Goal: Task Accomplishment & Management: Use online tool/utility

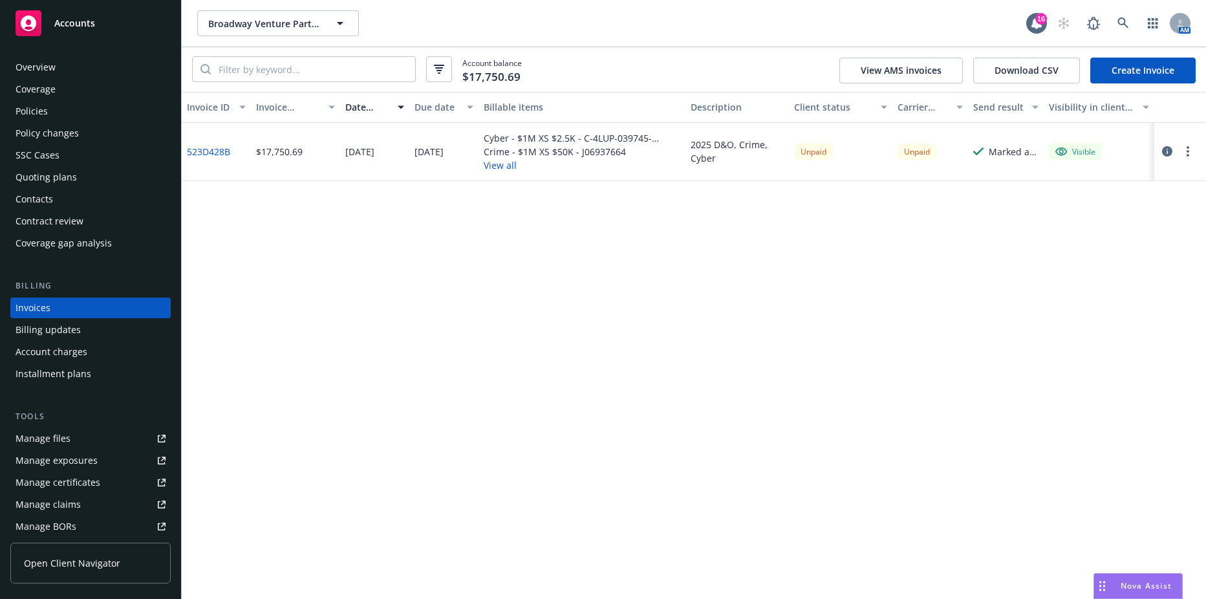
click at [257, 17] on span "Broadway Venture Partners, LLC" at bounding box center [264, 24] width 112 height 14
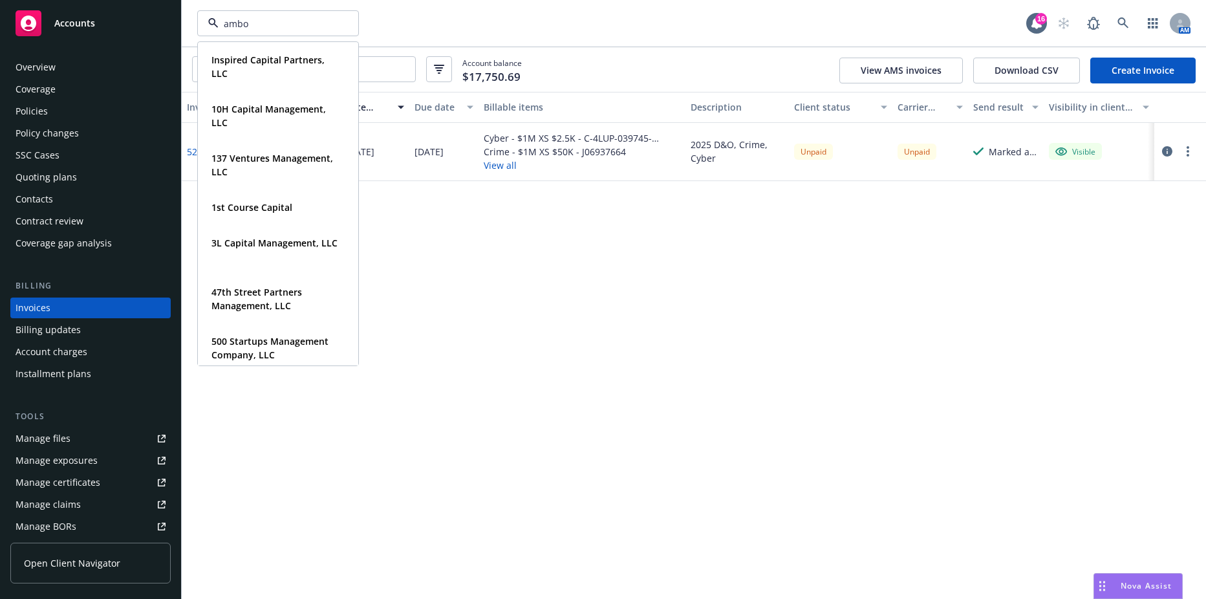
type input "amboy"
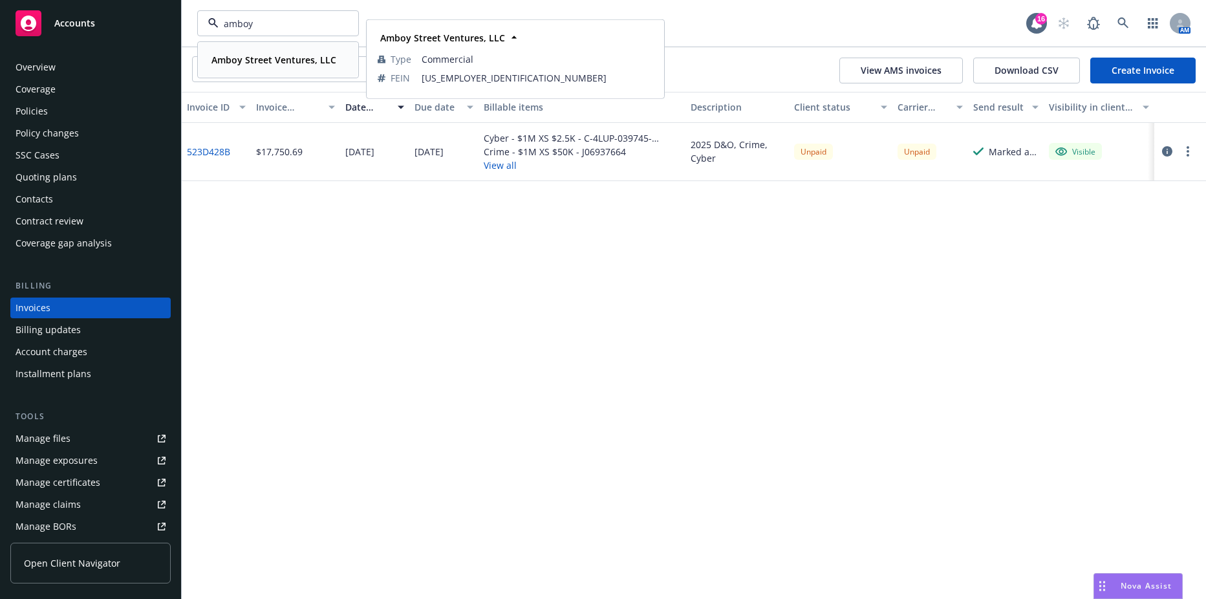
click at [267, 72] on div "Amboy Street Ventures, LLC Type Commercial FEIN [US_EMPLOYER_IDENTIFICATION_NUM…" at bounding box center [278, 60] width 159 height 34
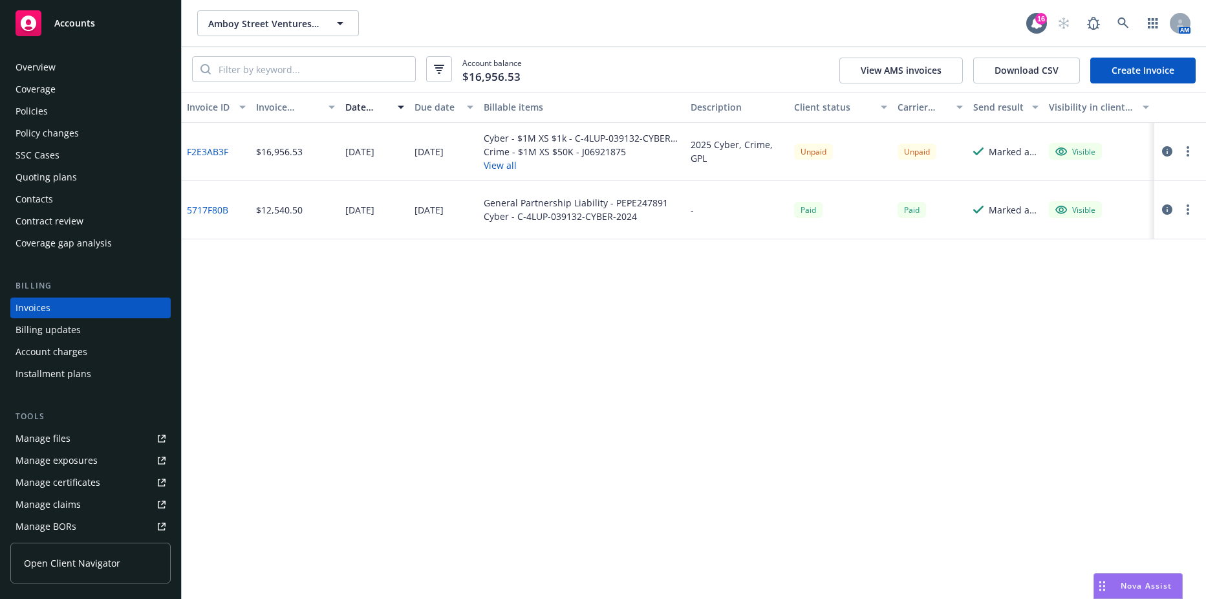
click at [64, 159] on div "SSC Cases" at bounding box center [91, 155] width 150 height 21
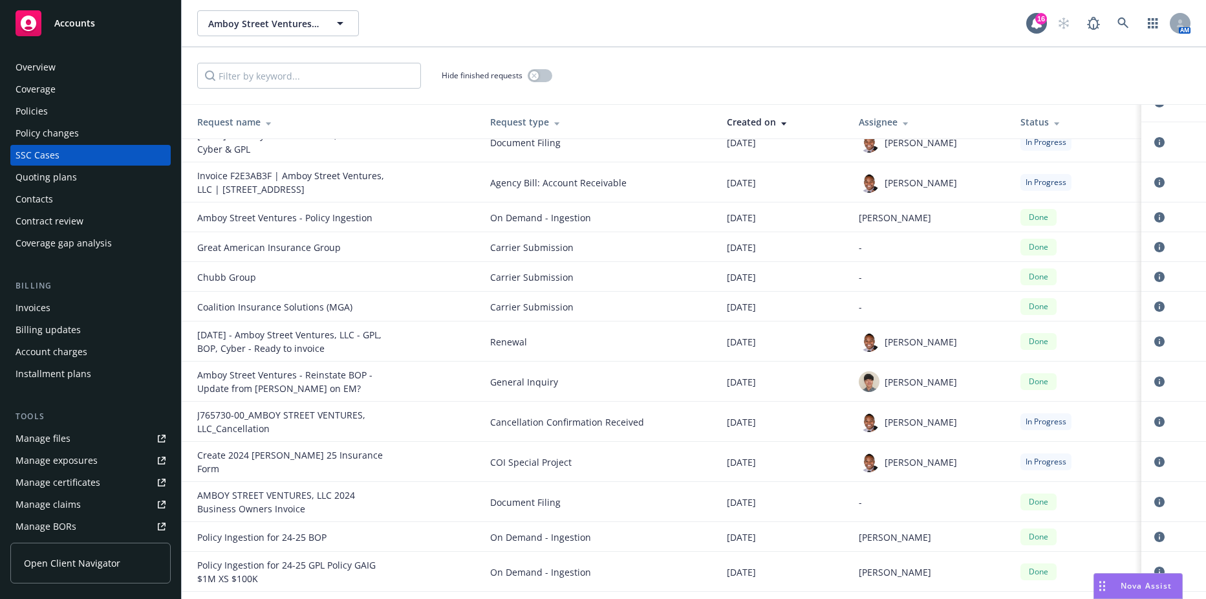
scroll to position [74, 0]
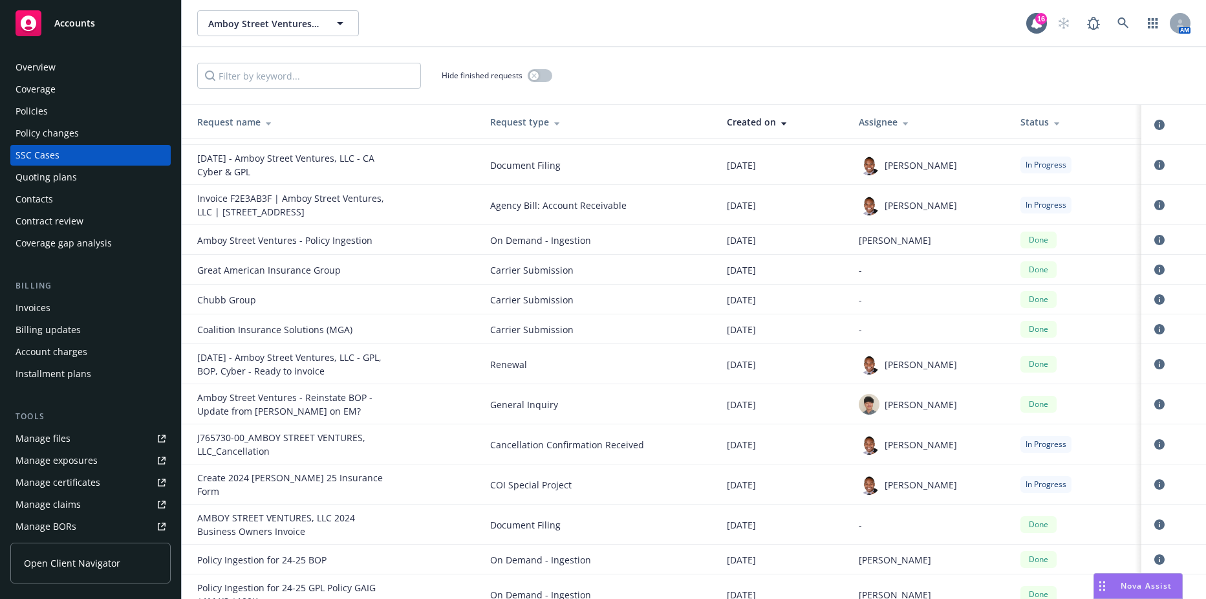
click at [539, 118] on div "Request type" at bounding box center [598, 122] width 216 height 14
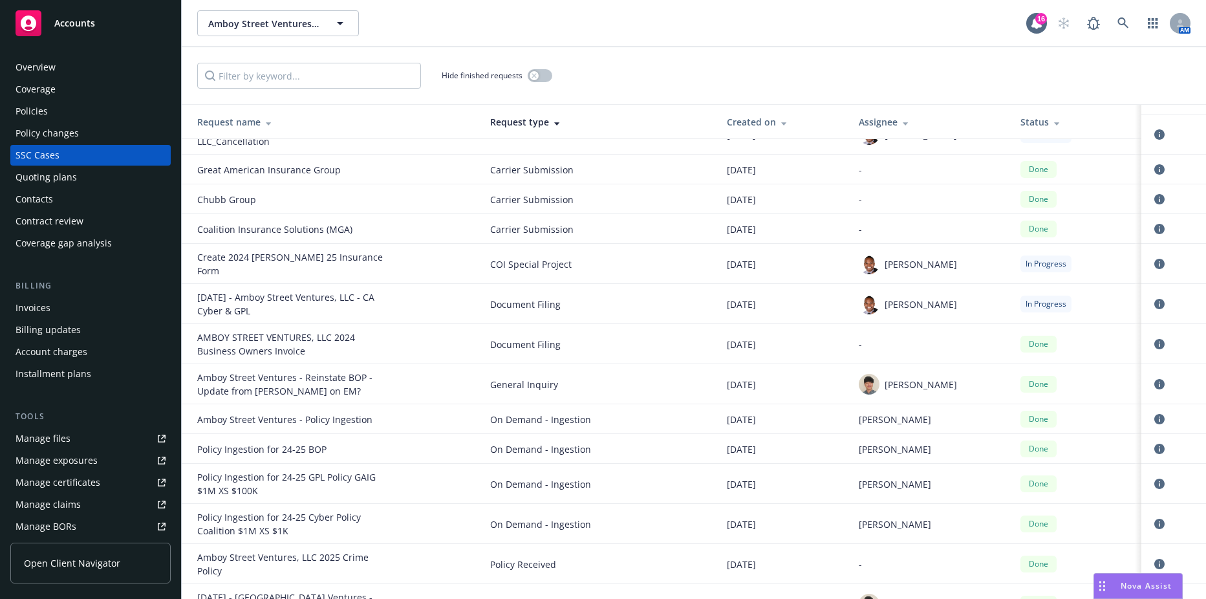
scroll to position [204, 0]
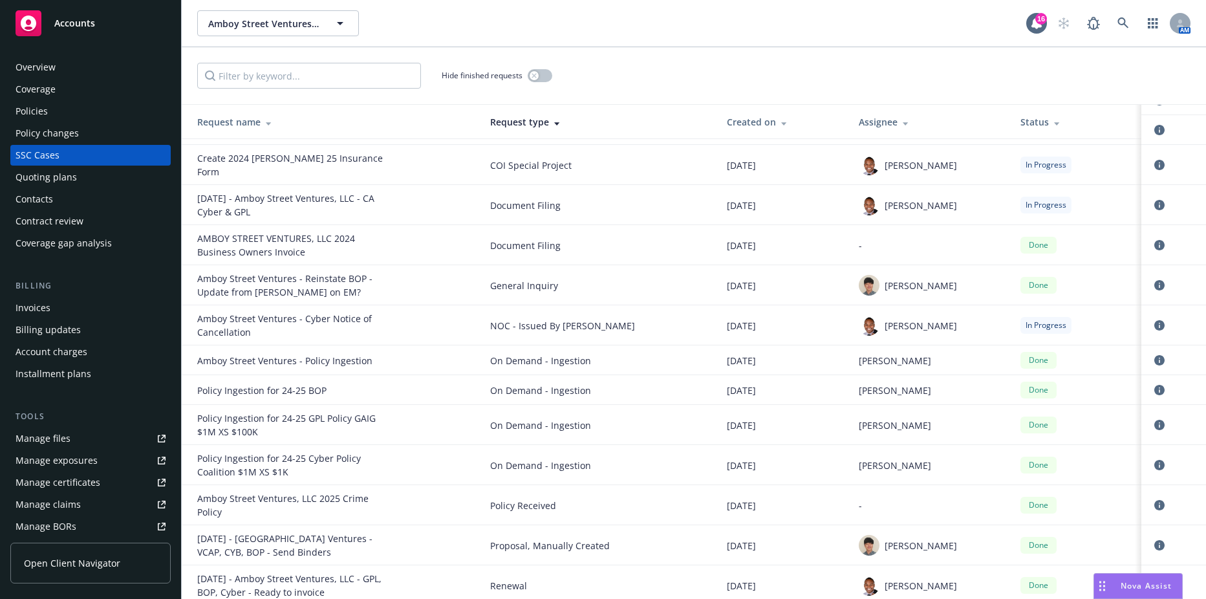
click at [60, 428] on div "Manage files" at bounding box center [43, 438] width 55 height 21
click at [260, 30] on span "Amboy Street Ventures, LLC" at bounding box center [264, 24] width 112 height 14
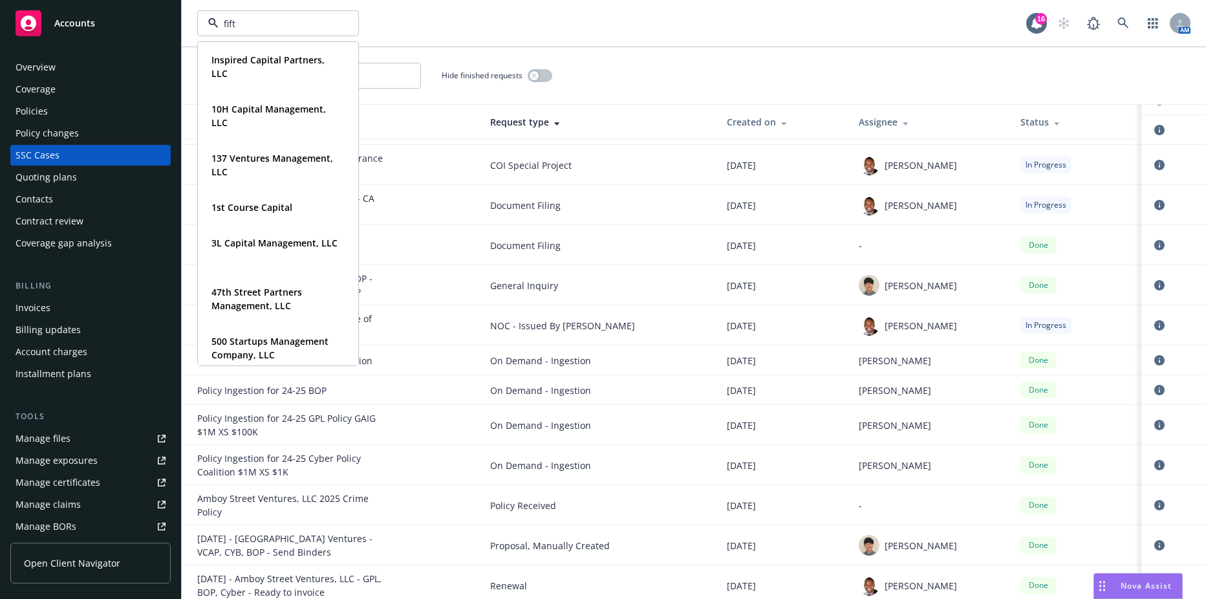
type input "fifth"
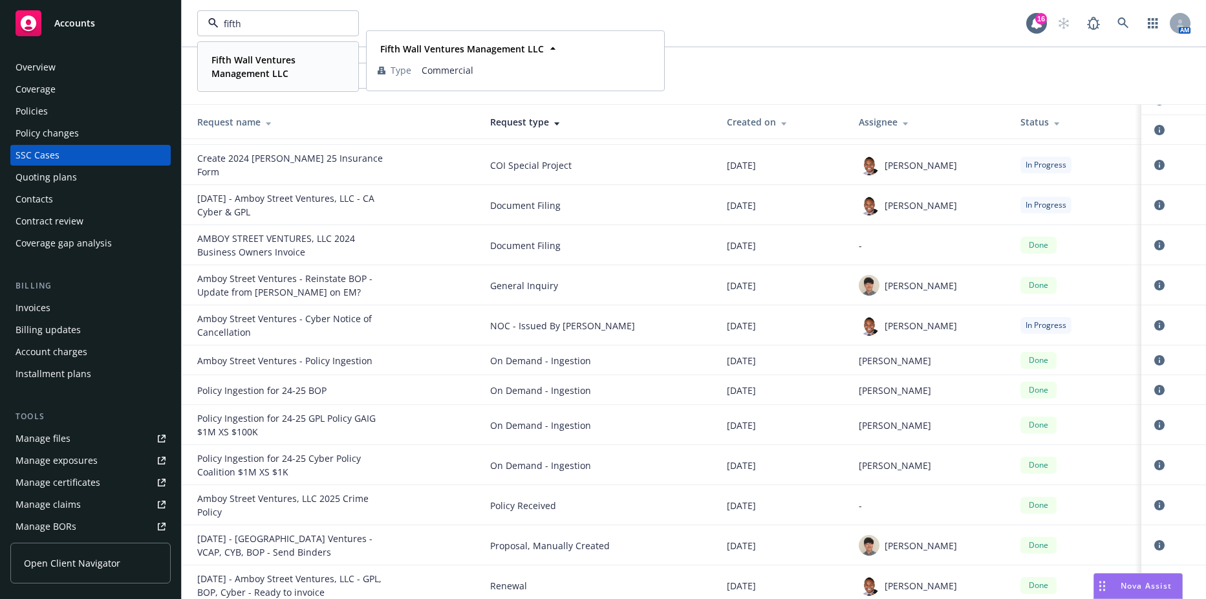
click at [251, 63] on strong "Fifth Wall Ventures Management LLC" at bounding box center [253, 67] width 84 height 26
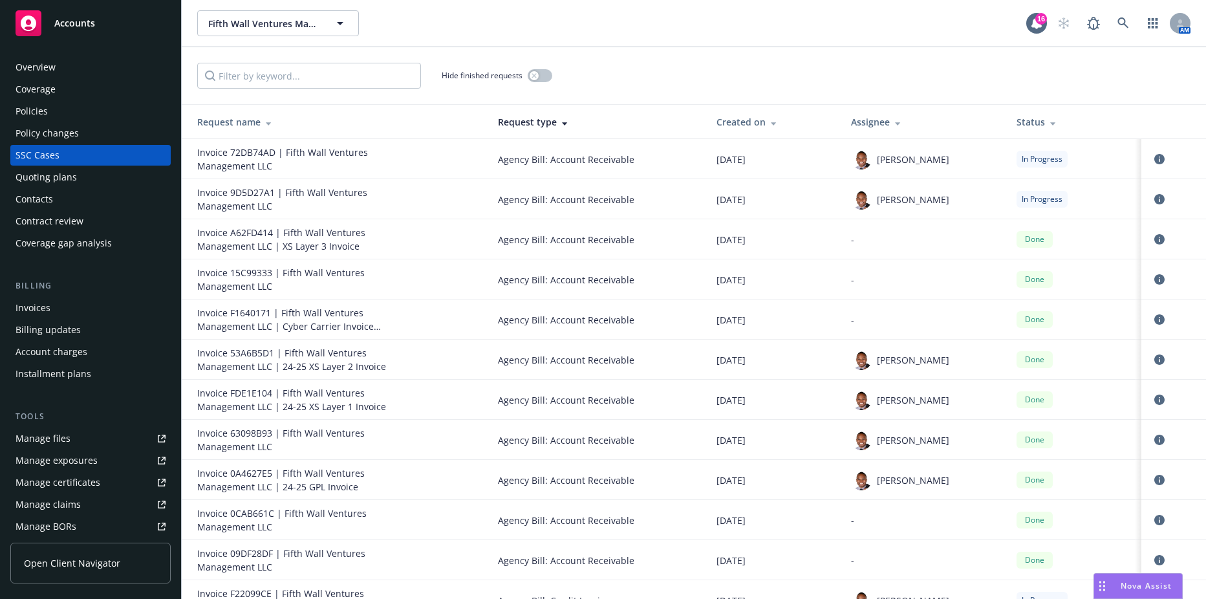
click at [80, 105] on div "Policies" at bounding box center [91, 111] width 150 height 21
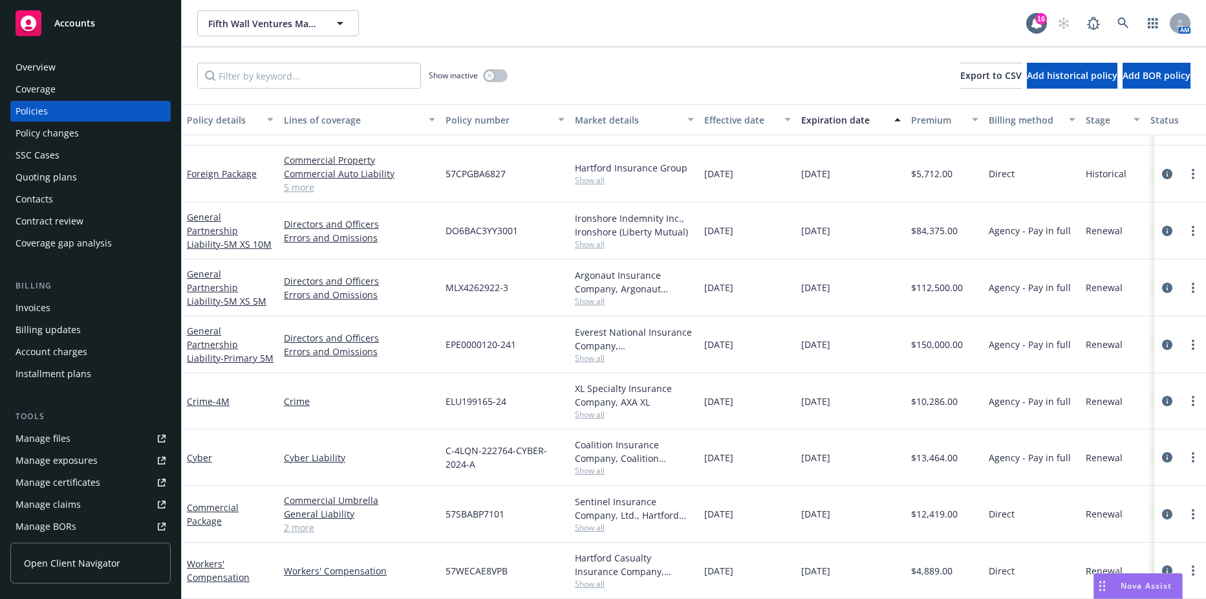
scroll to position [55, 0]
click at [1191, 451] on div at bounding box center [1180, 457] width 52 height 56
click at [1185, 449] on link "more" at bounding box center [1193, 457] width 16 height 16
click at [1110, 306] on link "Renew with incumbent" at bounding box center [1124, 301] width 152 height 26
select select "12"
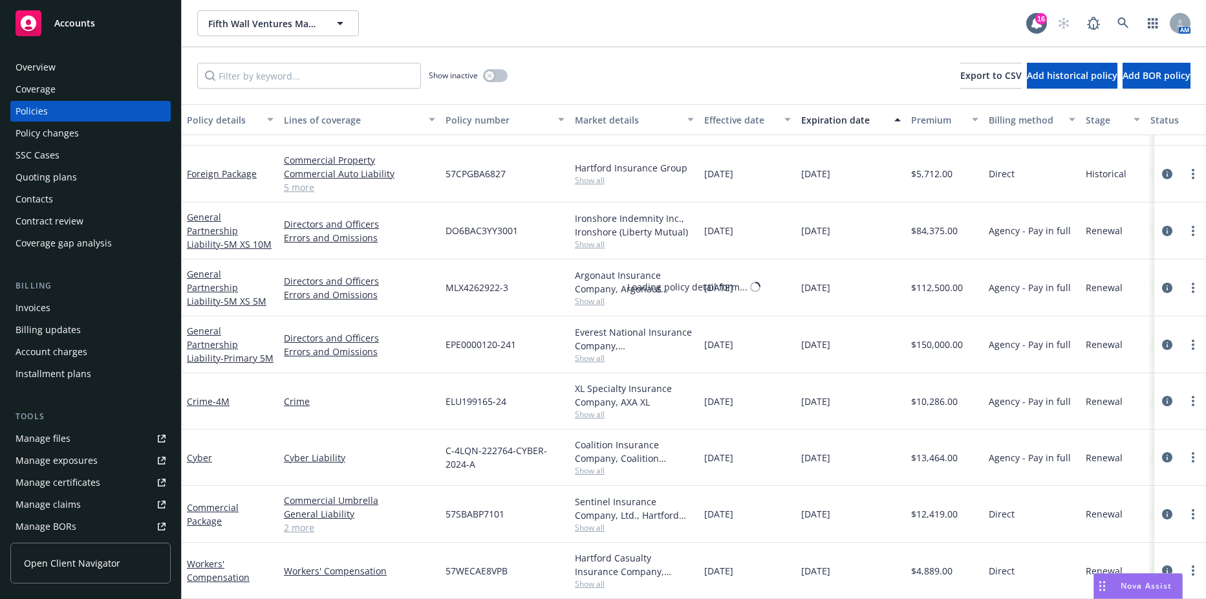
select select "CA"
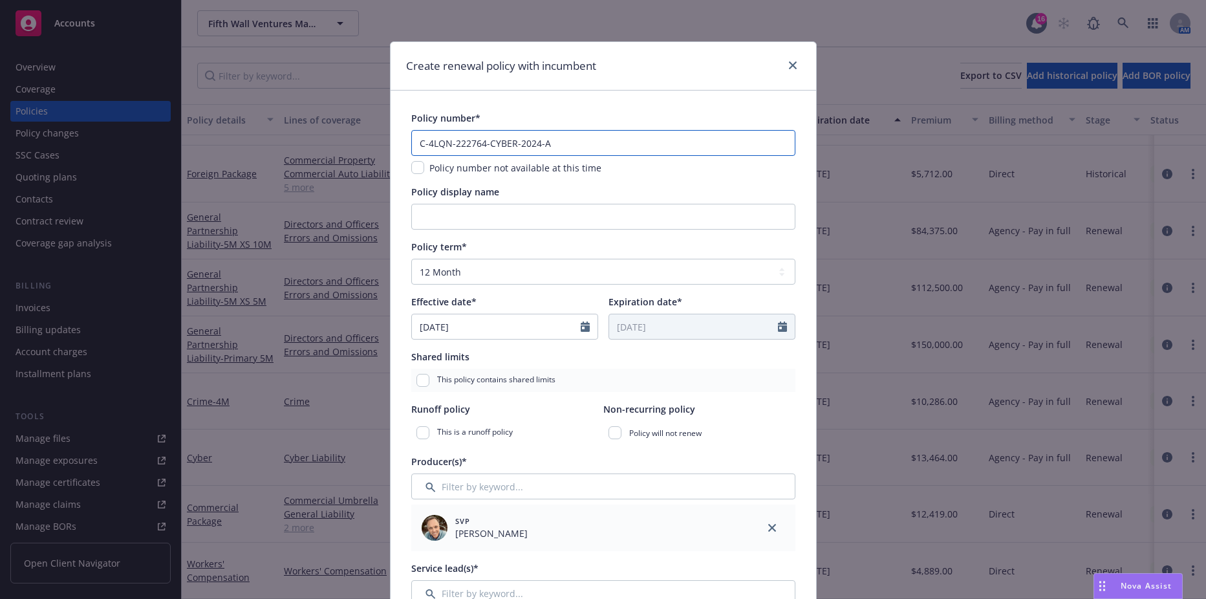
drag, startPoint x: 563, startPoint y: 138, endPoint x: 373, endPoint y: 122, distance: 190.2
click at [373, 122] on div "Create renewal policy with incumbent Policy number* C-4LQN-222764-CYBER-2024-A …" at bounding box center [603, 299] width 1206 height 599
paste input "5"
type input "C-4LQN-222764-CYBER-2025"
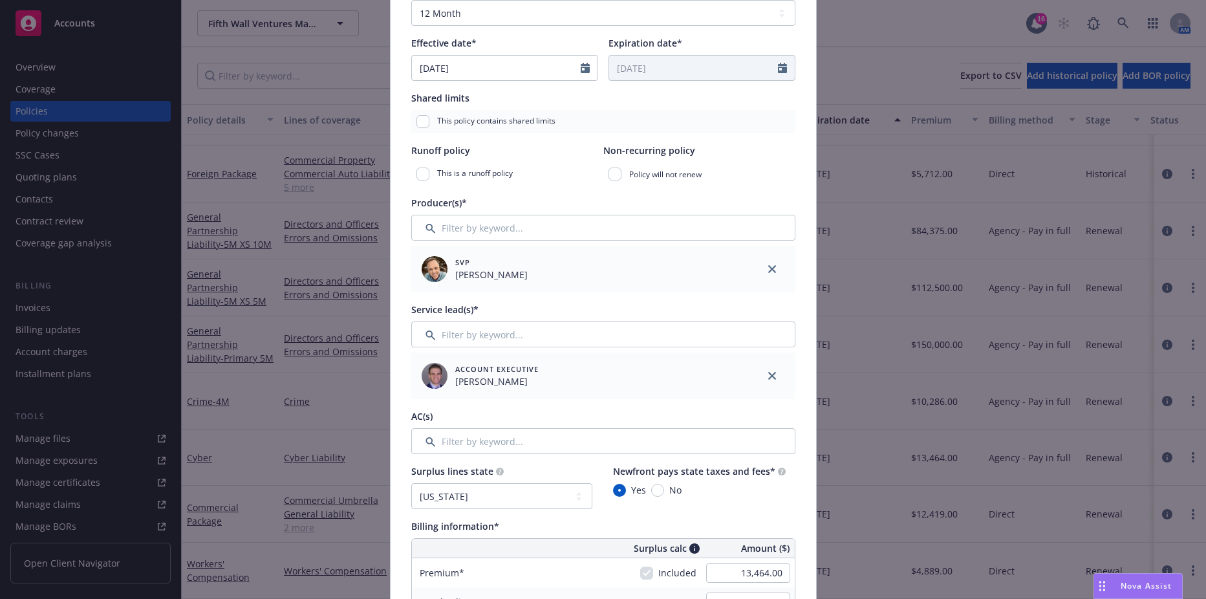
scroll to position [517, 0]
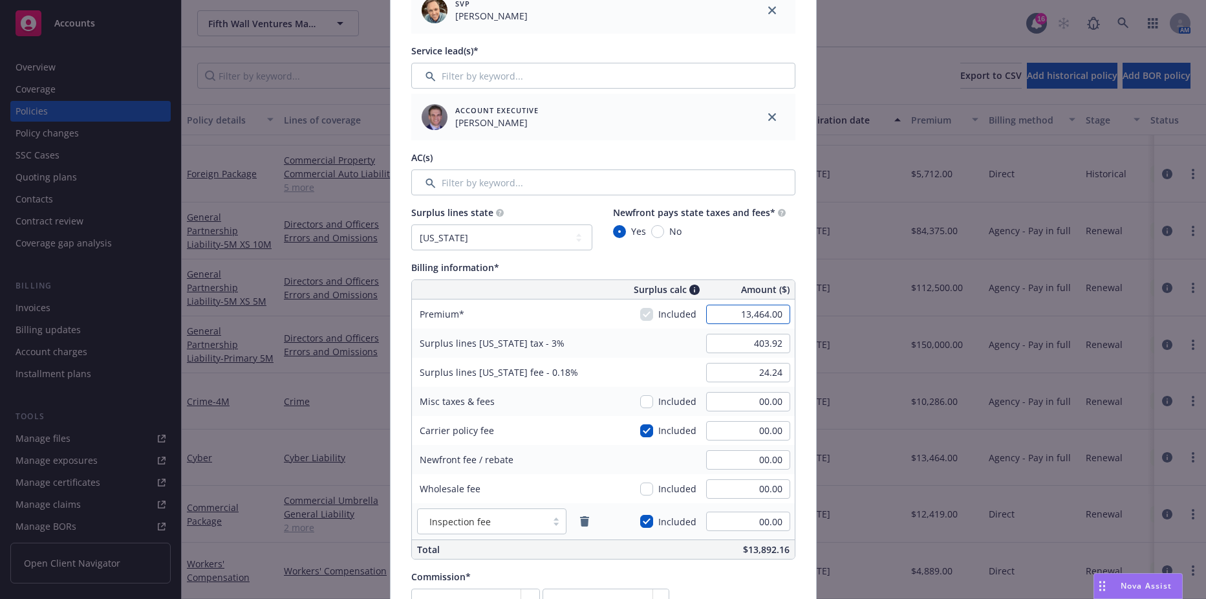
click at [716, 317] on input "13,464.00" at bounding box center [748, 314] width 84 height 19
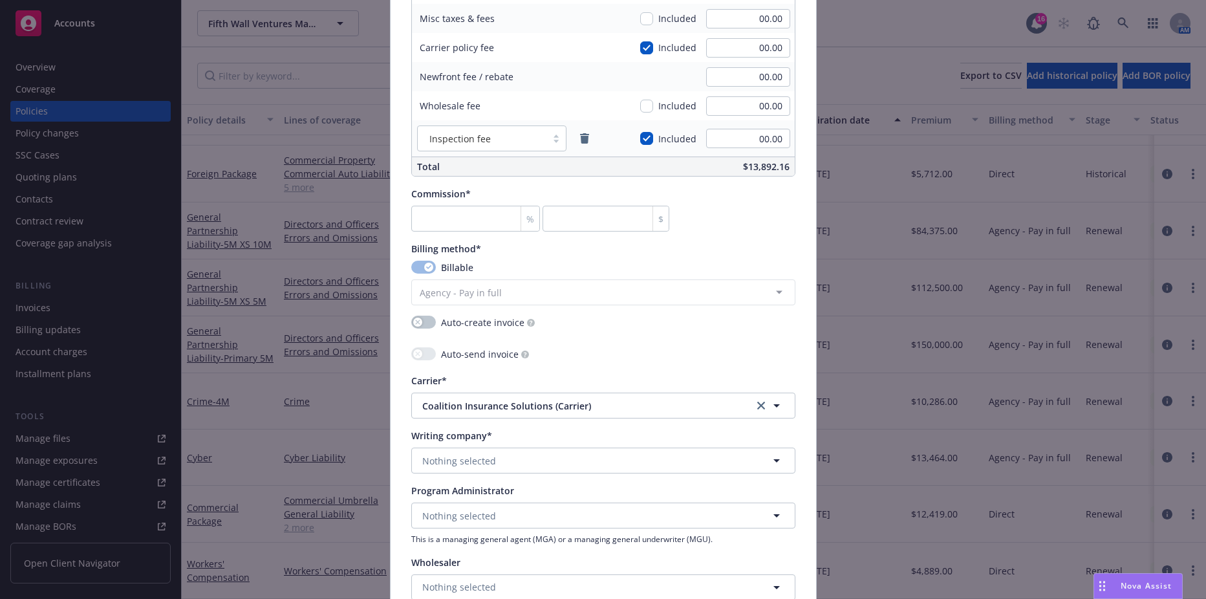
scroll to position [905, 0]
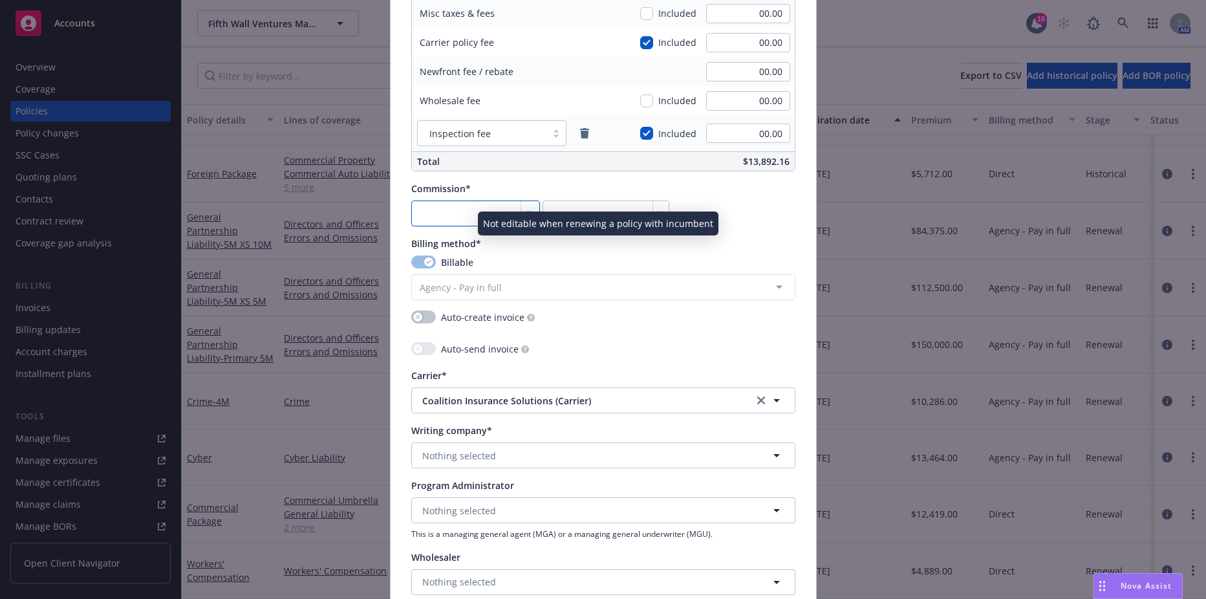
click at [454, 219] on input "number" at bounding box center [475, 213] width 129 height 26
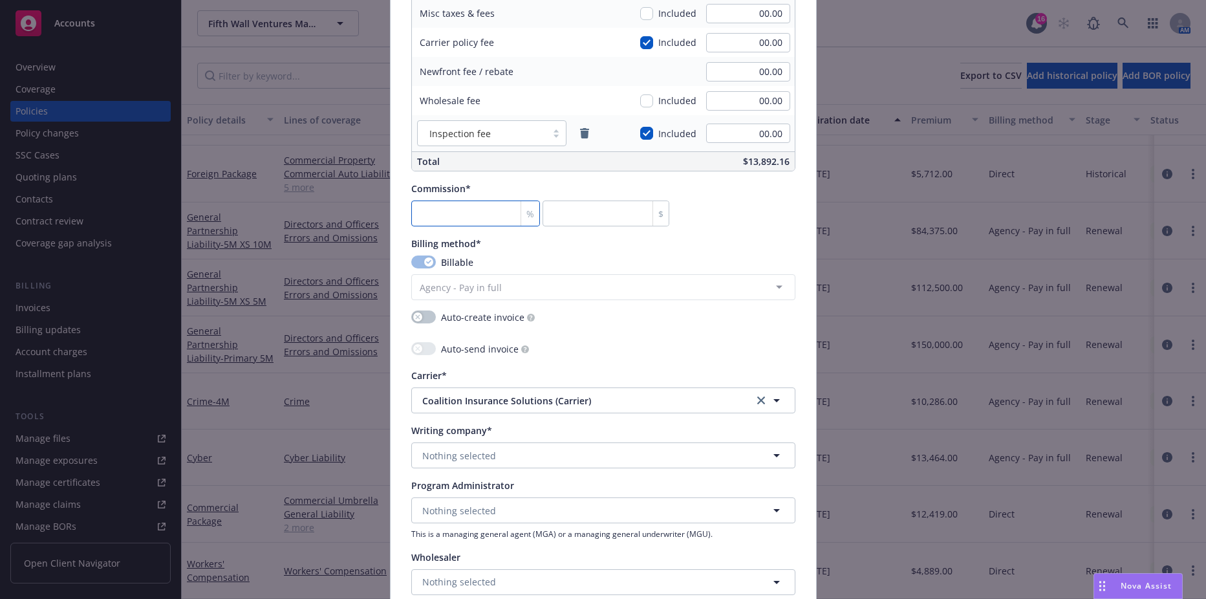
type input "1"
type input "134.64"
type input "15"
type input "2019.6"
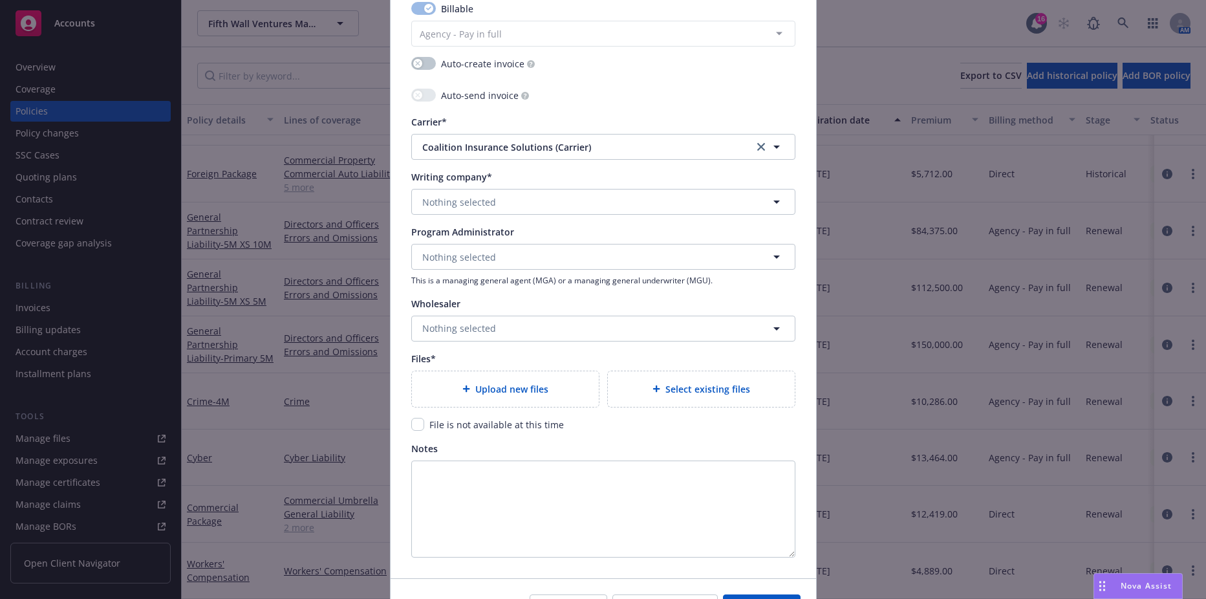
scroll to position [1164, 0]
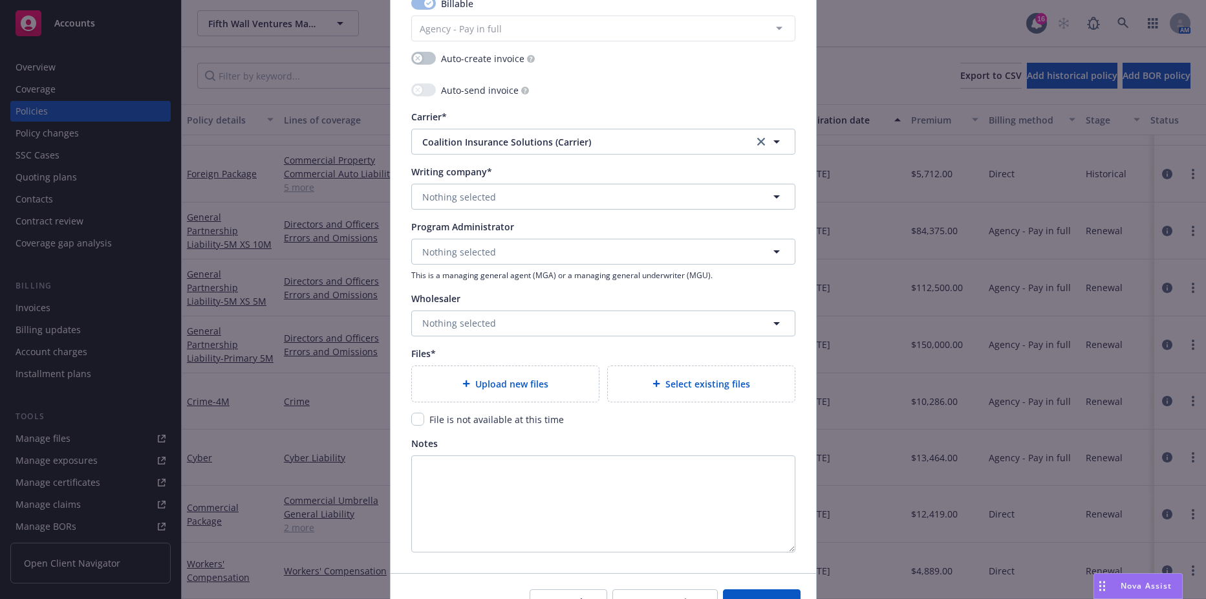
type input "15"
click at [473, 190] on span "Nothing selected" at bounding box center [459, 197] width 74 height 14
click at [471, 239] on strong "Coalition Insurance Company" at bounding box center [491, 233] width 131 height 12
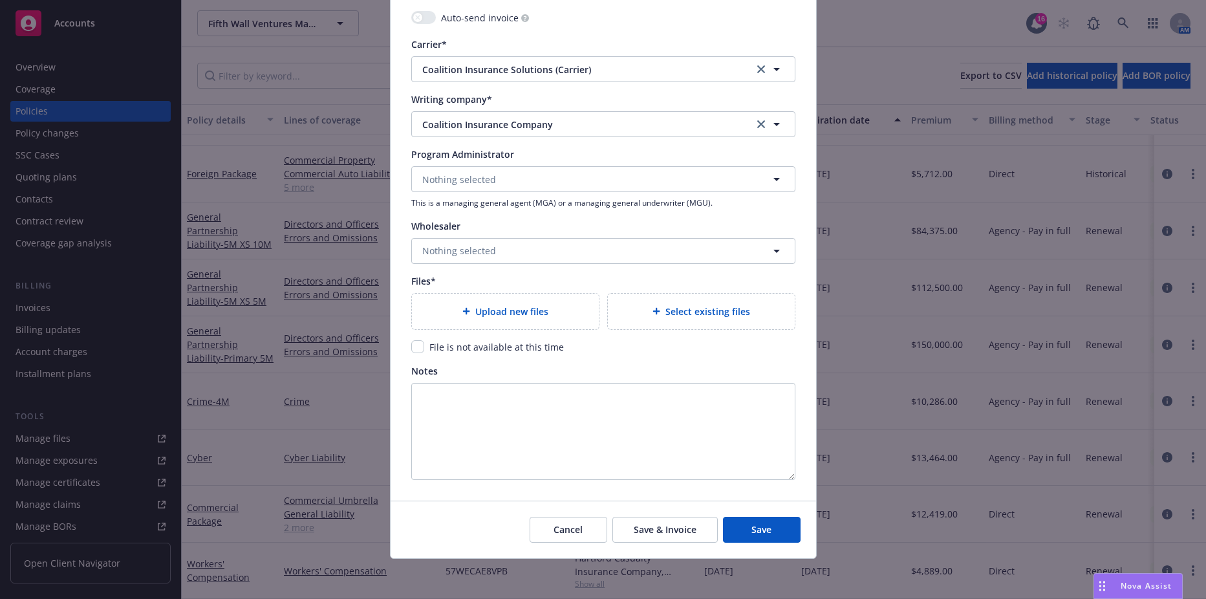
scroll to position [1238, 0]
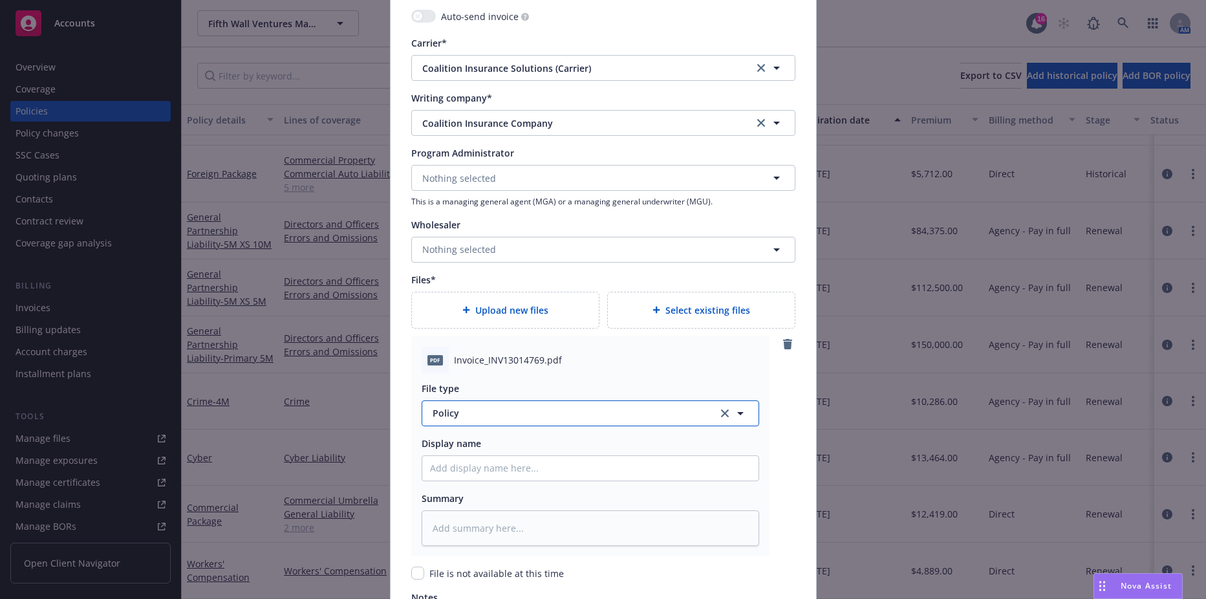
click at [503, 423] on button "Policy" at bounding box center [591, 413] width 338 height 26
type input "invoi"
click at [549, 376] on div "Invoice - Third Party" at bounding box center [590, 377] width 321 height 19
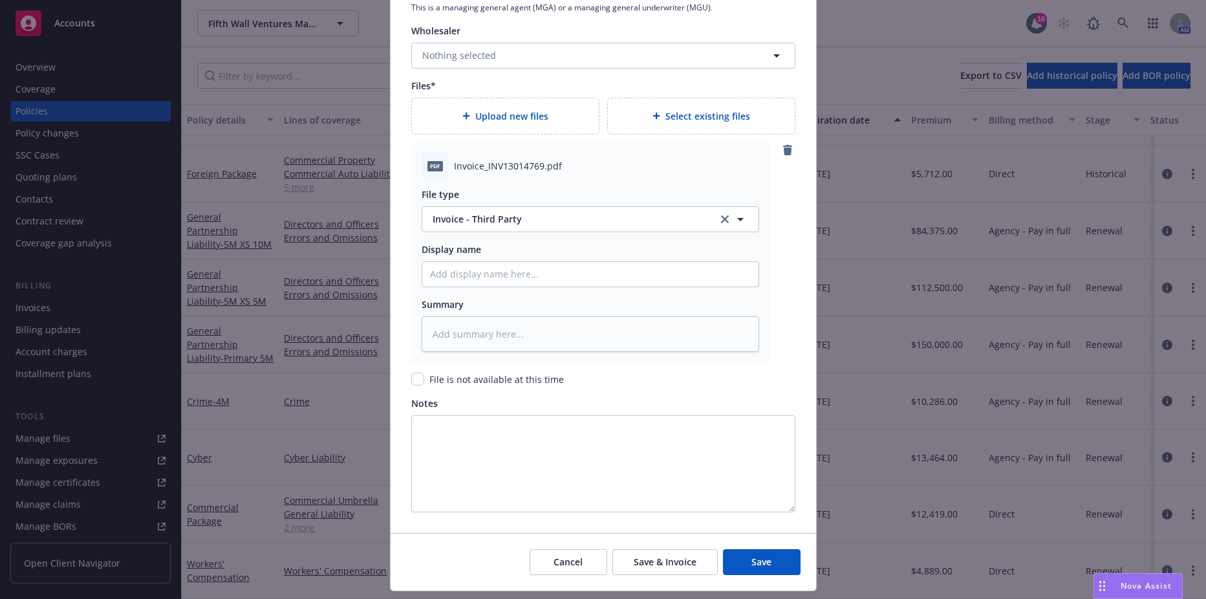
scroll to position [1466, 0]
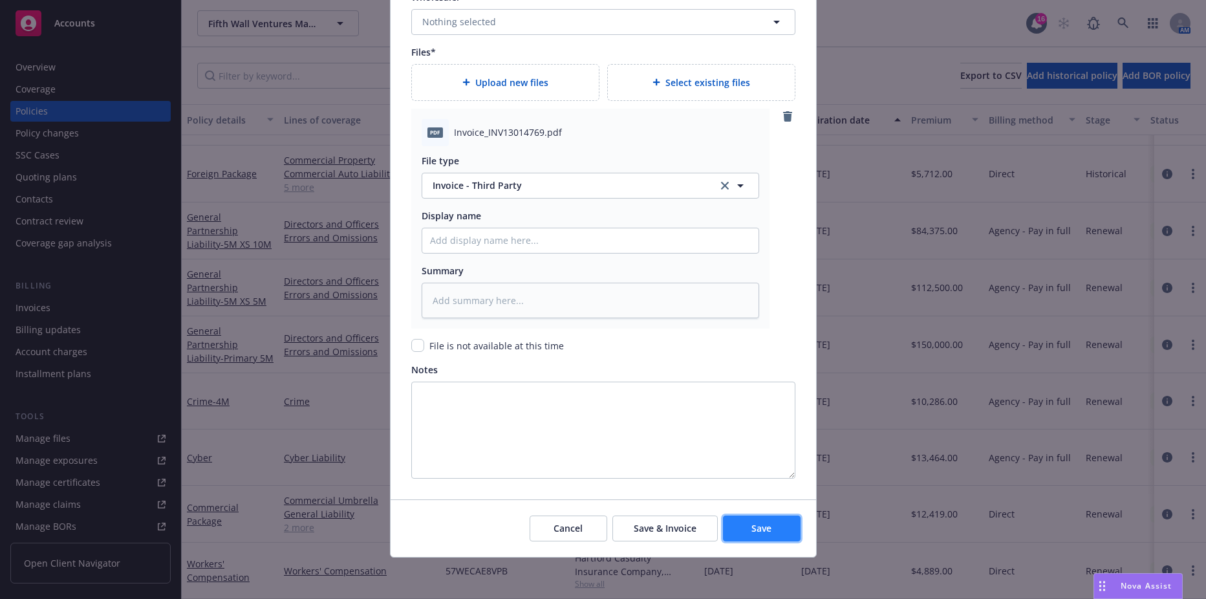
click at [752, 524] on span "Save" at bounding box center [762, 528] width 20 height 12
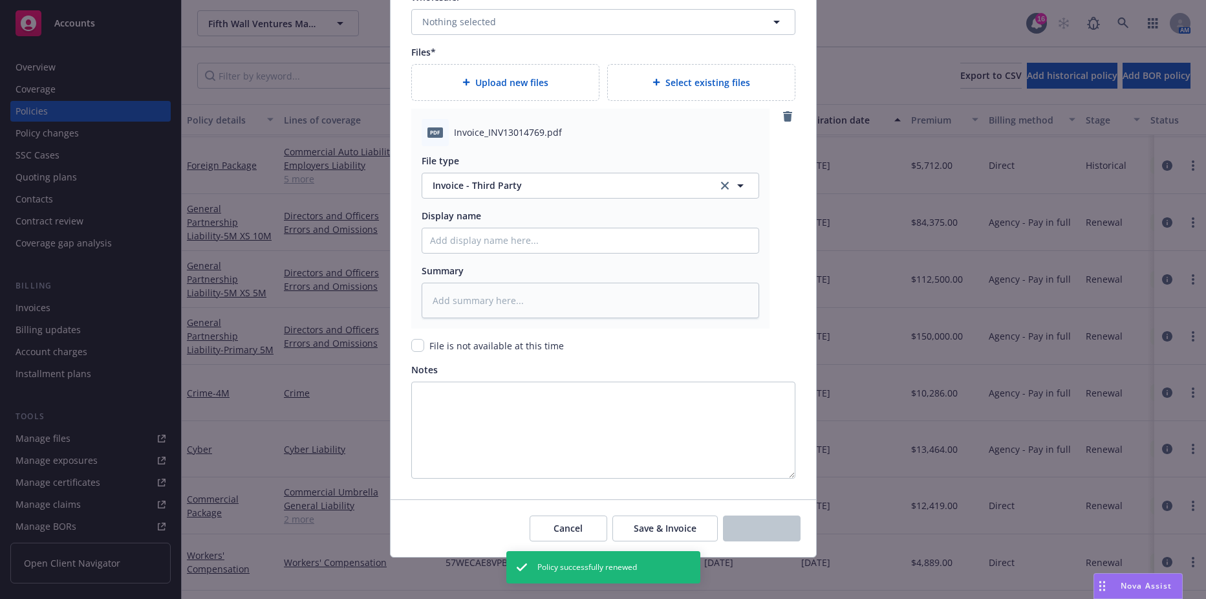
scroll to position [0, 0]
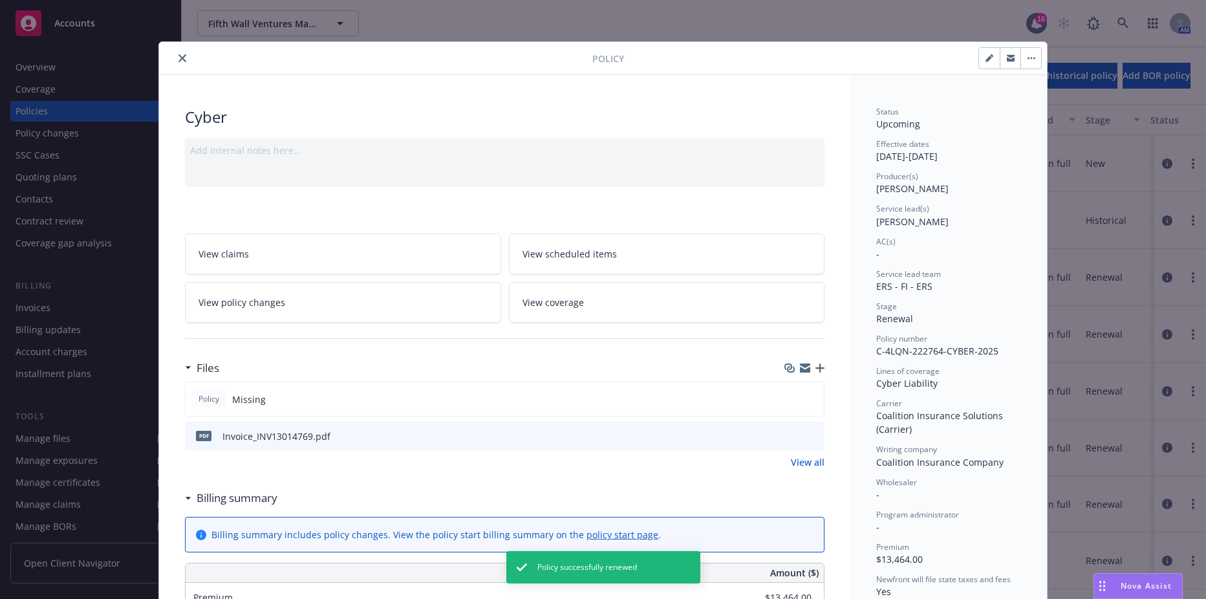
click at [808, 369] on div at bounding box center [805, 368] width 40 height 10
click at [816, 366] on icon "button" at bounding box center [820, 367] width 9 height 9
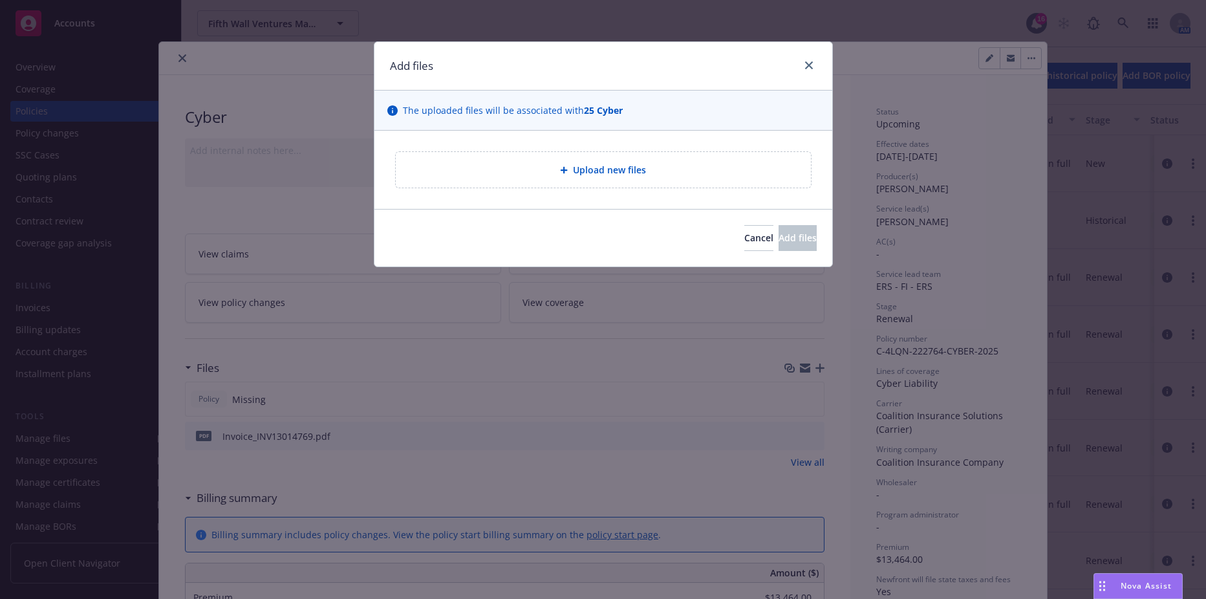
type textarea "x"
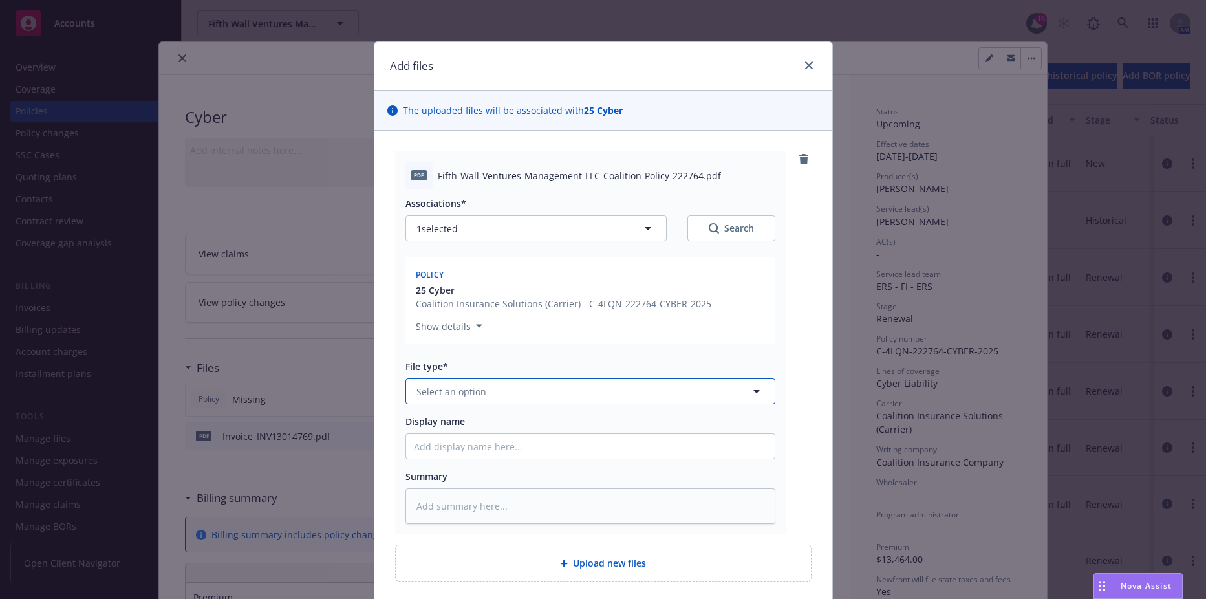
click at [469, 393] on span "Select an option" at bounding box center [452, 392] width 70 height 14
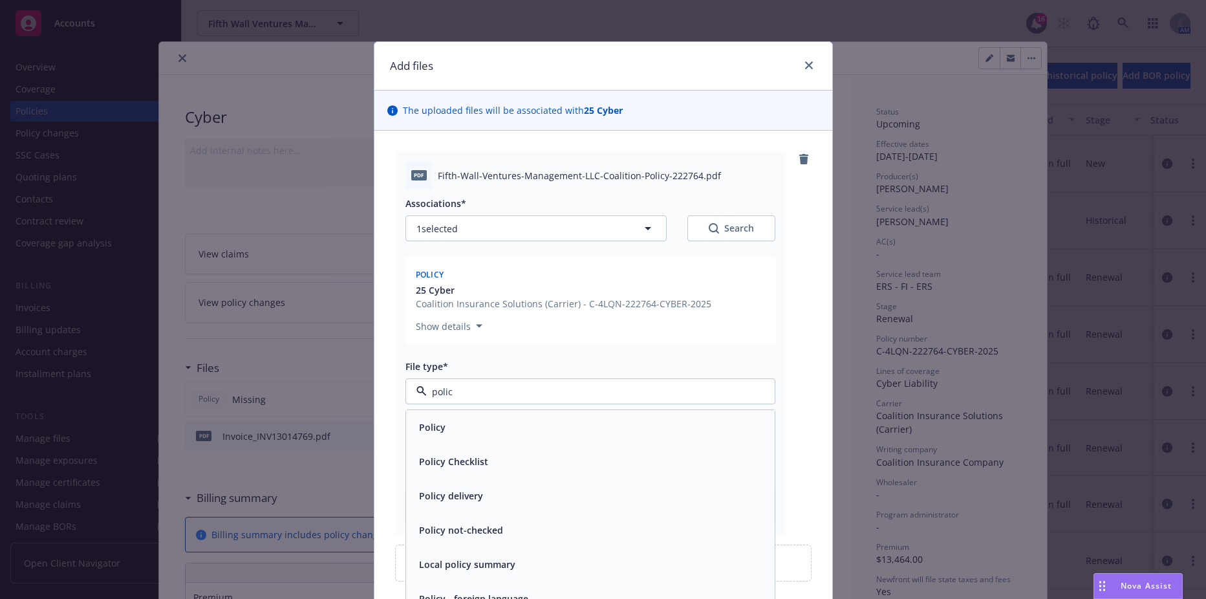
type input "policy"
click at [426, 430] on span "Policy" at bounding box center [432, 427] width 27 height 14
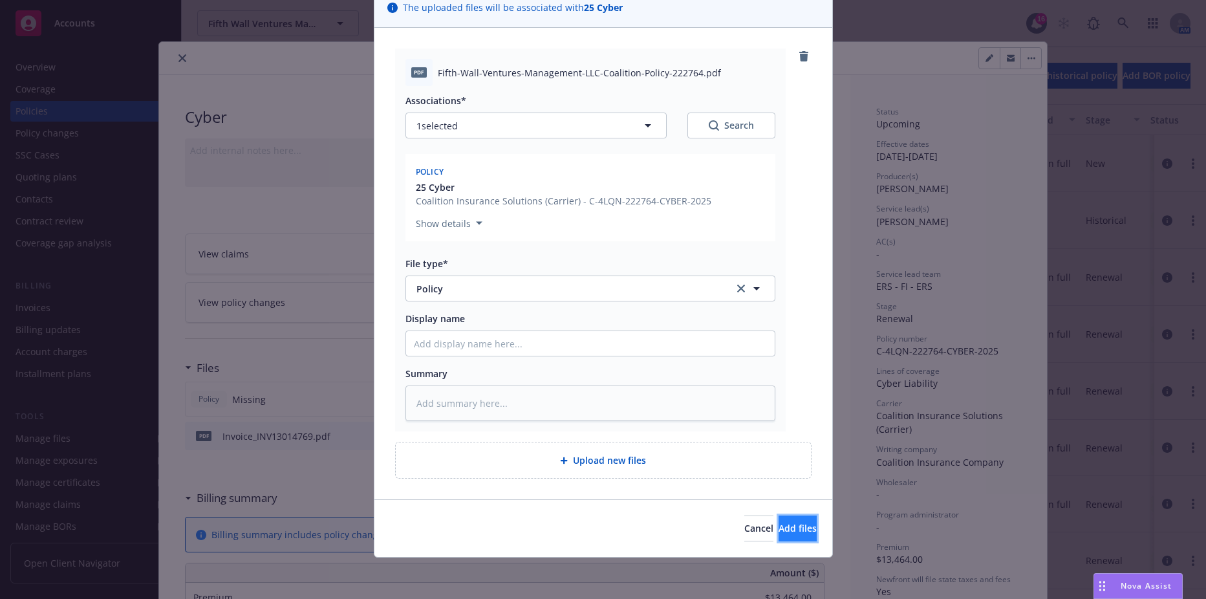
click at [779, 528] on button "Add files" at bounding box center [798, 528] width 38 height 26
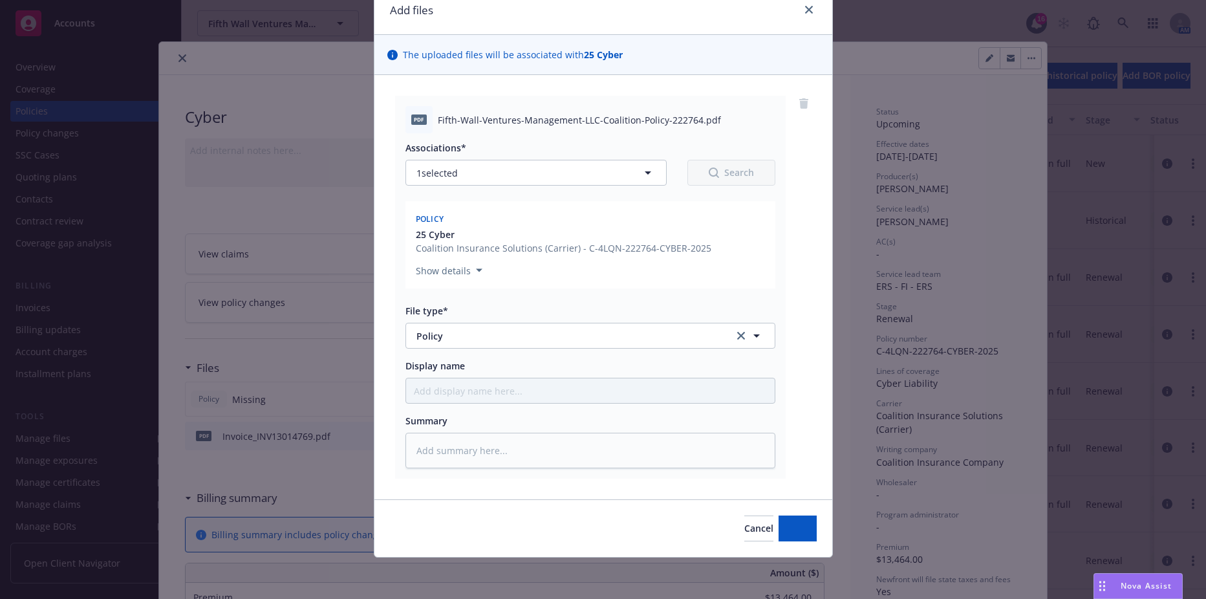
scroll to position [56, 0]
type textarea "x"
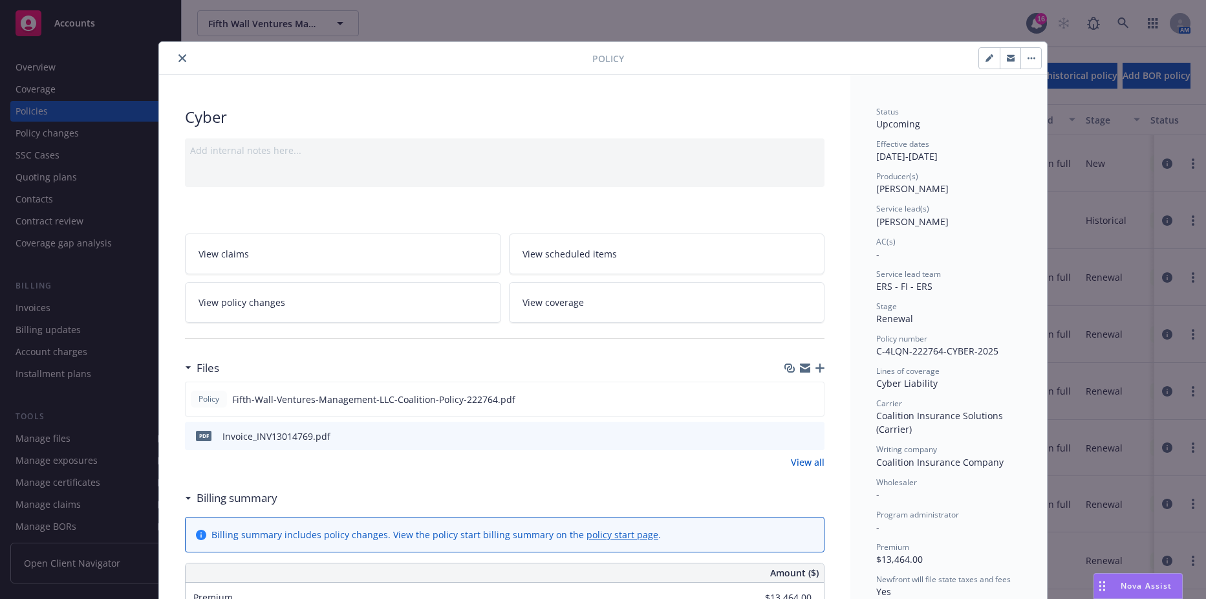
click at [1000, 55] on button "button" at bounding box center [1010, 58] width 21 height 21
click at [175, 60] on button "close" at bounding box center [183, 58] width 16 height 16
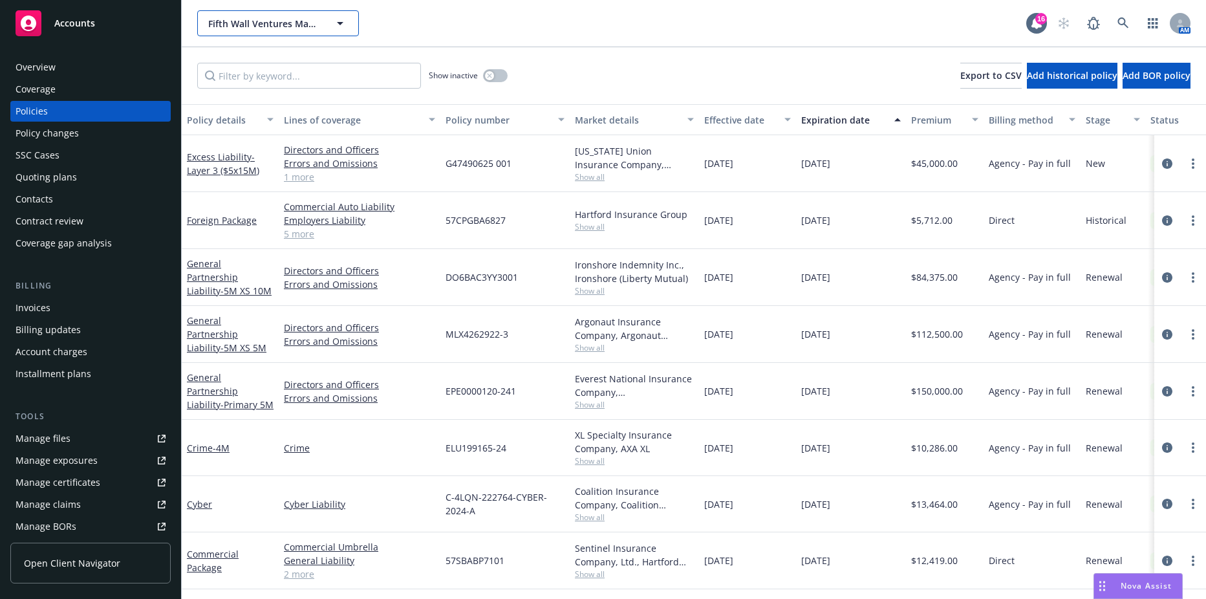
click at [244, 22] on span "Fifth Wall Ventures Management LLC" at bounding box center [264, 24] width 112 height 14
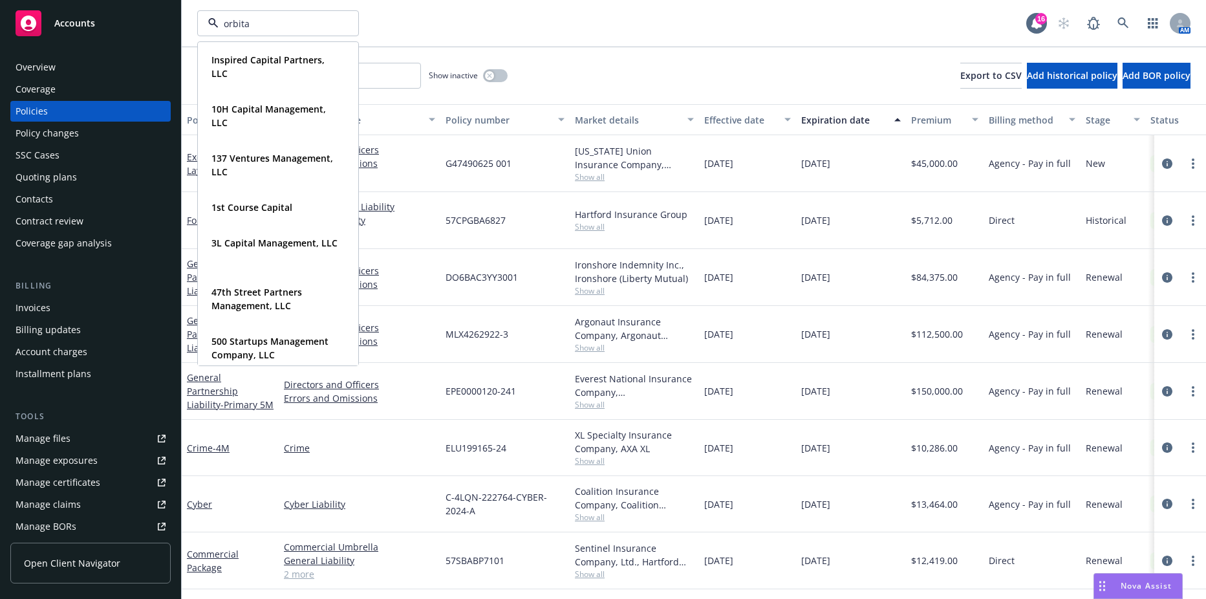
type input "orbital"
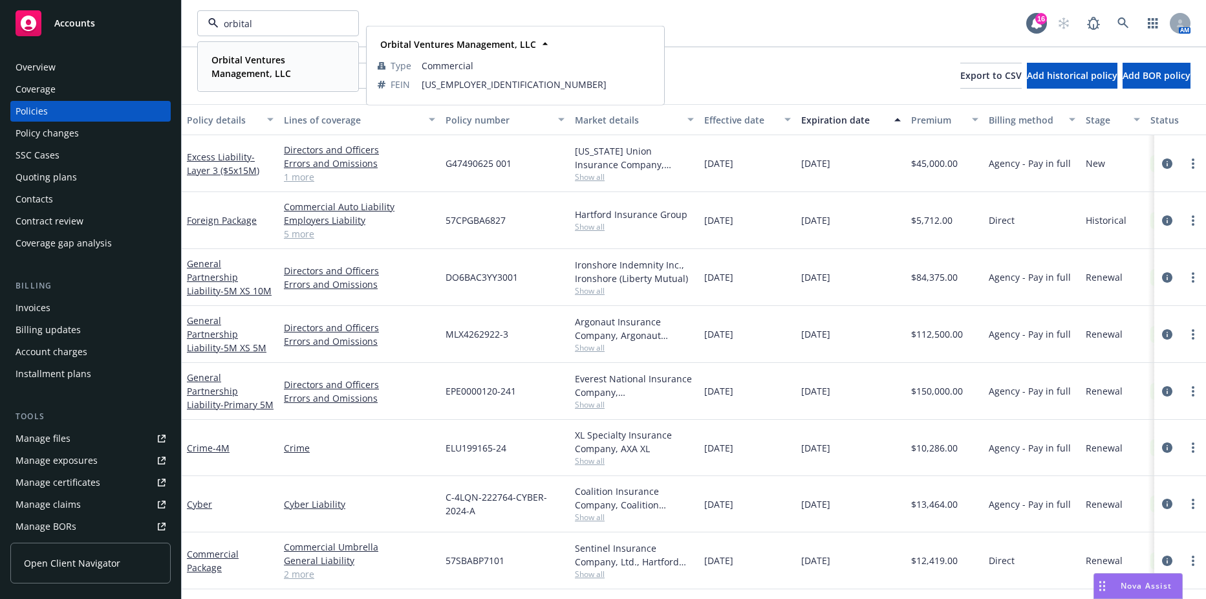
click at [244, 76] on strong "Orbital Ventures Management, LLC" at bounding box center [251, 67] width 80 height 26
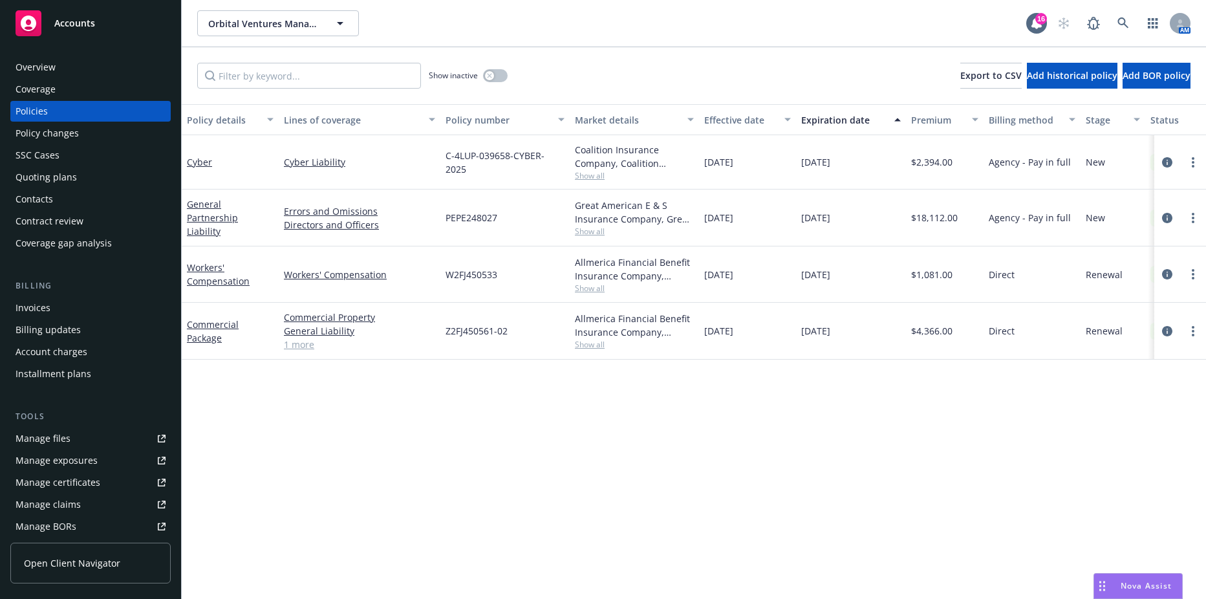
click at [34, 309] on div "Invoices" at bounding box center [33, 308] width 35 height 21
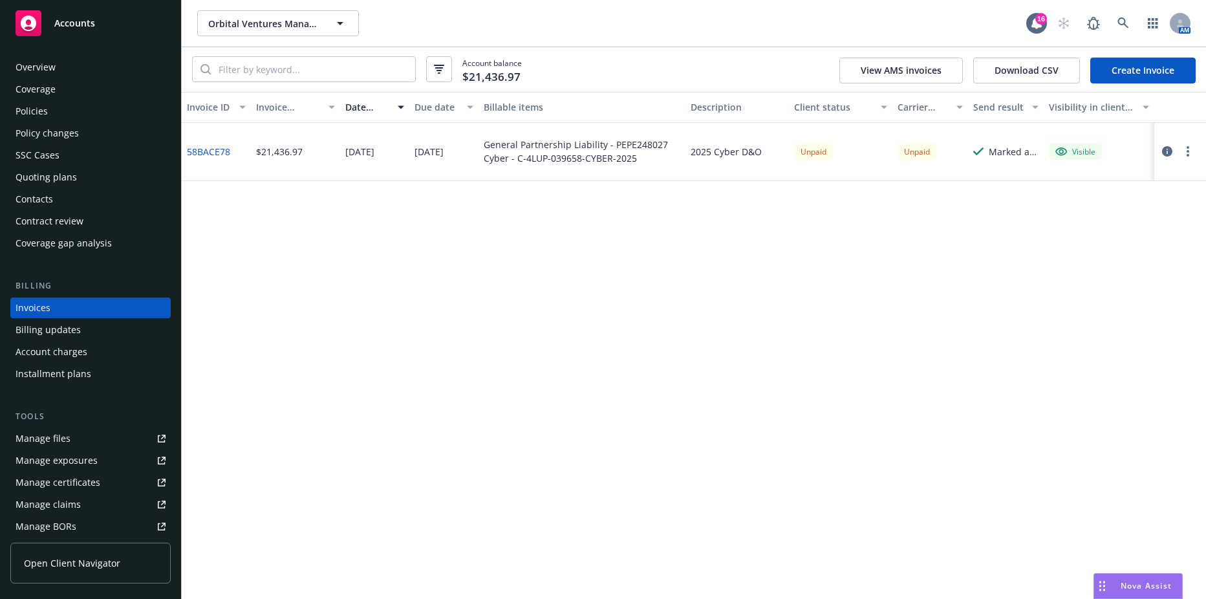
click at [651, 439] on div "Invoice ID Invoice amount Date issued Due date Billable items Description Clien…" at bounding box center [694, 345] width 1024 height 507
click at [47, 163] on div "SSC Cases" at bounding box center [38, 155] width 44 height 21
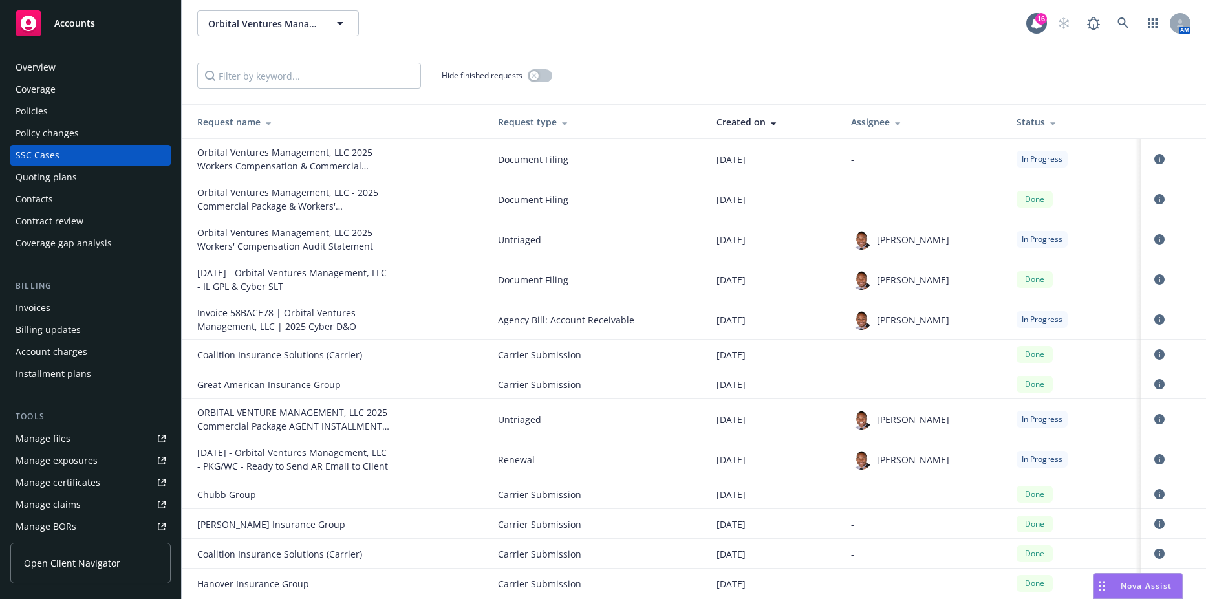
click at [562, 123] on icon at bounding box center [564, 123] width 5 height 3
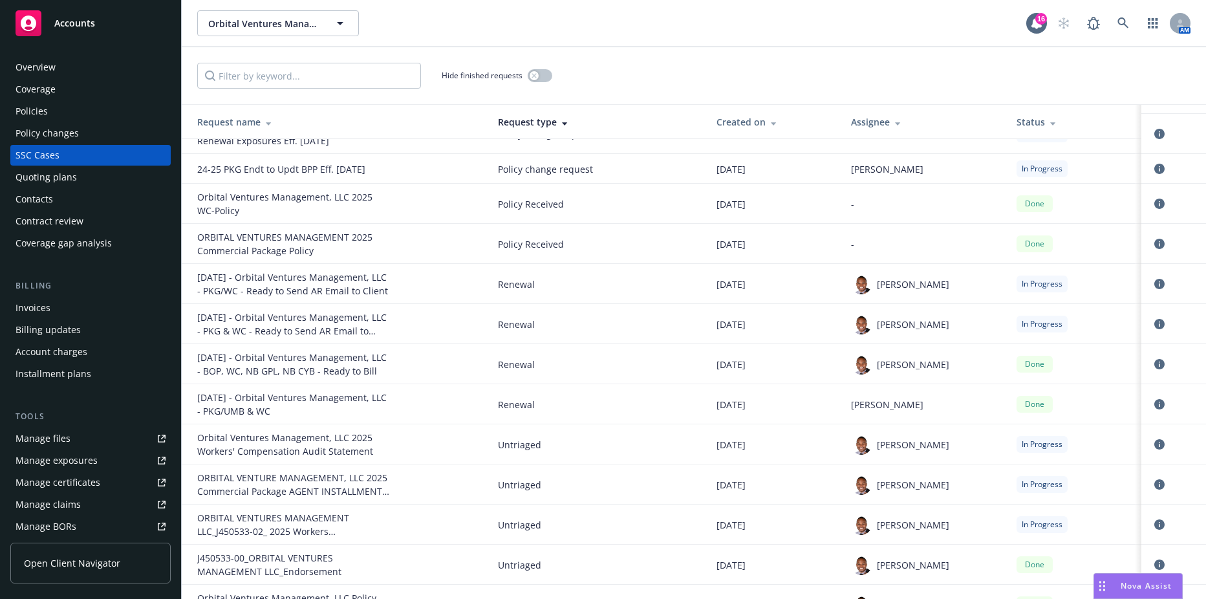
scroll to position [1195, 0]
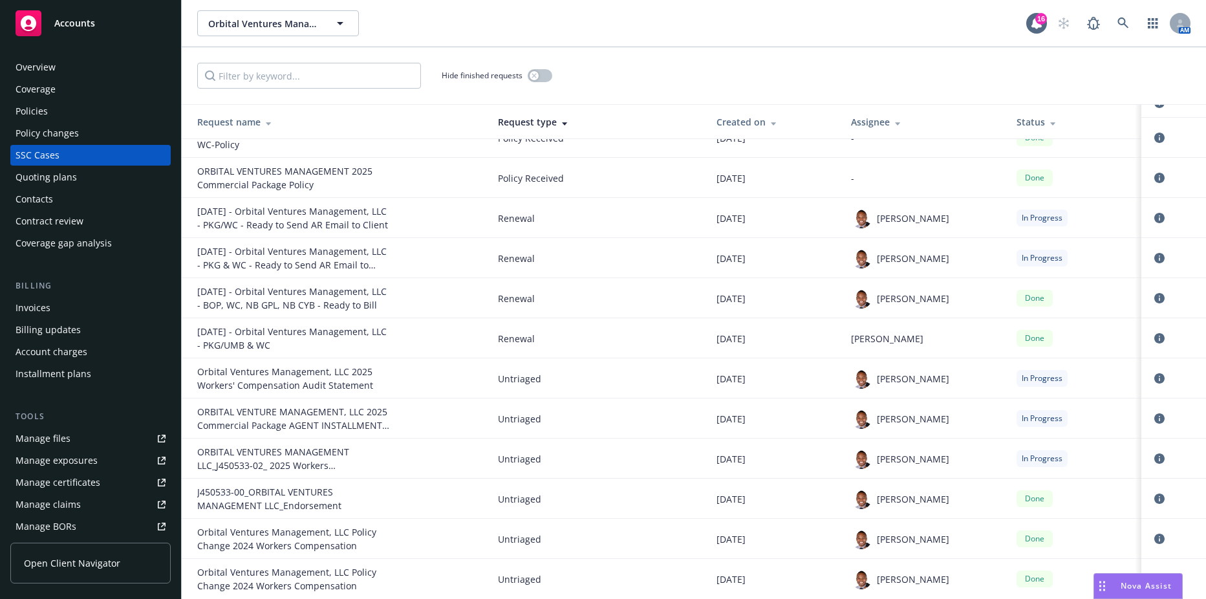
click at [68, 111] on div "Policies" at bounding box center [91, 111] width 150 height 21
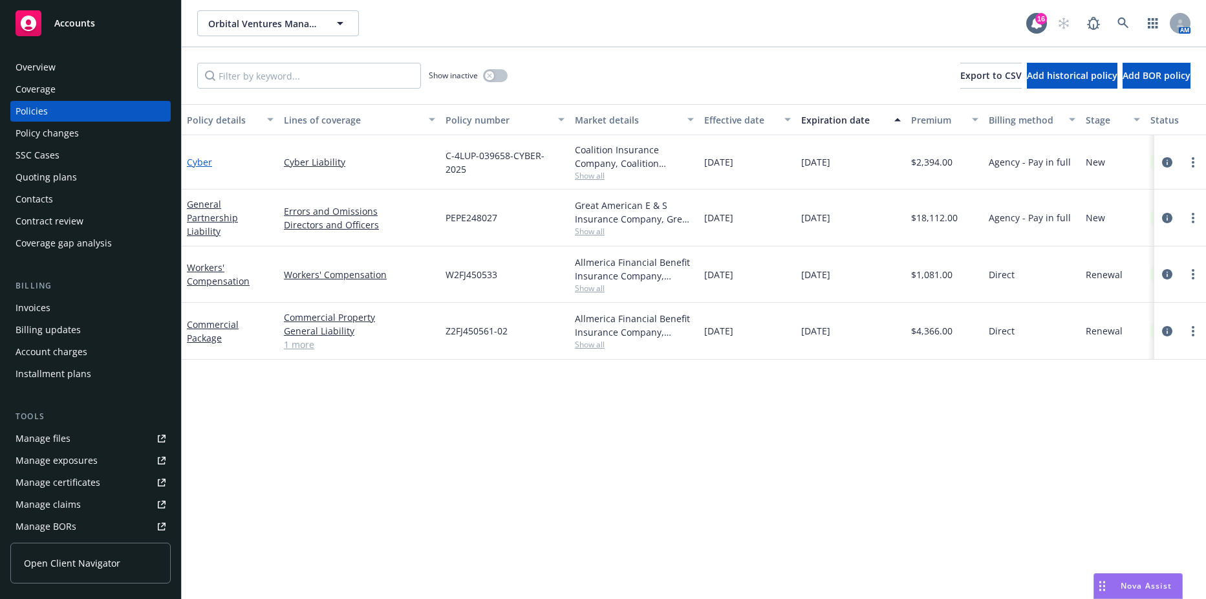
click at [201, 154] on div "Cyber" at bounding box center [230, 162] width 97 height 54
click at [199, 162] on link "Cyber" at bounding box center [199, 162] width 25 height 12
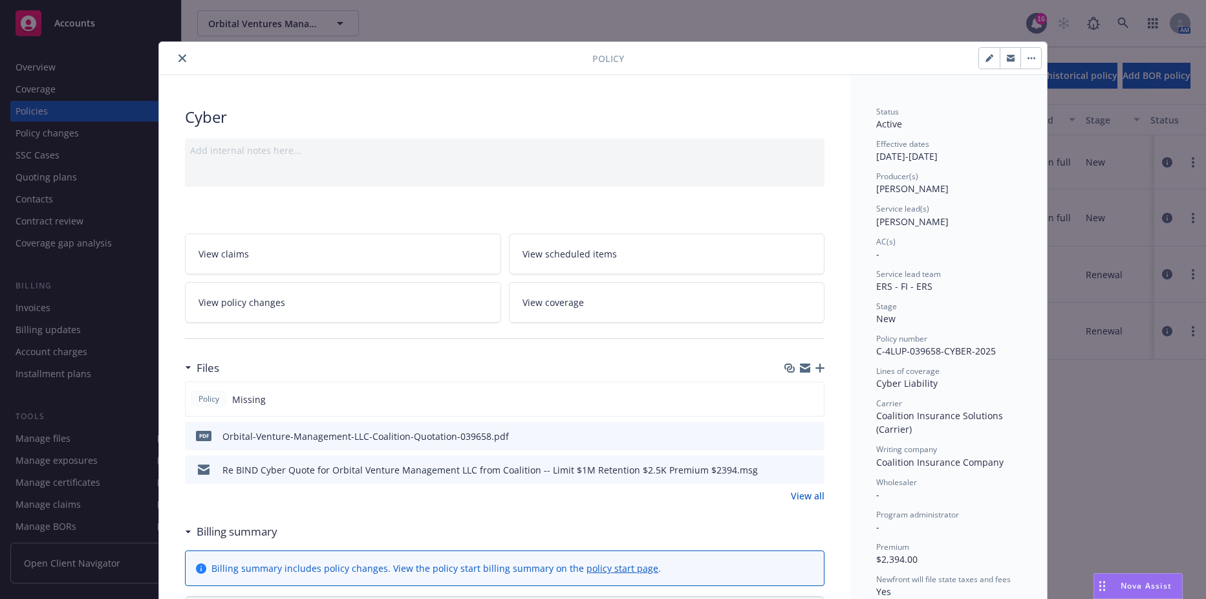
click at [816, 369] on icon "button" at bounding box center [820, 367] width 9 height 9
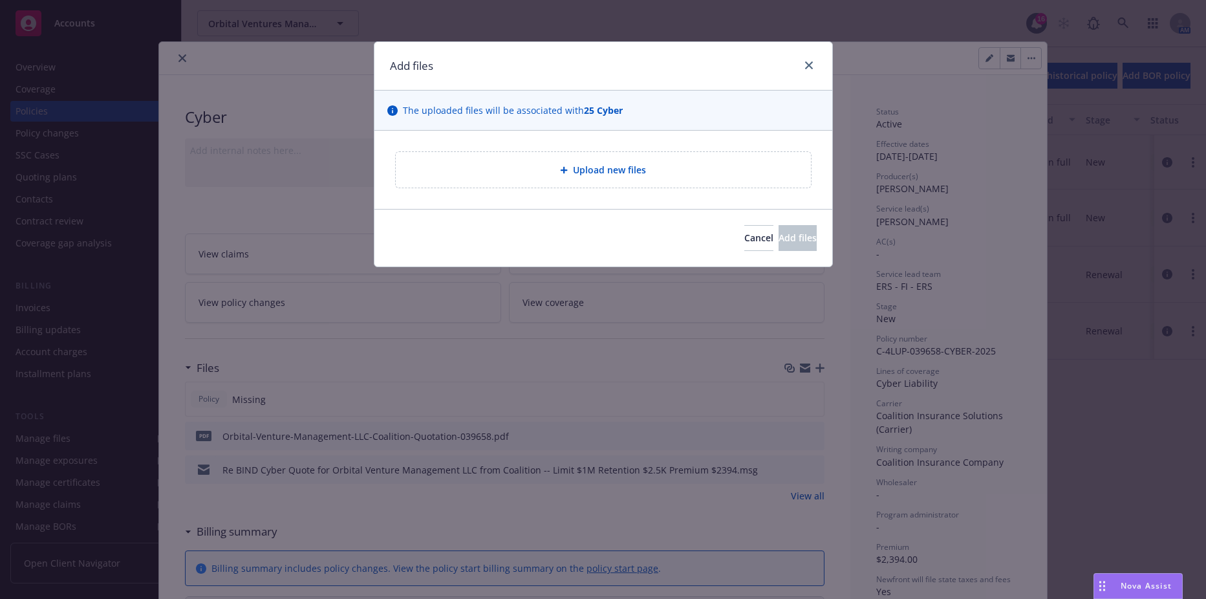
type textarea "x"
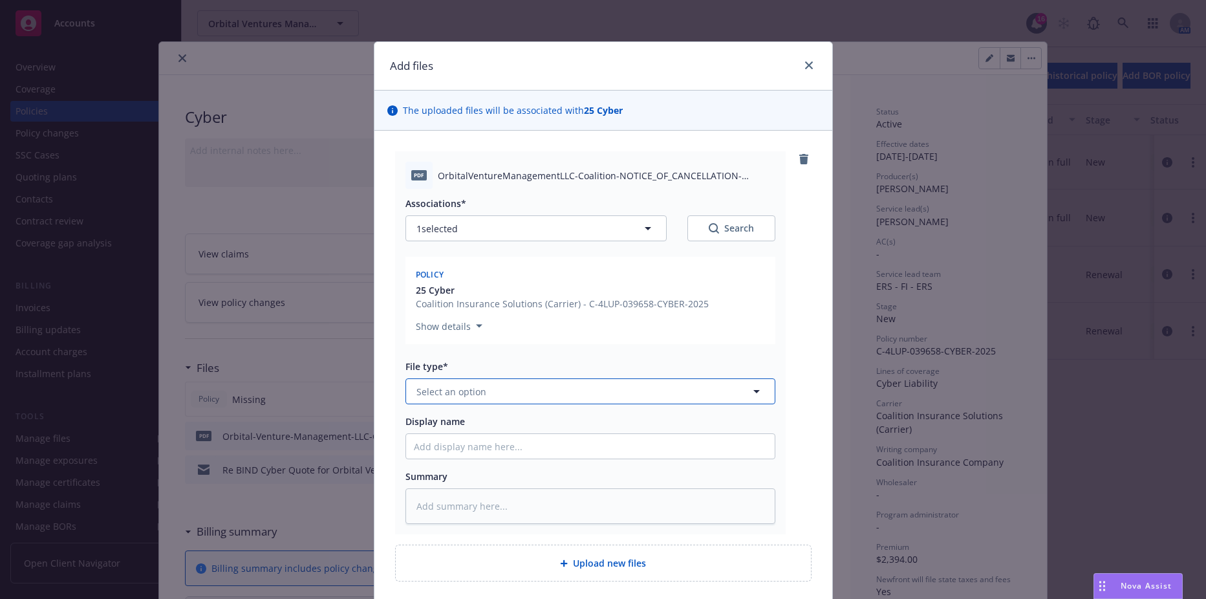
click at [511, 401] on button "Select an option" at bounding box center [591, 391] width 370 height 26
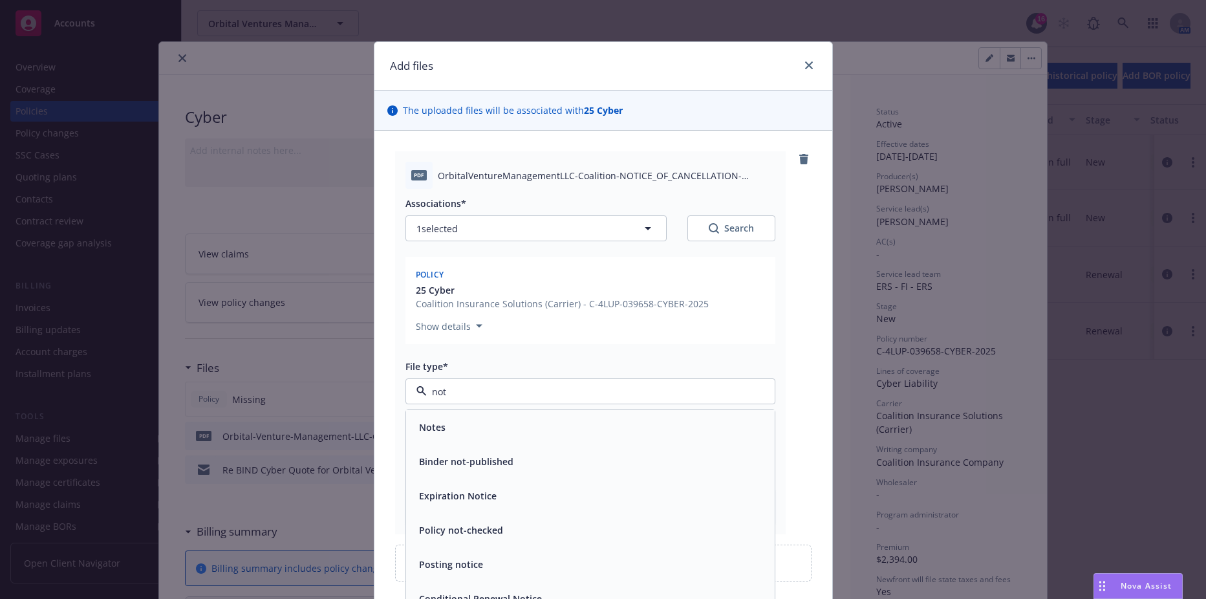
scroll to position [65, 0]
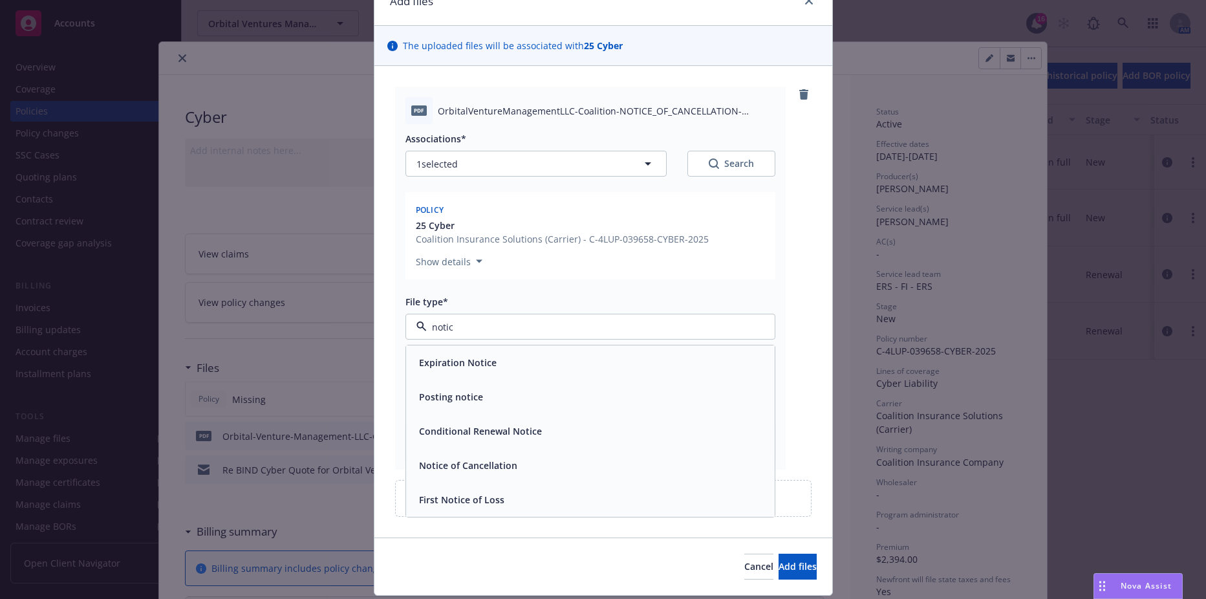
type input "notice"
click at [472, 479] on div "Notice of Cancellation" at bounding box center [590, 465] width 369 height 34
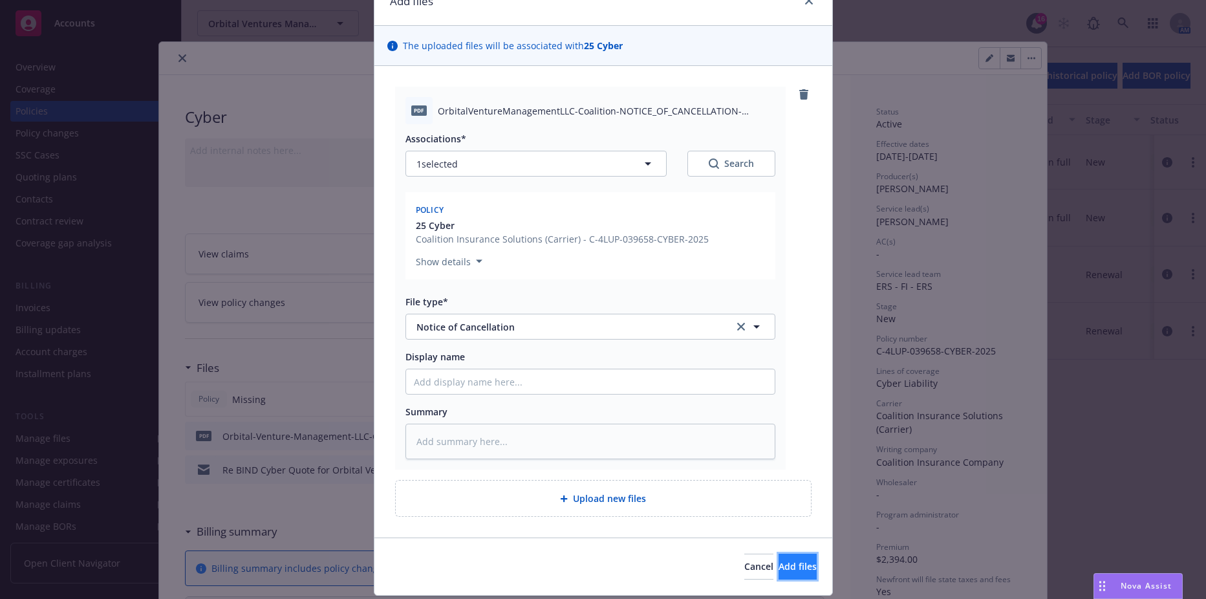
click at [779, 568] on span "Add files" at bounding box center [798, 566] width 38 height 12
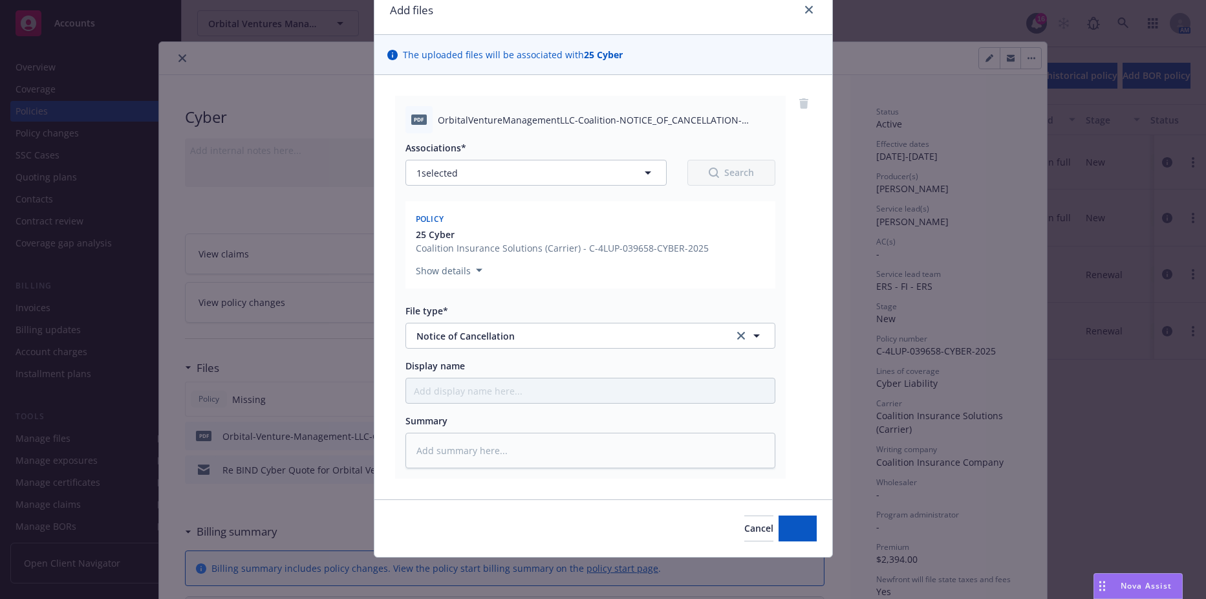
scroll to position [56, 0]
type textarea "x"
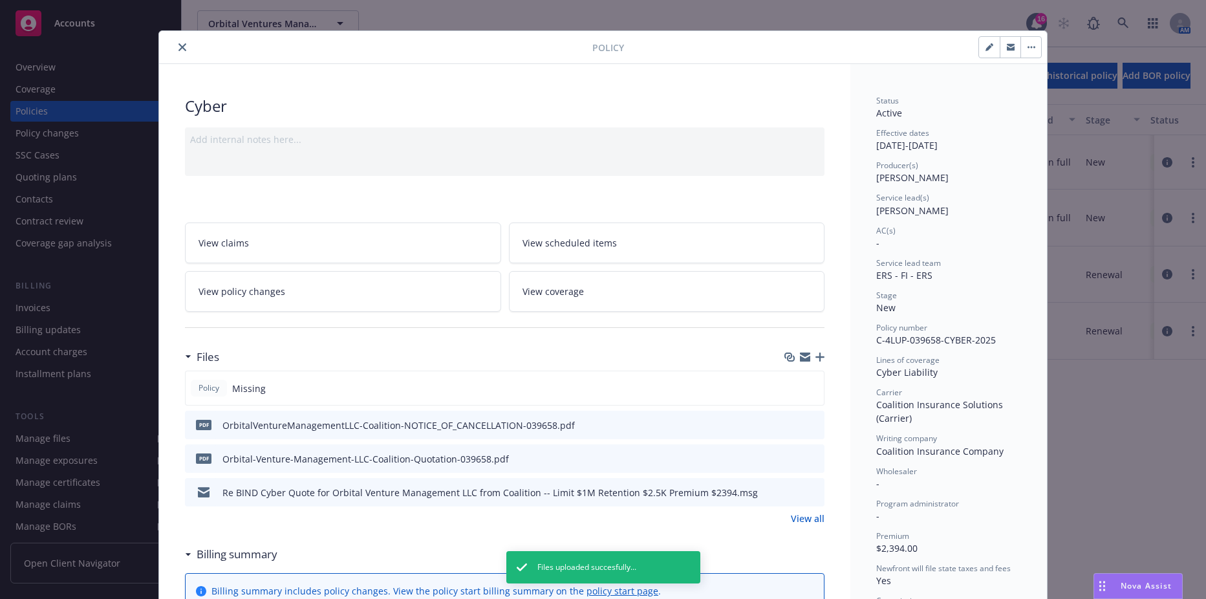
scroll to position [0, 0]
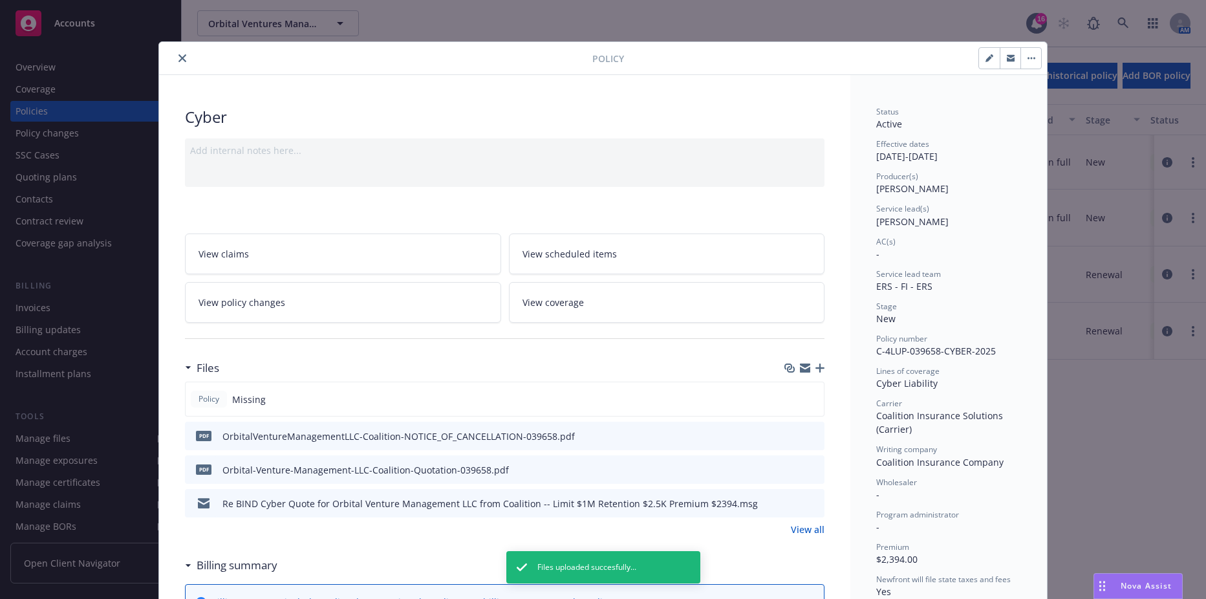
click at [170, 48] on div "Policy" at bounding box center [603, 58] width 888 height 33
click at [177, 69] on div "Policy" at bounding box center [603, 58] width 888 height 33
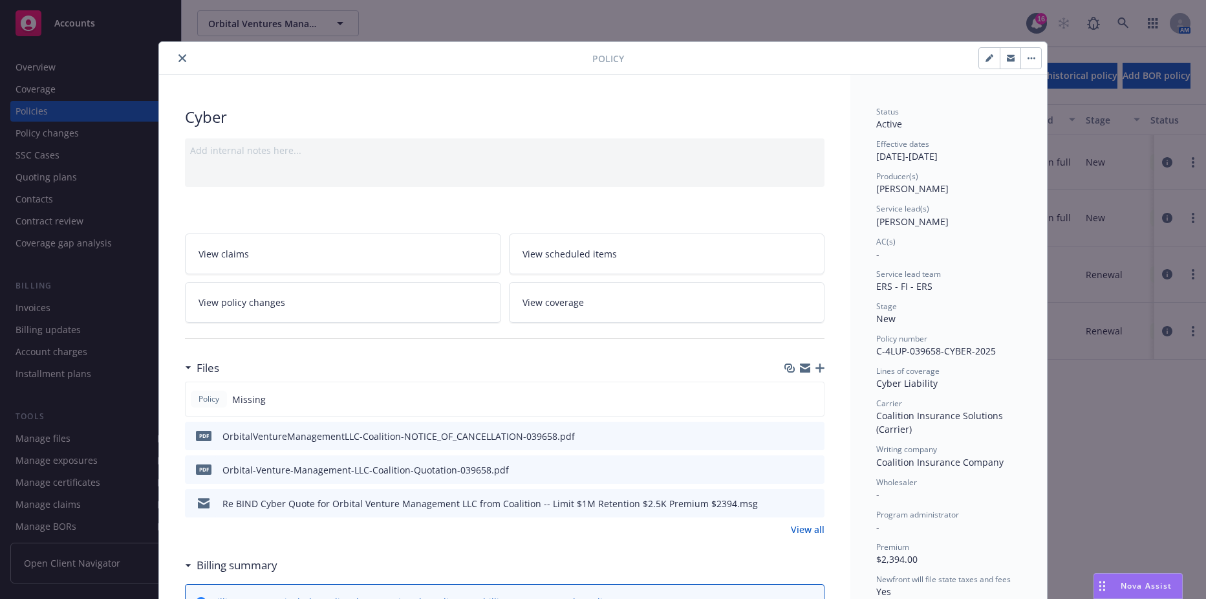
scroll to position [39, 0]
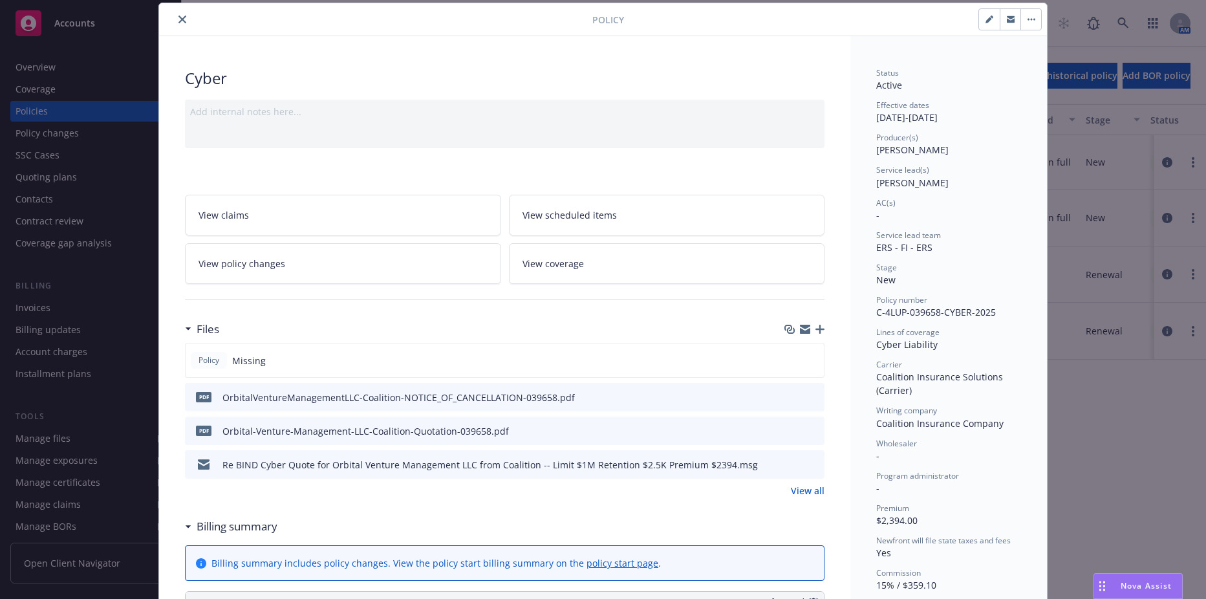
click at [175, 19] on button "close" at bounding box center [183, 20] width 16 height 16
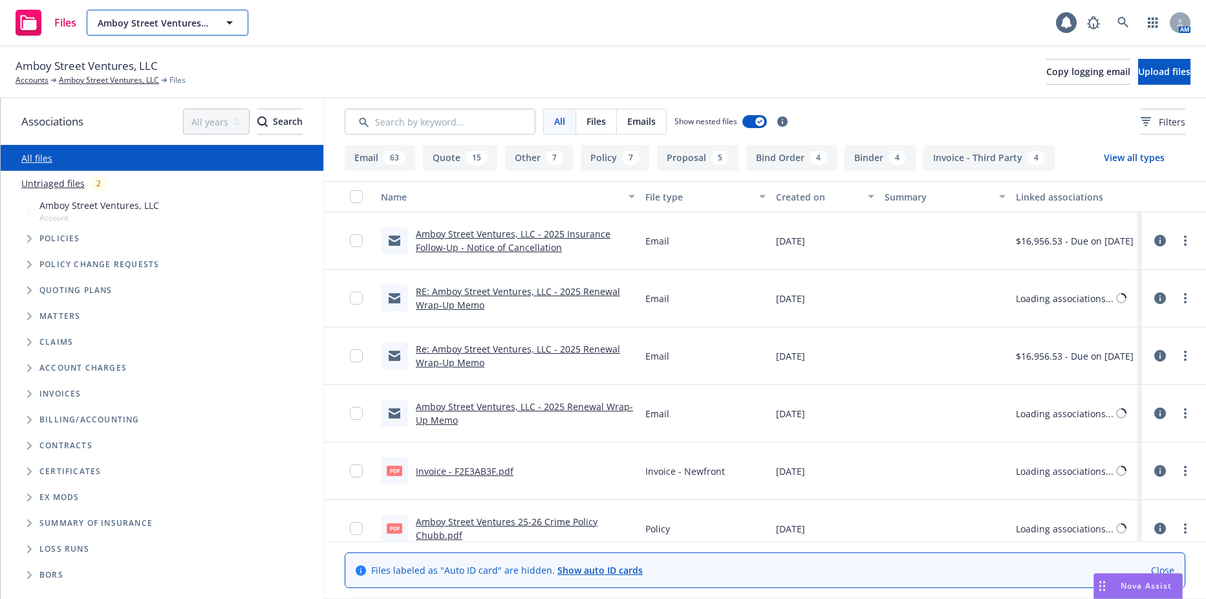
click at [157, 25] on span "Amboy Street Ventures, LLC" at bounding box center [154, 23] width 112 height 14
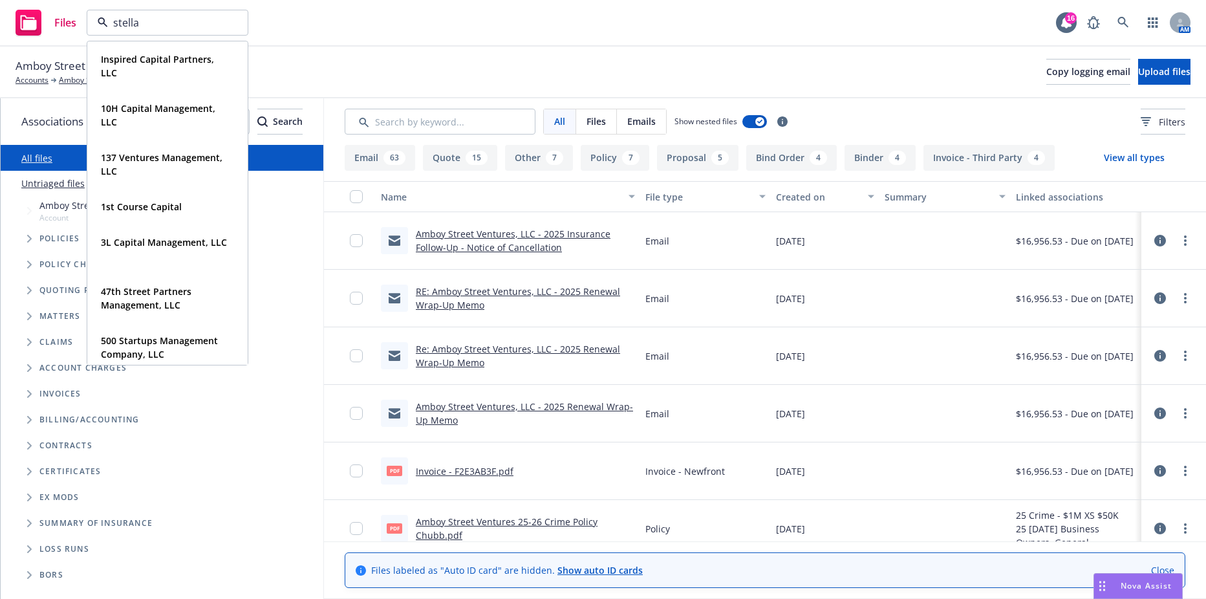
type input "stellar"
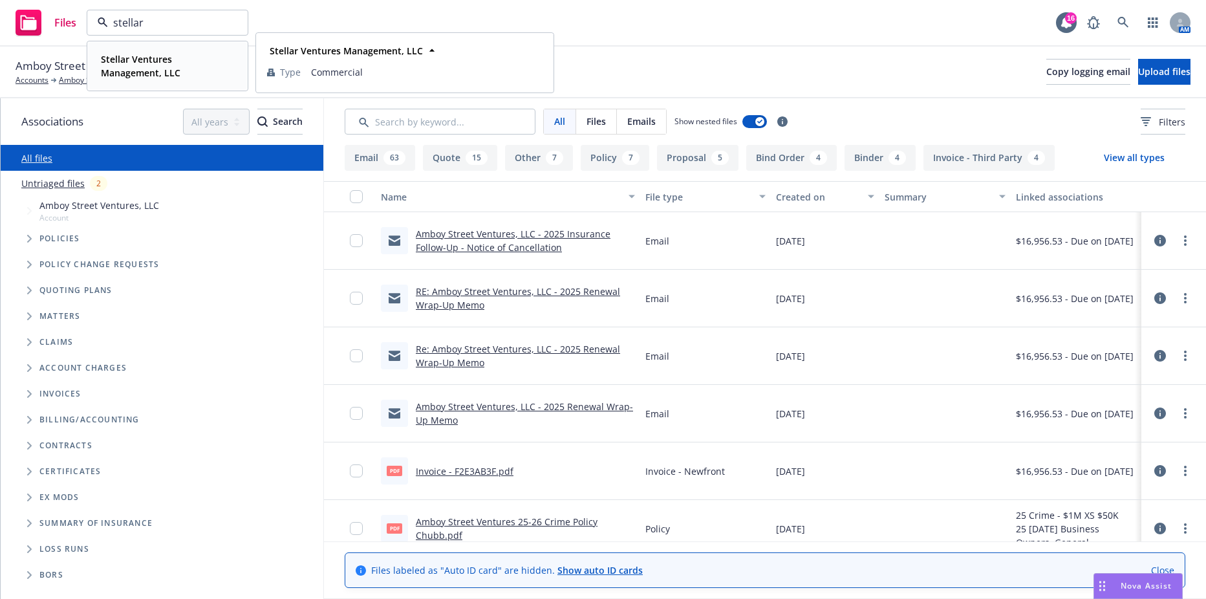
click at [140, 71] on strong "Stellar Ventures Management, LLC" at bounding box center [141, 66] width 80 height 26
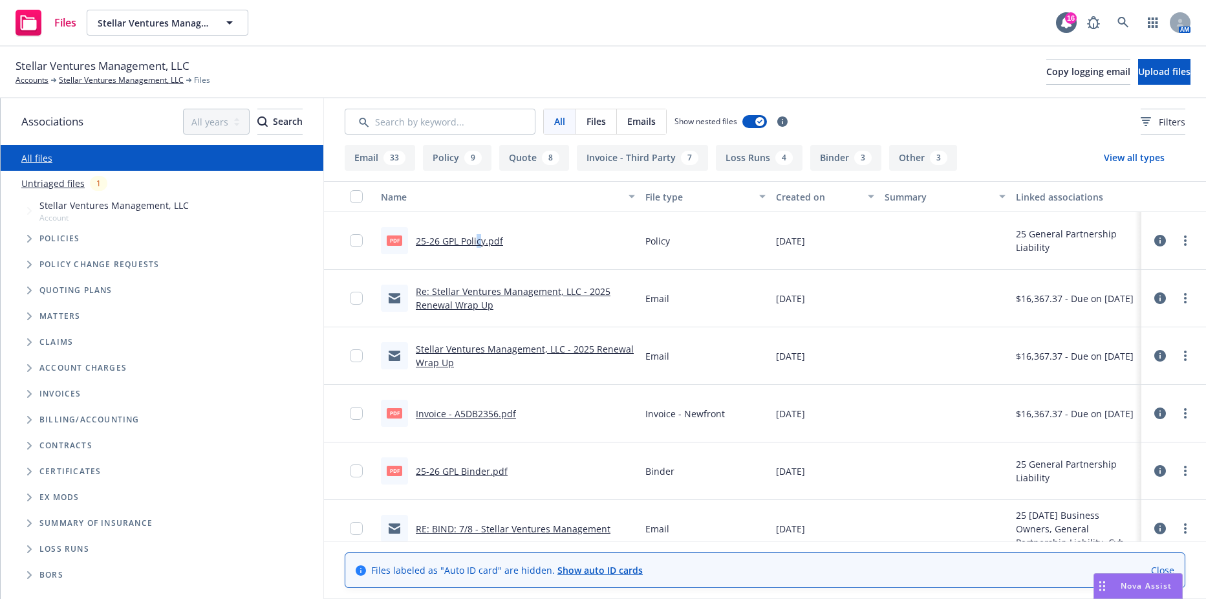
click at [478, 243] on link "25-26 GPL Policy.pdf" at bounding box center [459, 241] width 87 height 12
click at [164, 19] on span "Stellar Ventures Management, LLC" at bounding box center [154, 23] width 112 height 14
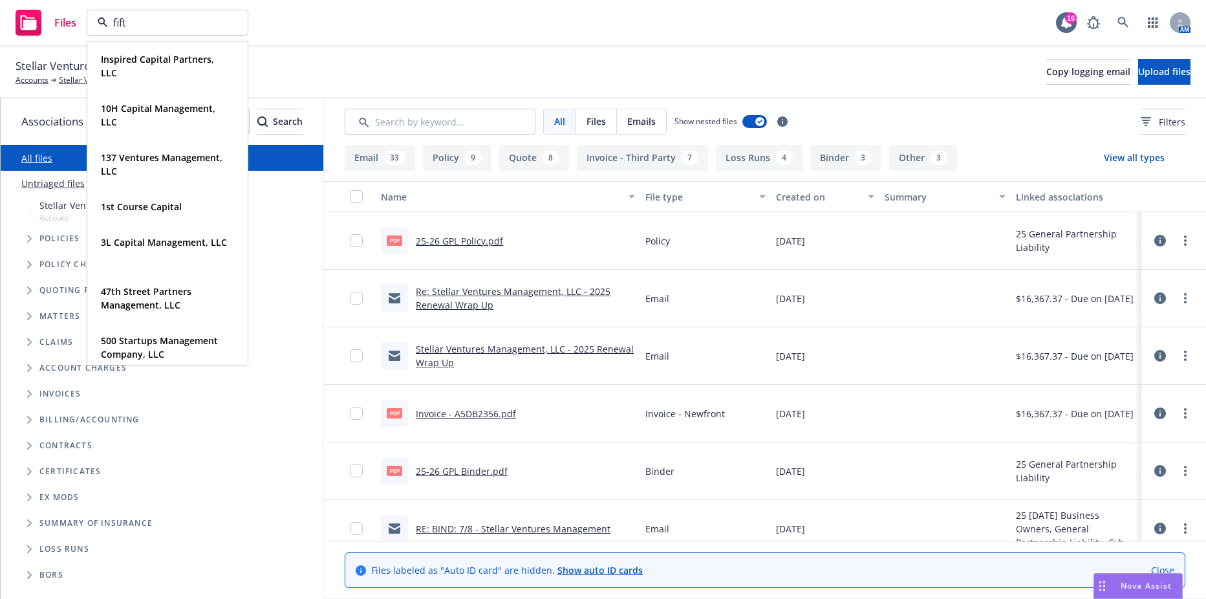
type input "fifth"
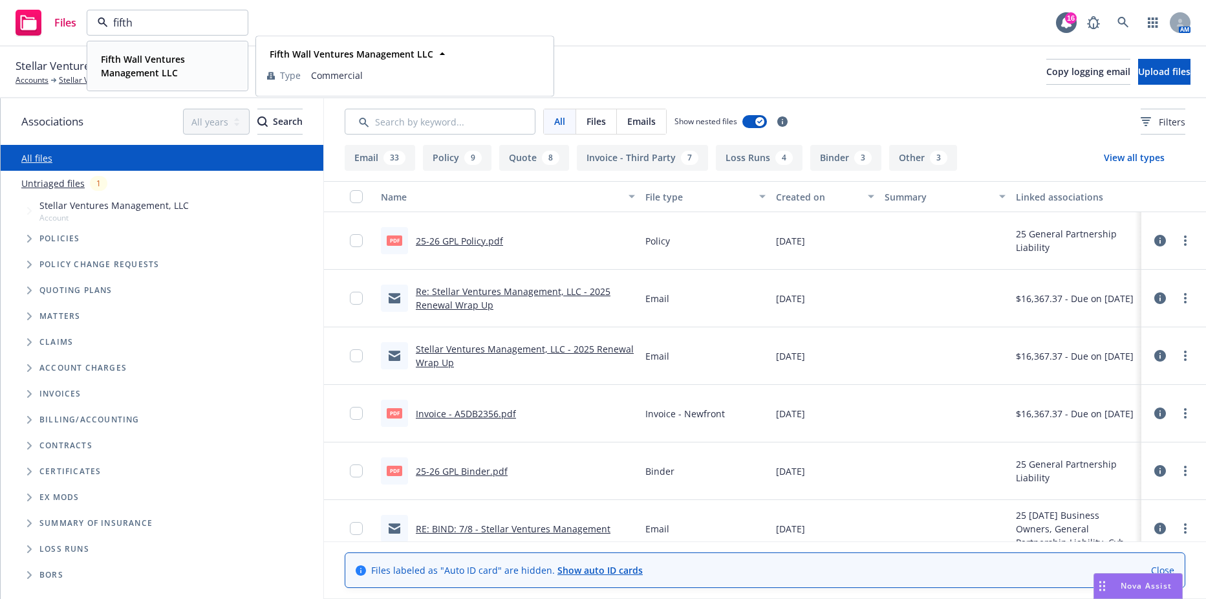
click at [171, 60] on strong "Fifth Wall Ventures Management LLC" at bounding box center [143, 66] width 84 height 26
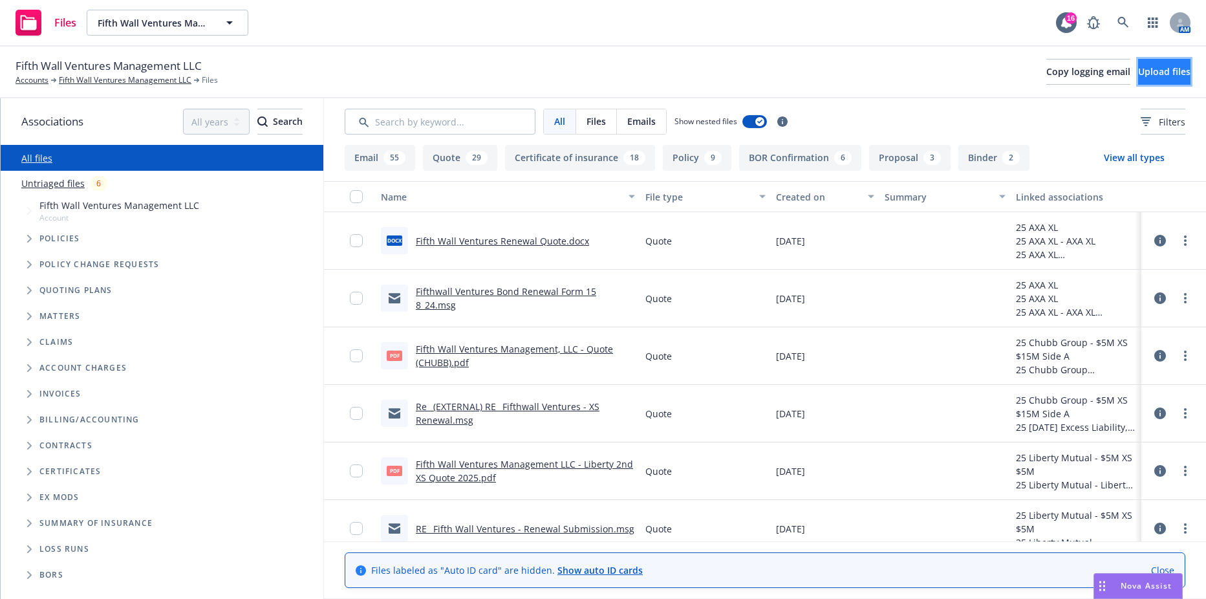
click at [1138, 68] on span "Upload files" at bounding box center [1164, 71] width 52 height 12
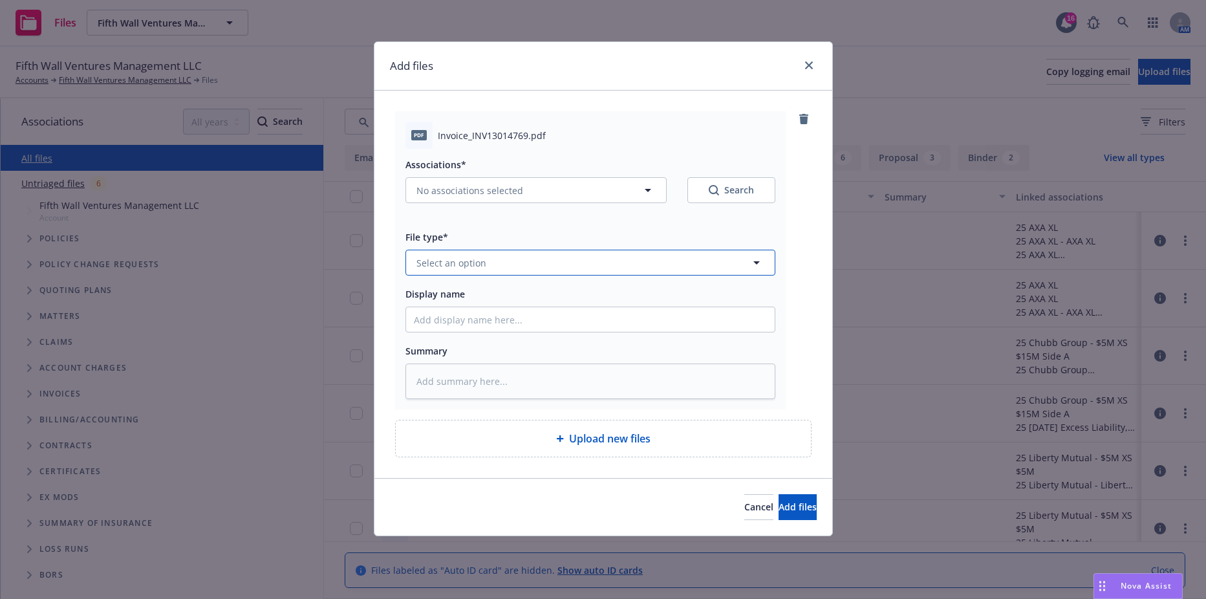
click at [514, 261] on button "Select an option" at bounding box center [591, 263] width 370 height 26
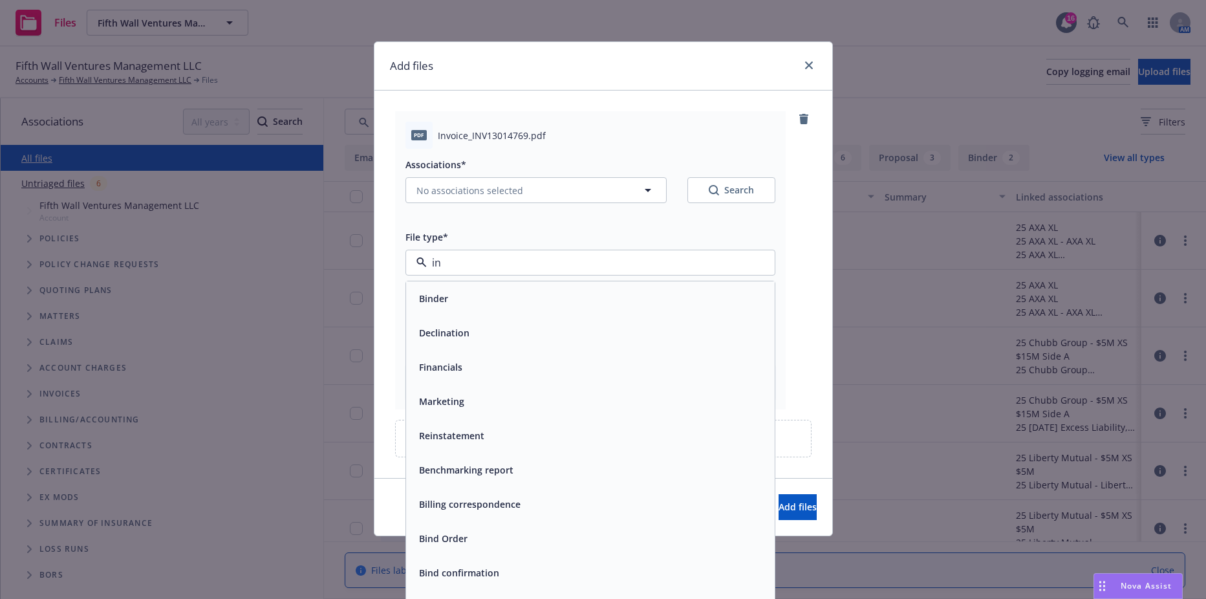
type input "inv"
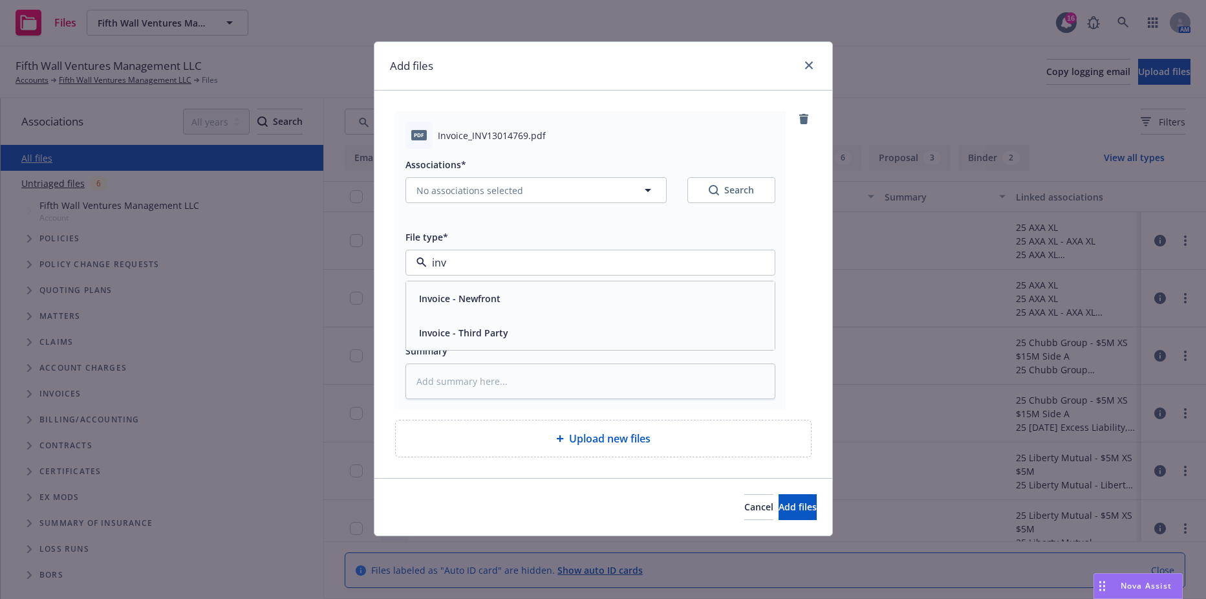
click at [493, 327] on span "Invoice - Third Party" at bounding box center [463, 333] width 89 height 14
click at [517, 188] on span "No associations selected" at bounding box center [470, 191] width 107 height 14
type textarea "x"
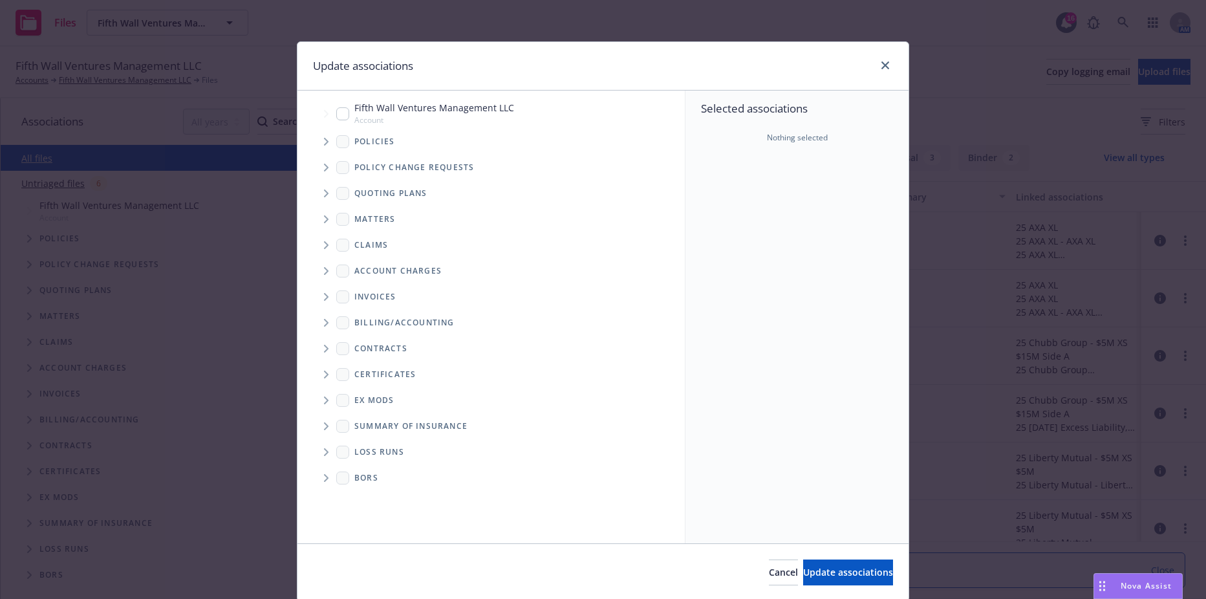
click at [316, 139] on span "Tree Example" at bounding box center [326, 141] width 21 height 21
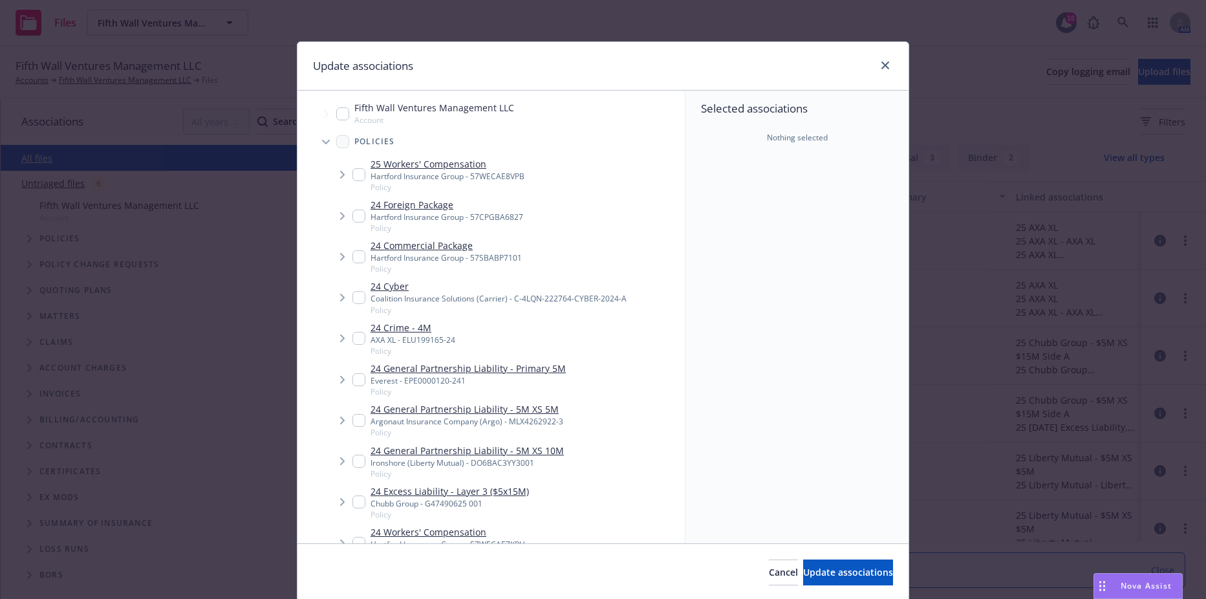
click at [334, 298] on span "Tree Example" at bounding box center [342, 297] width 21 height 21
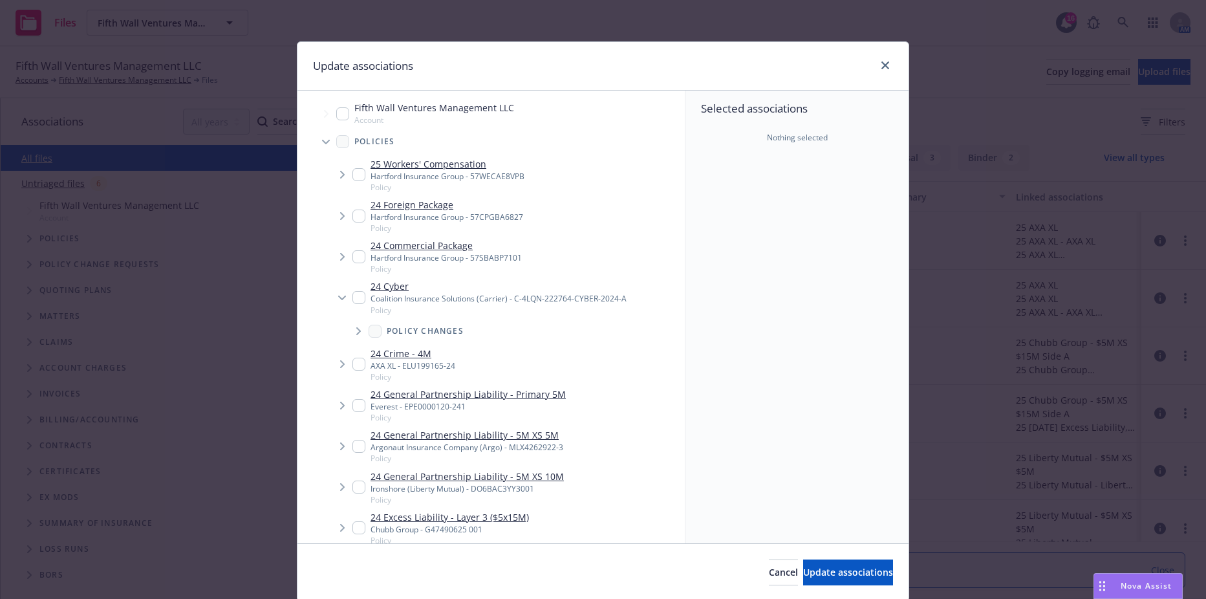
click at [338, 298] on icon "Tree Example" at bounding box center [342, 298] width 8 height 5
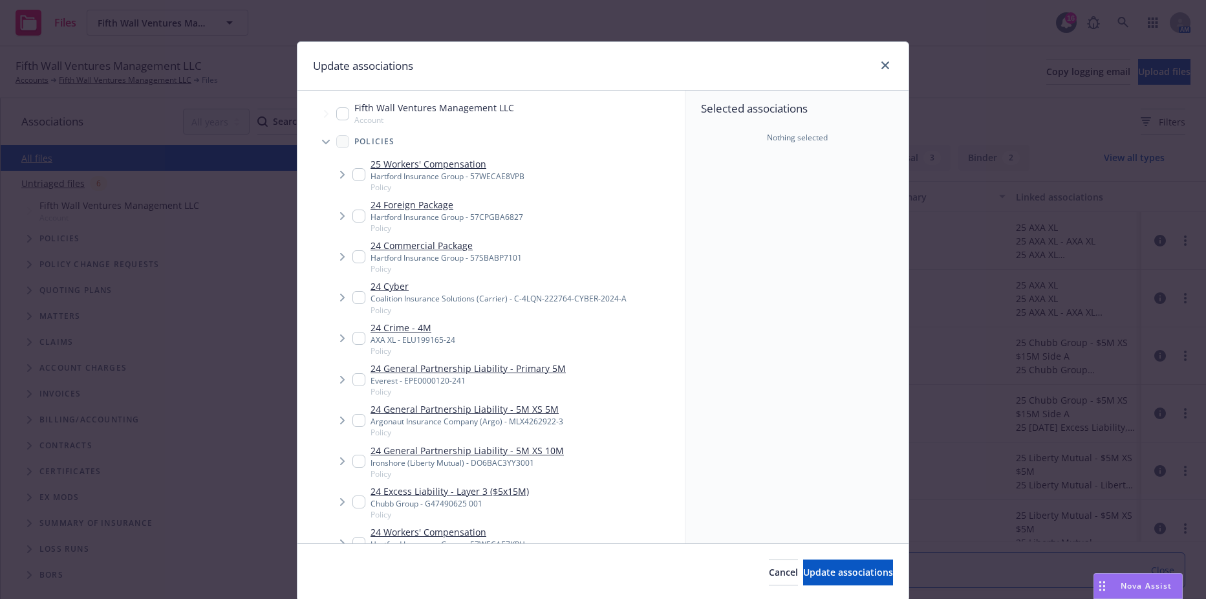
click at [357, 296] on input "Tree Example" at bounding box center [358, 297] width 13 height 13
checkbox input "true"
click at [761, 217] on button "Show details" at bounding box center [745, 218] width 77 height 16
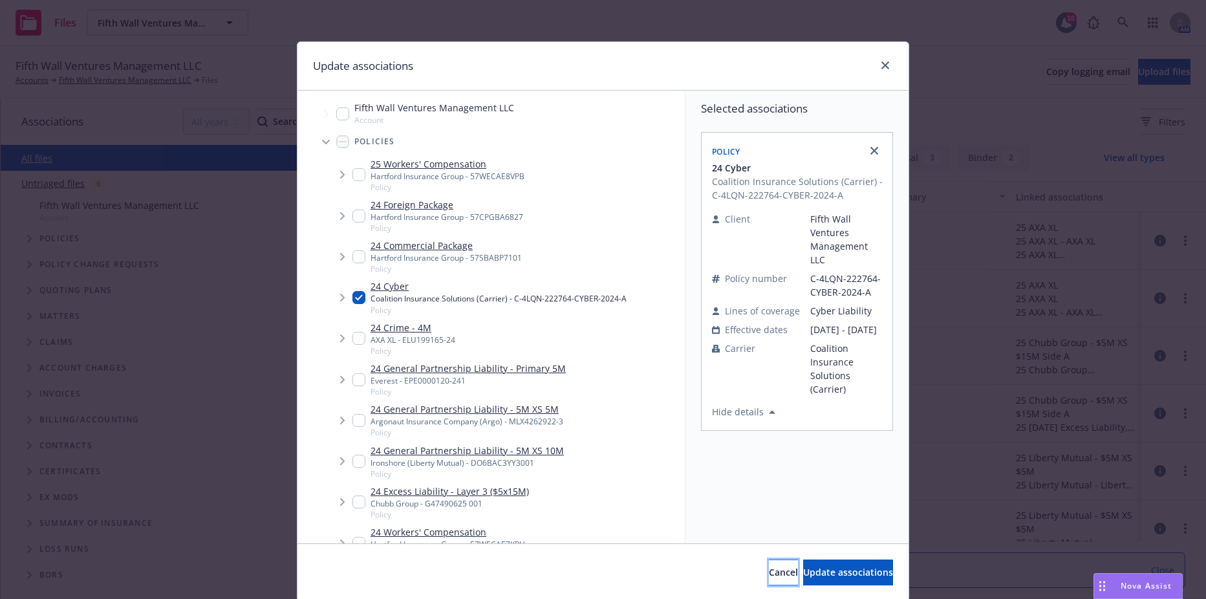
click at [769, 578] on span "Cancel" at bounding box center [783, 572] width 29 height 12
type textarea "x"
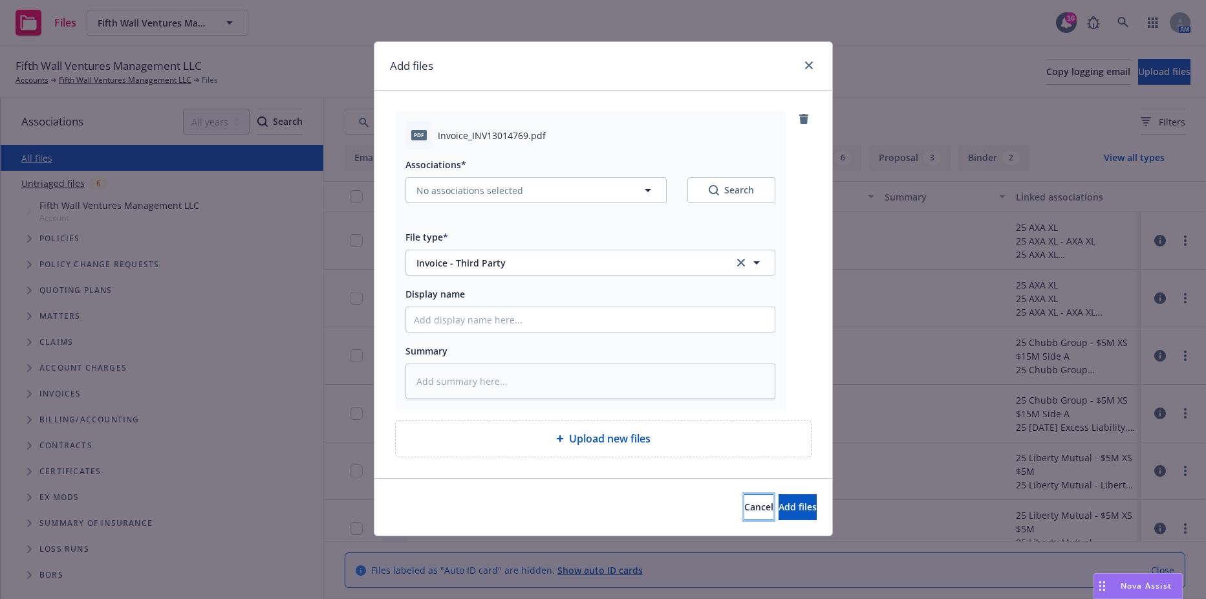
click at [744, 506] on span "Cancel" at bounding box center [758, 507] width 29 height 12
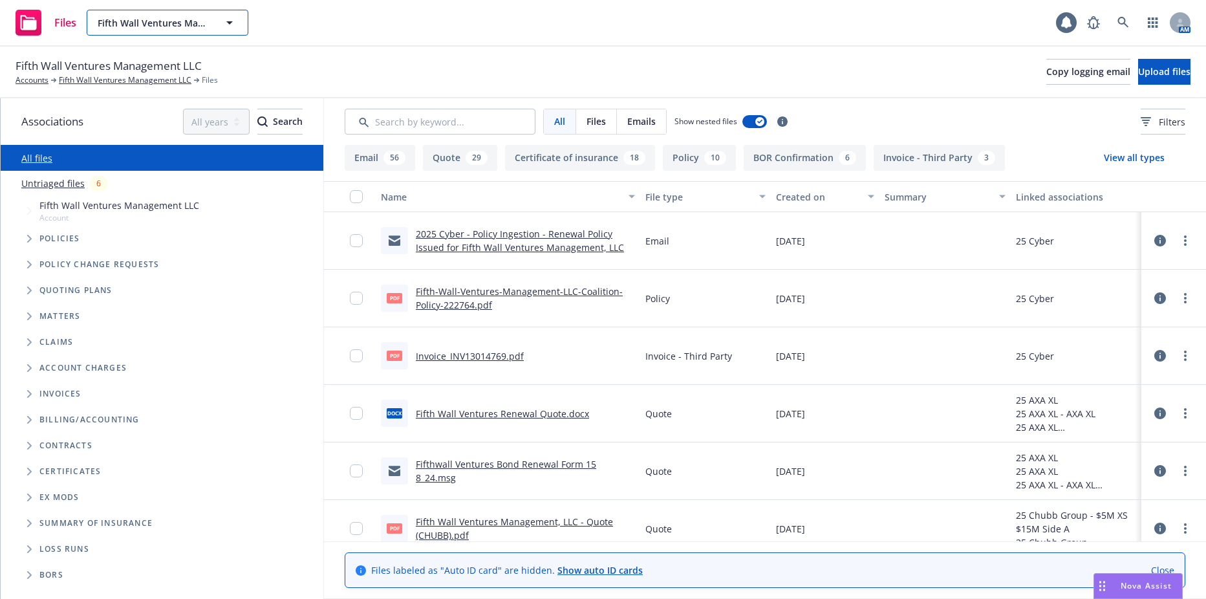
click at [237, 25] on icon "button" at bounding box center [230, 23] width 16 height 16
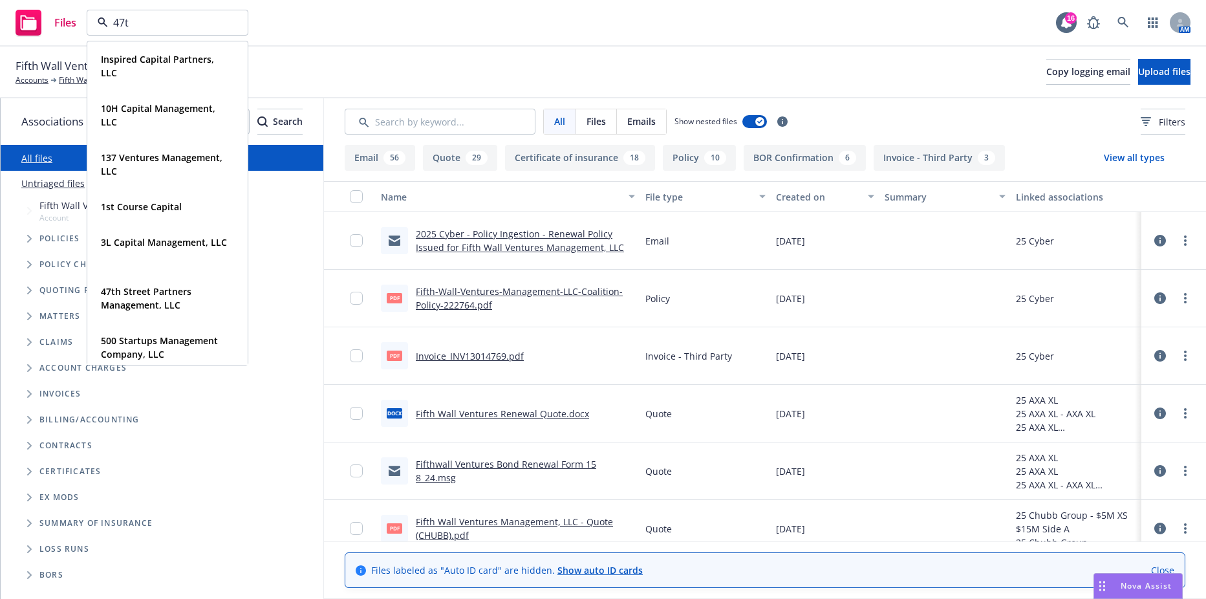
type input "47th"
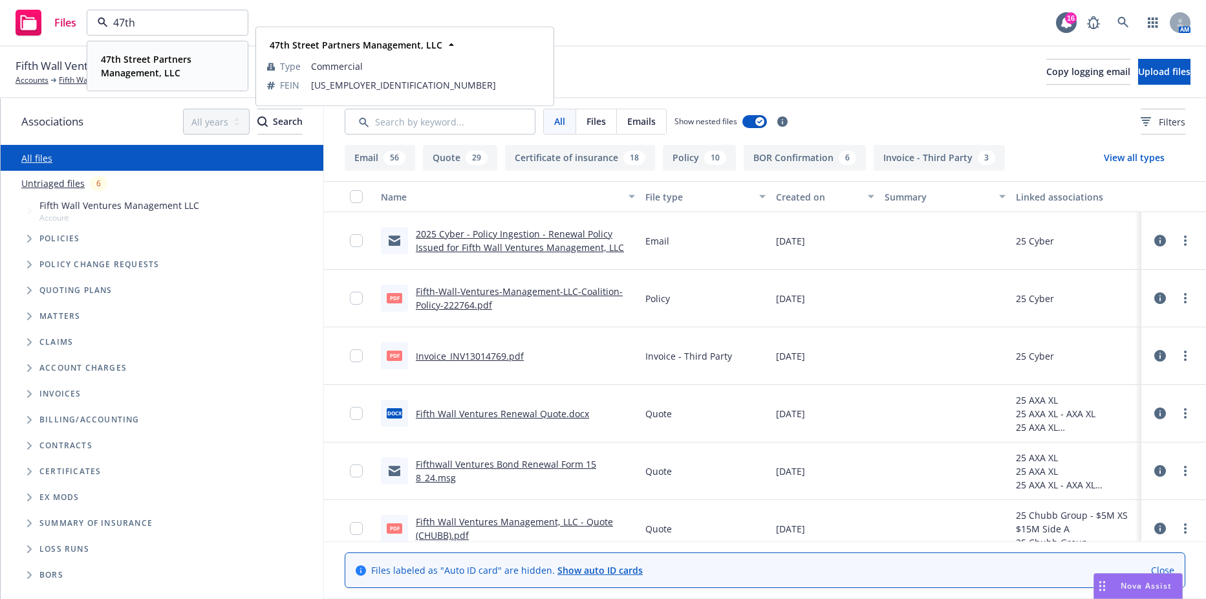
click at [164, 61] on strong "47th Street Partners Management, LLC" at bounding box center [146, 66] width 91 height 26
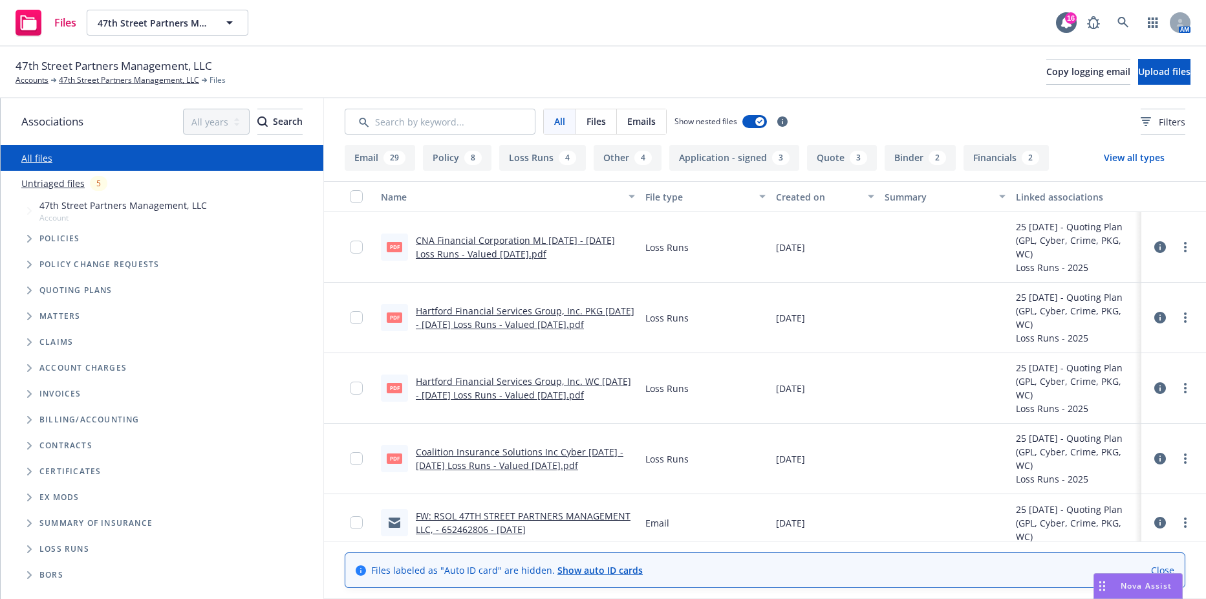
click at [28, 252] on div "Policy change requests" at bounding box center [169, 265] width 310 height 26
click at [25, 241] on span "Tree Example" at bounding box center [29, 238] width 21 height 21
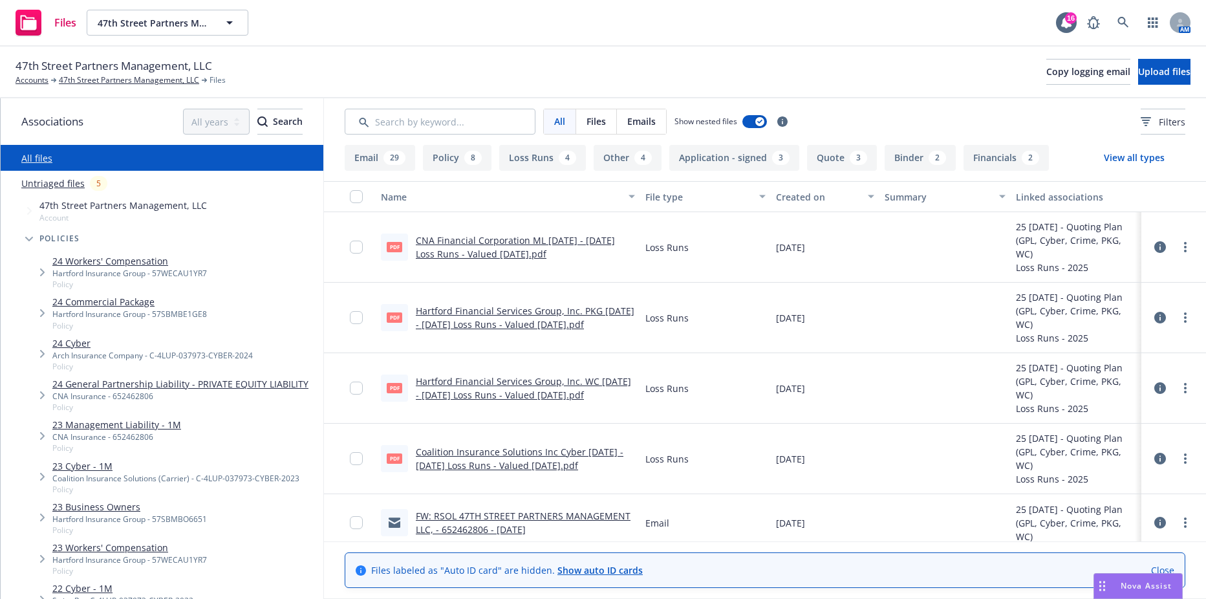
click at [31, 240] on icon "Tree Example" at bounding box center [29, 239] width 8 height 5
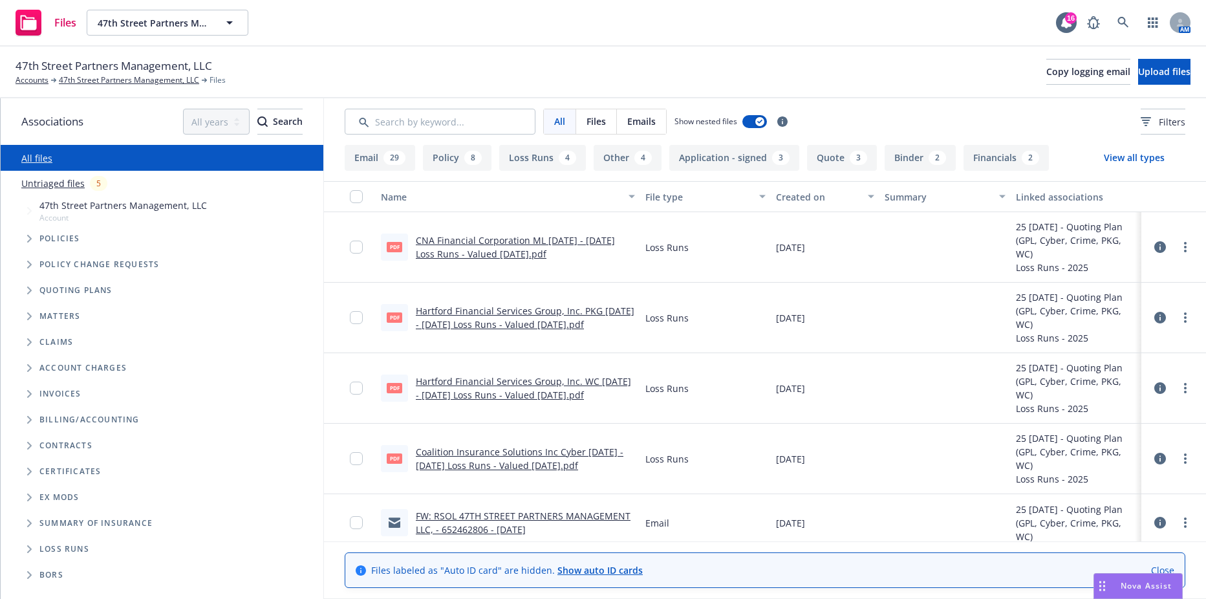
click at [32, 288] on icon "Tree Example" at bounding box center [29, 291] width 5 height 8
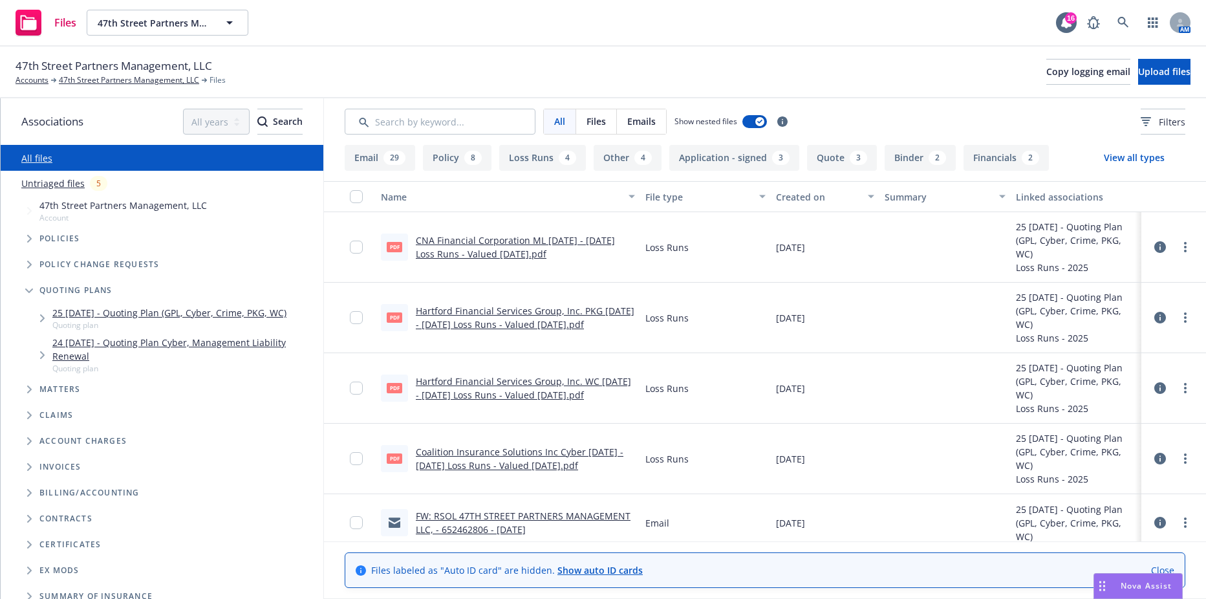
click at [133, 308] on link "25 09/15/25 - Quoting Plan (GPL, Cyber, Crime, PKG, WC)" at bounding box center [169, 313] width 234 height 14
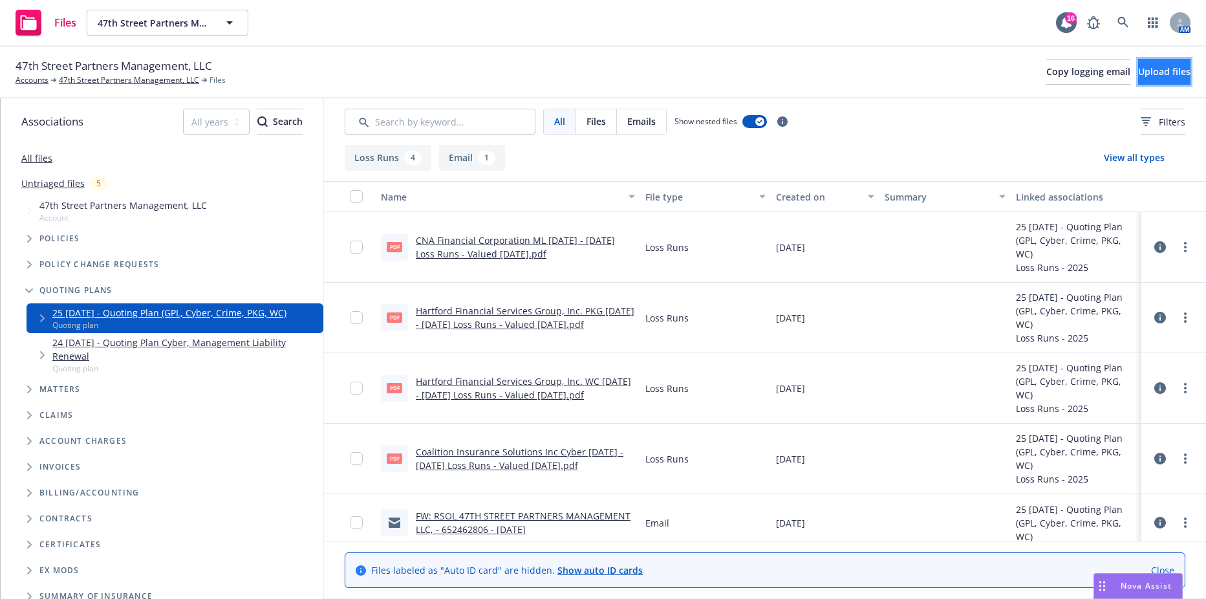
click at [1138, 77] on span "Upload files" at bounding box center [1164, 71] width 52 height 12
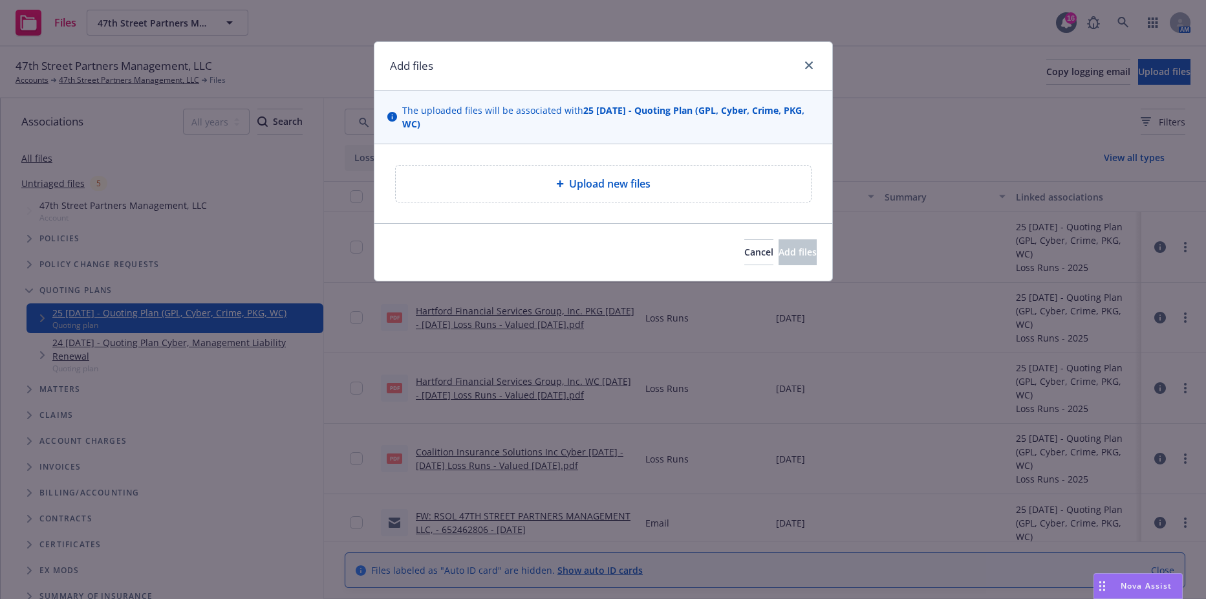
type textarea "x"
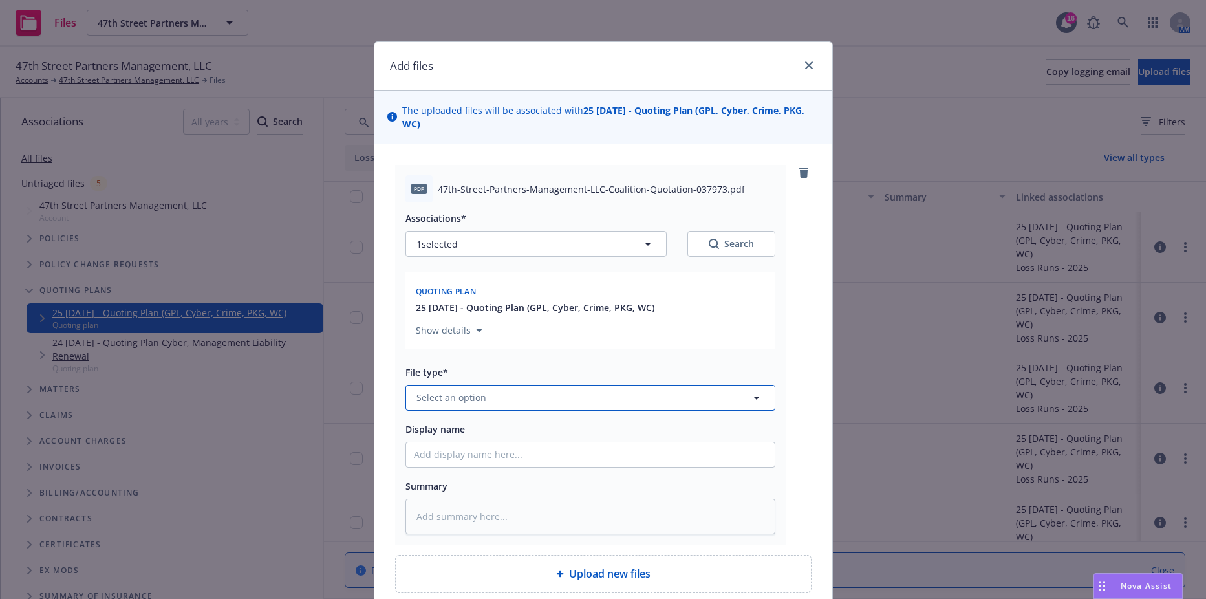
click at [580, 389] on button "Select an option" at bounding box center [591, 398] width 370 height 26
type input "quote"
click at [465, 316] on div "Quote" at bounding box center [590, 327] width 369 height 34
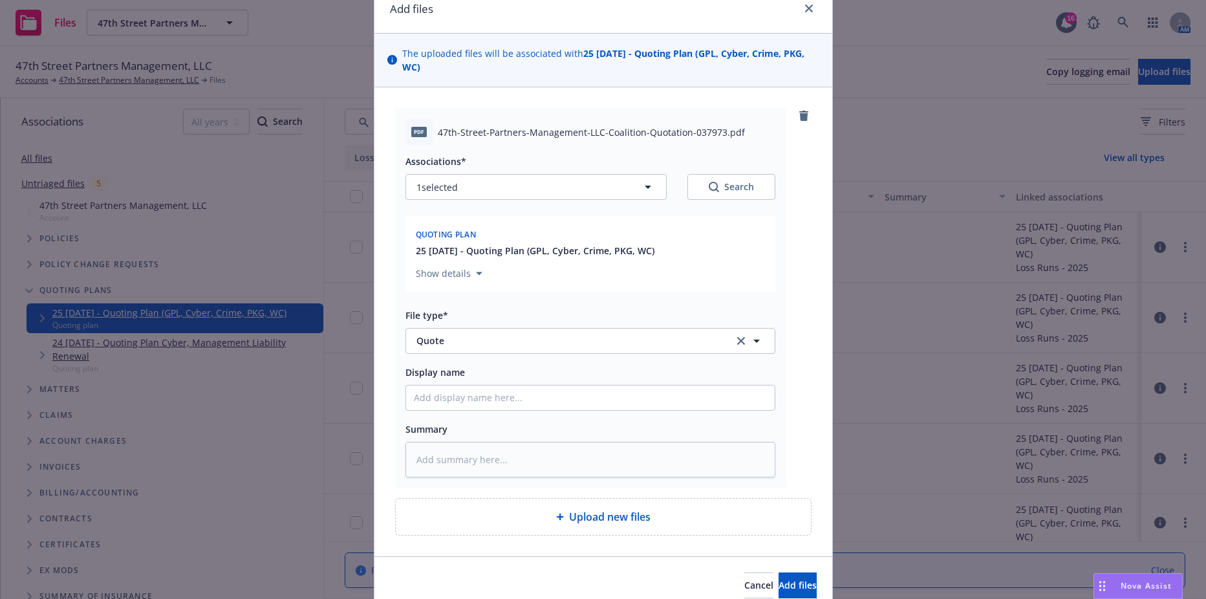
scroll to position [114, 0]
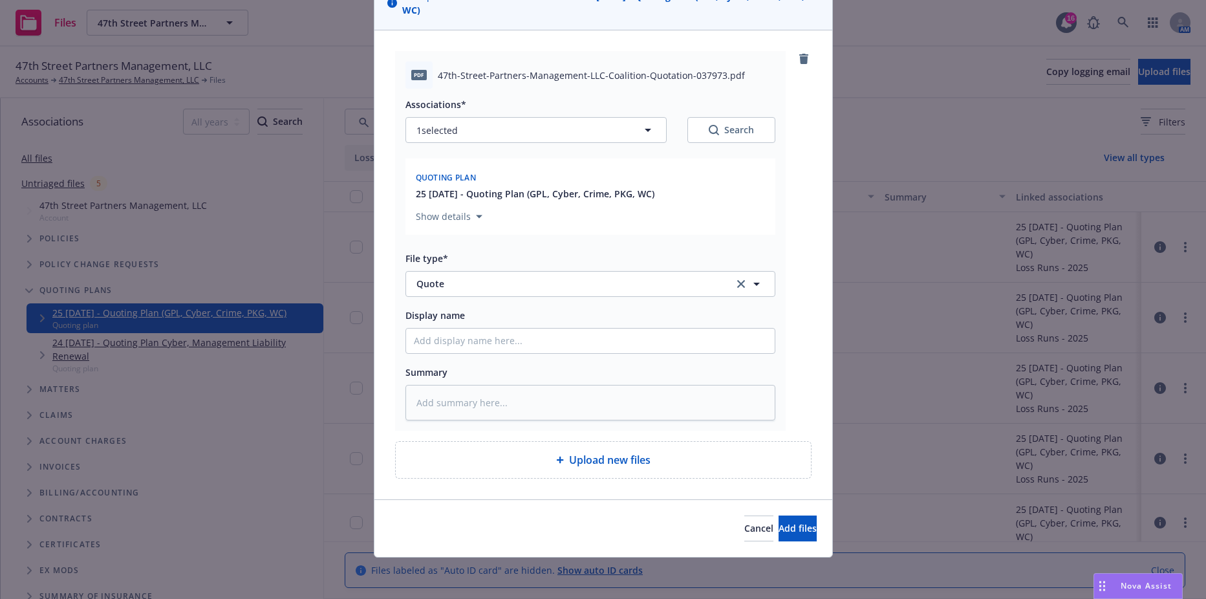
type textarea "x"
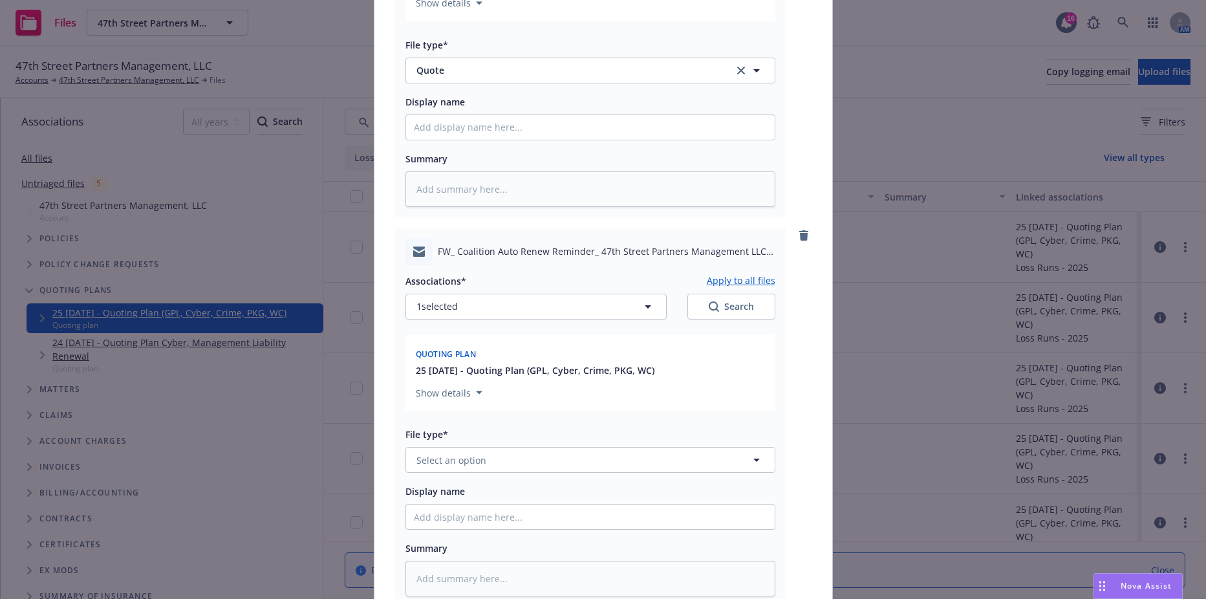
scroll to position [373, 0]
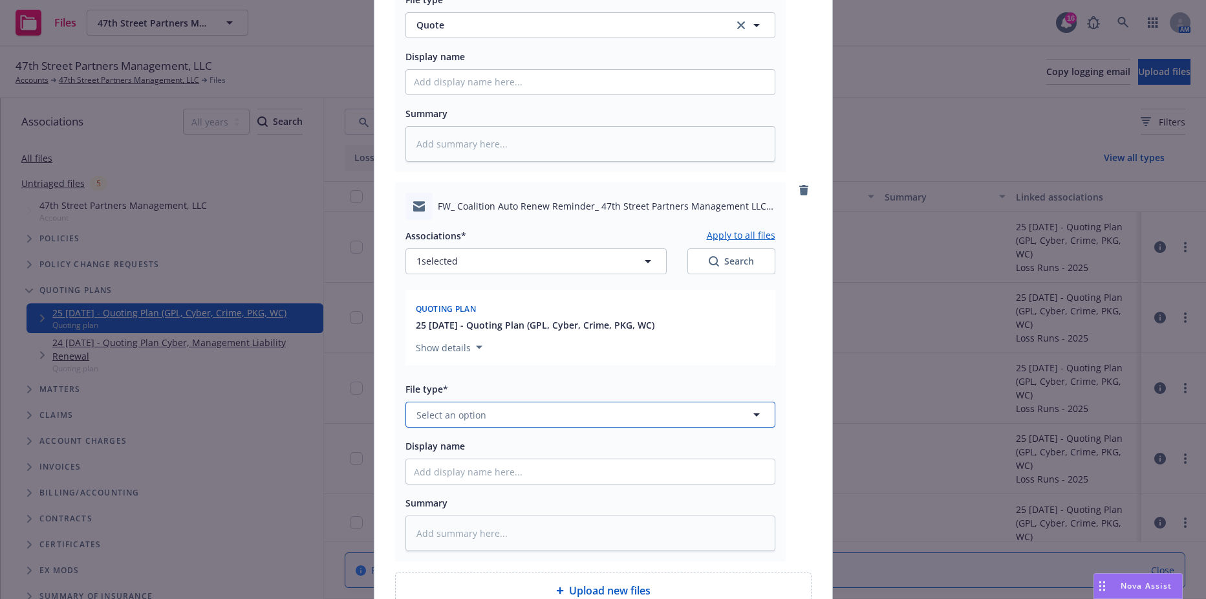
click at [547, 410] on button "Select an option" at bounding box center [591, 415] width 370 height 26
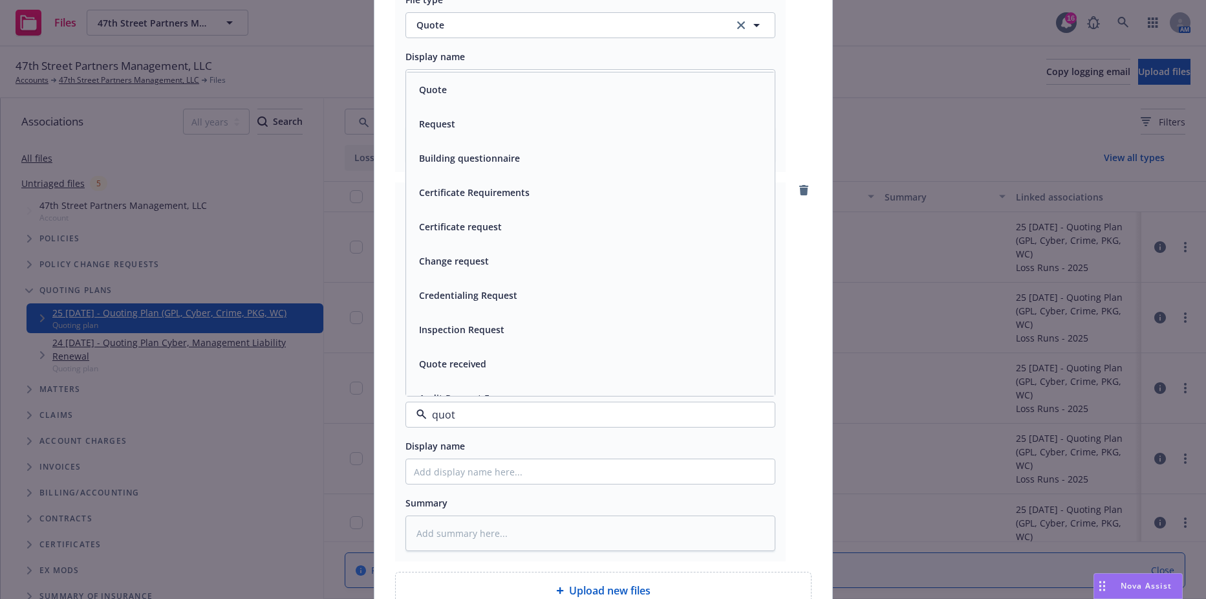
type input "quote"
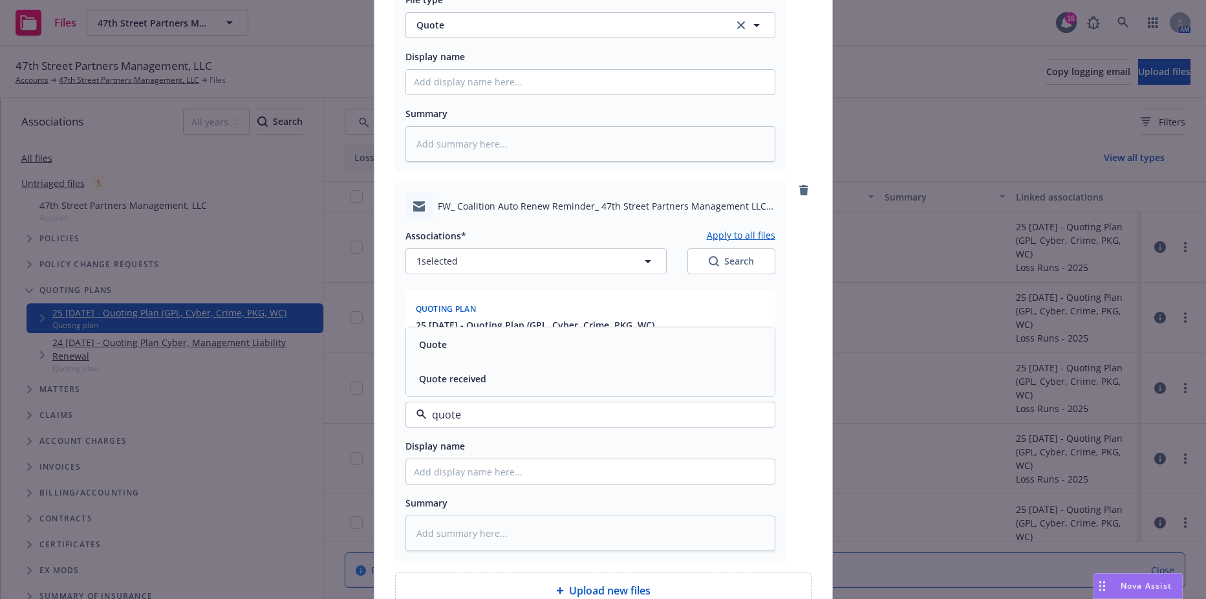
click at [537, 346] on div "Quote" at bounding box center [590, 344] width 353 height 19
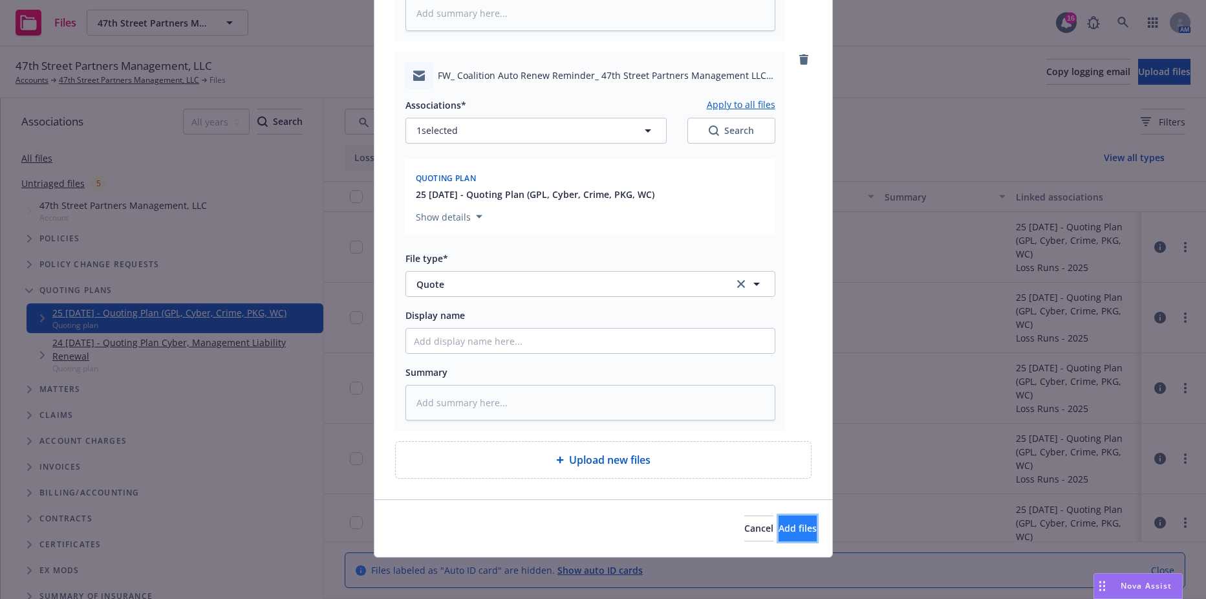
click at [779, 526] on span "Add files" at bounding box center [798, 528] width 38 height 12
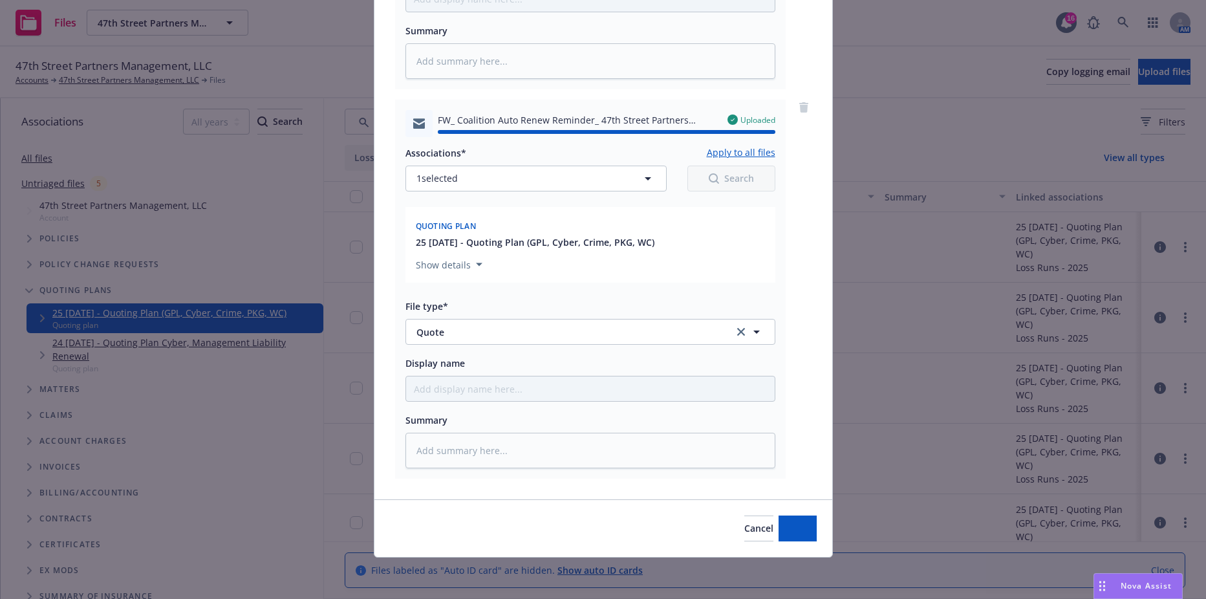
type textarea "x"
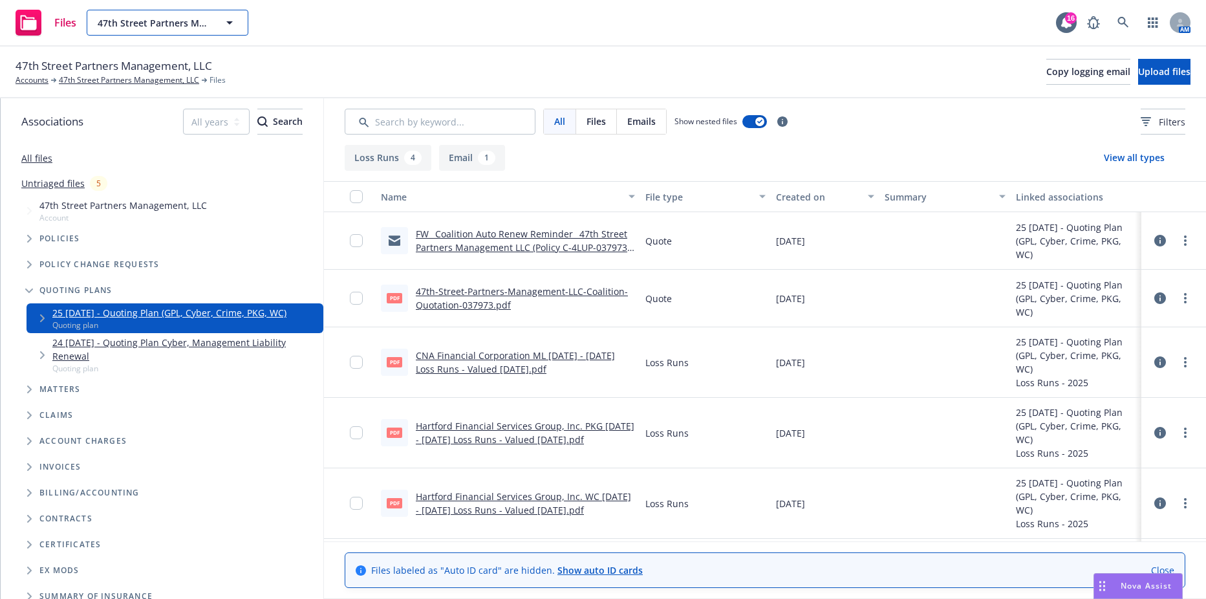
click at [206, 25] on span "47th Street Partners Management, LLC" at bounding box center [154, 23] width 112 height 14
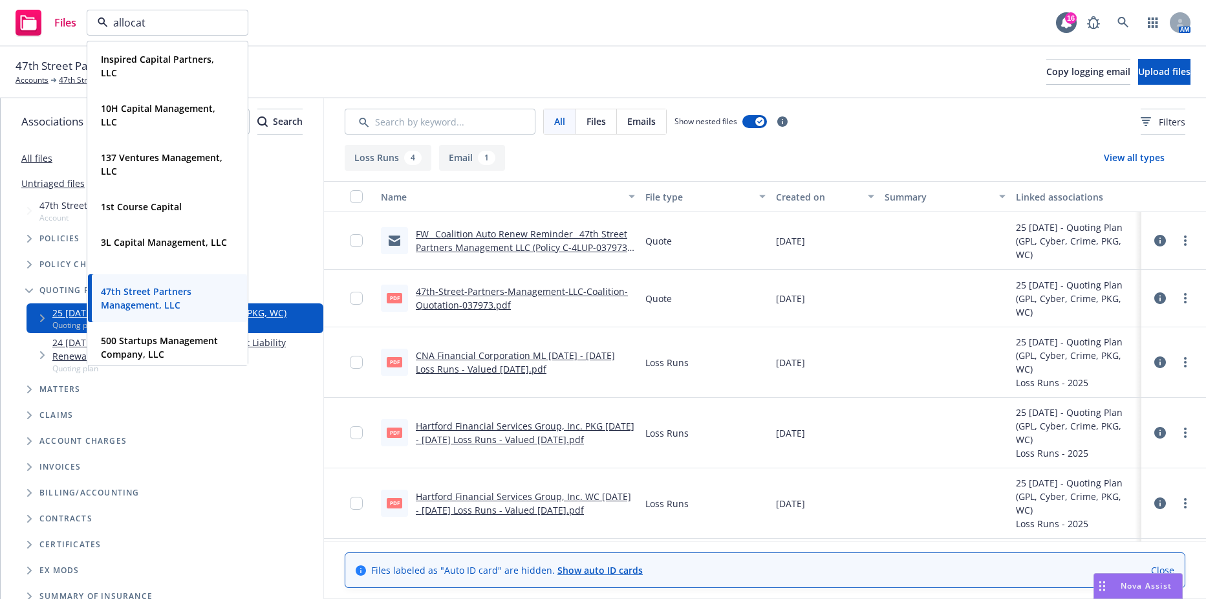
type input "allocate"
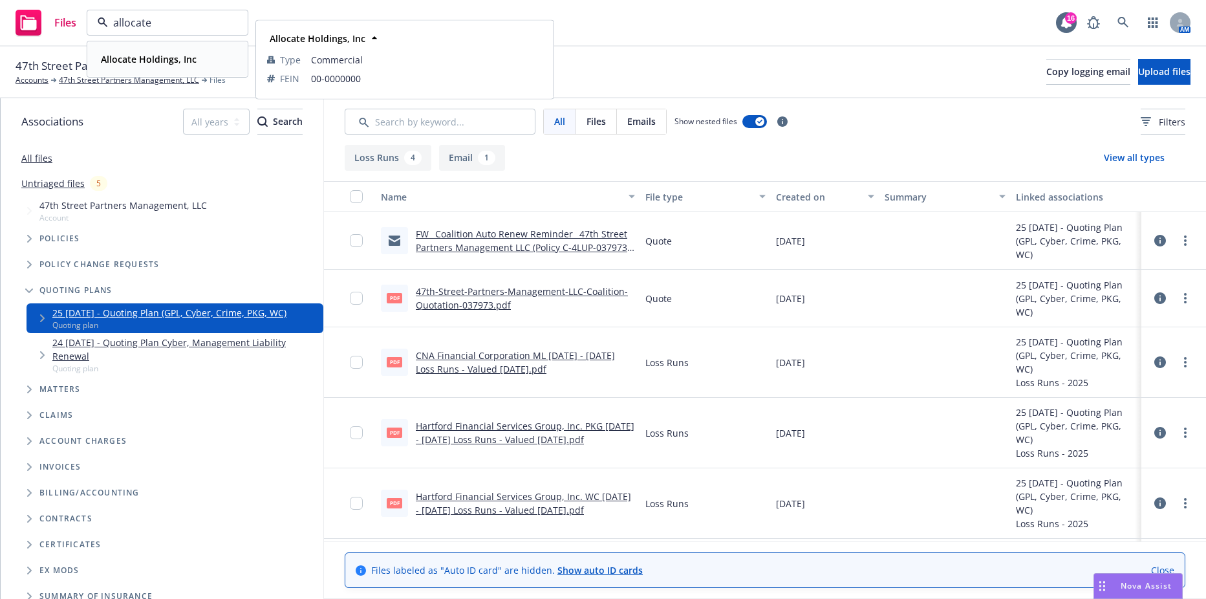
click at [169, 62] on strong "Allocate Holdings, Inc" at bounding box center [149, 59] width 96 height 12
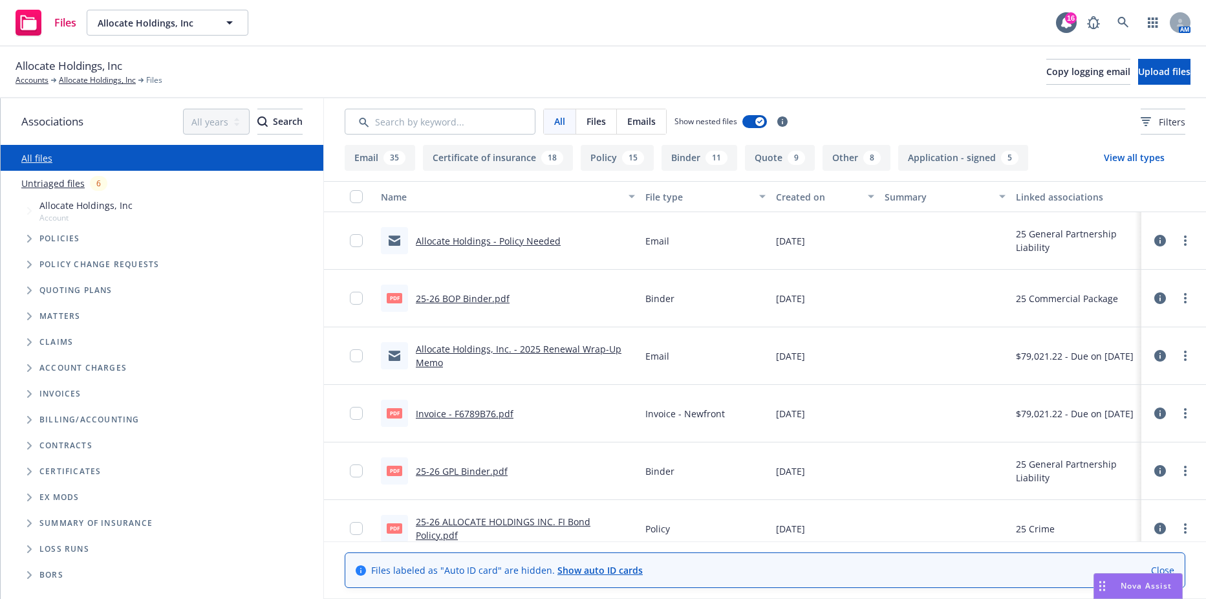
click at [25, 237] on span "Tree Example" at bounding box center [29, 238] width 21 height 21
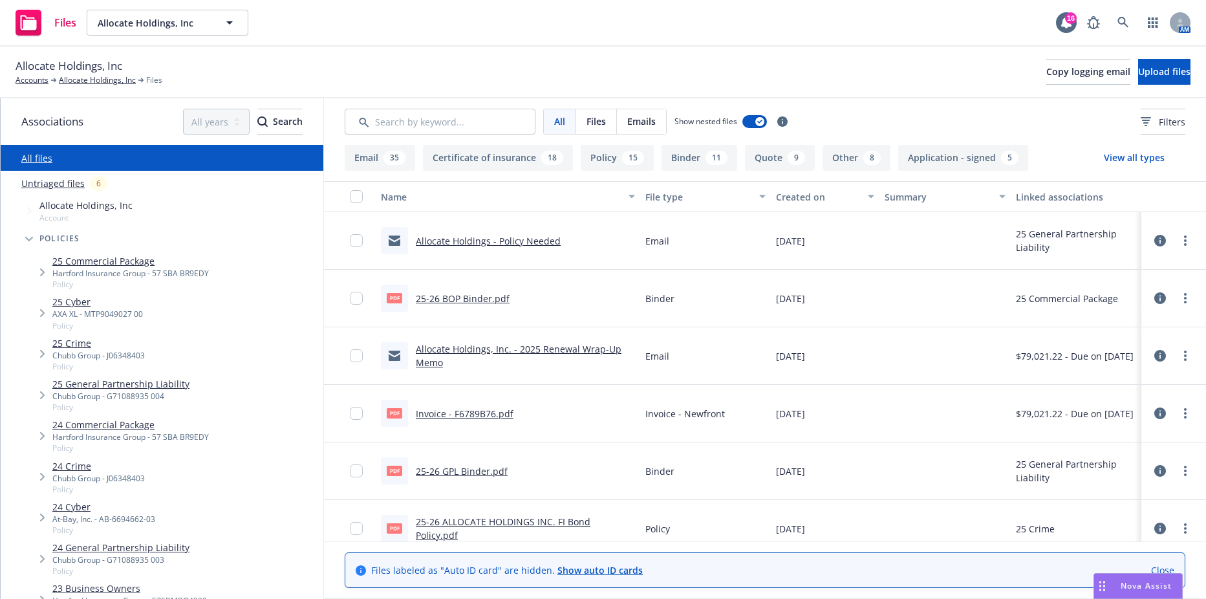
click at [91, 387] on link "25 General Partnership Liability" at bounding box center [120, 384] width 137 height 14
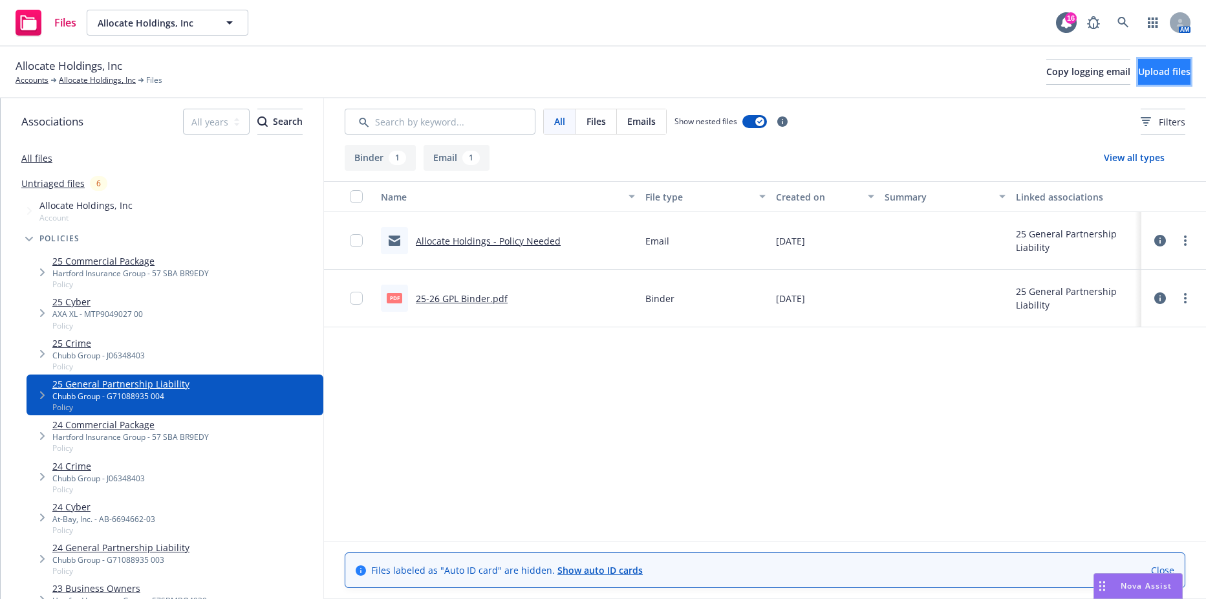
click at [1138, 70] on span "Upload files" at bounding box center [1164, 71] width 52 height 12
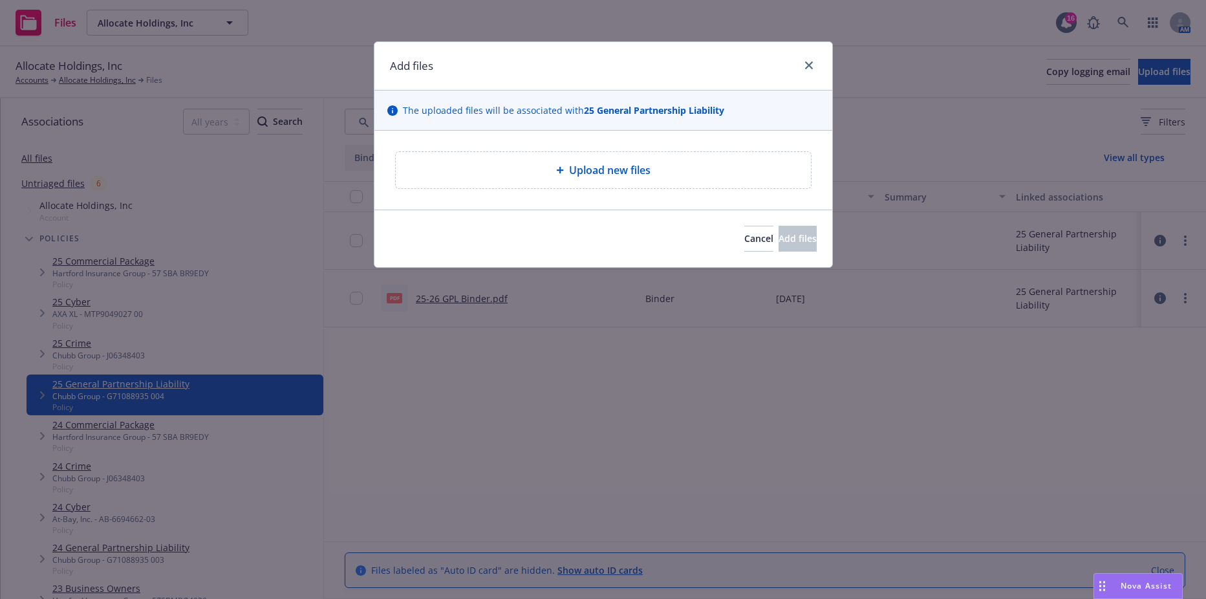
type textarea "x"
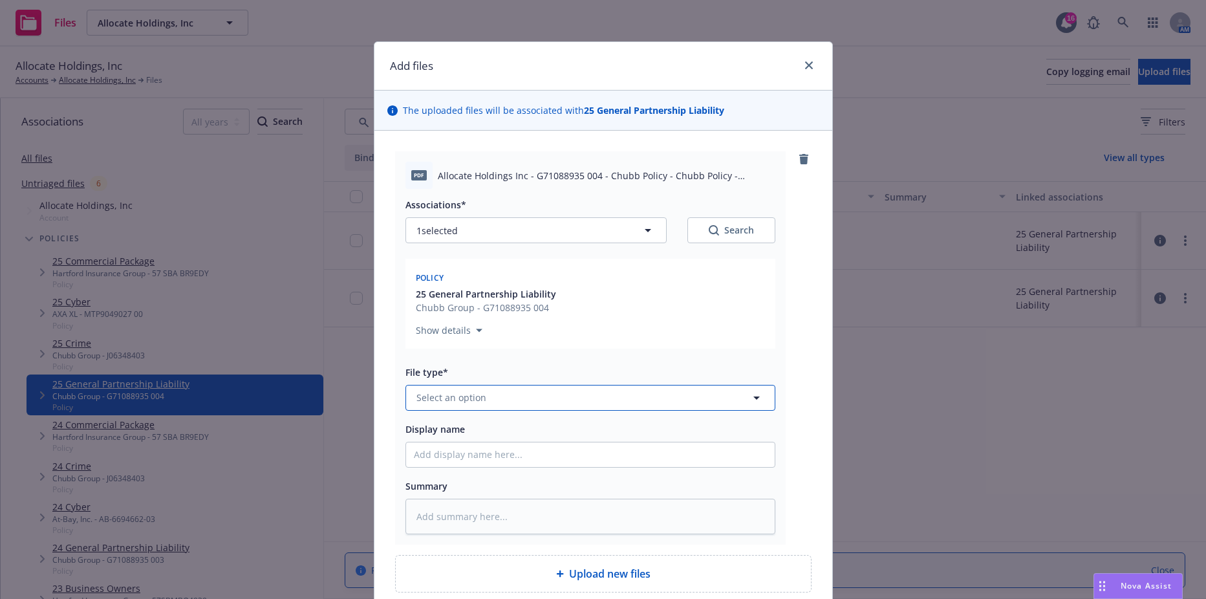
click at [518, 393] on button "Select an option" at bounding box center [591, 398] width 370 height 26
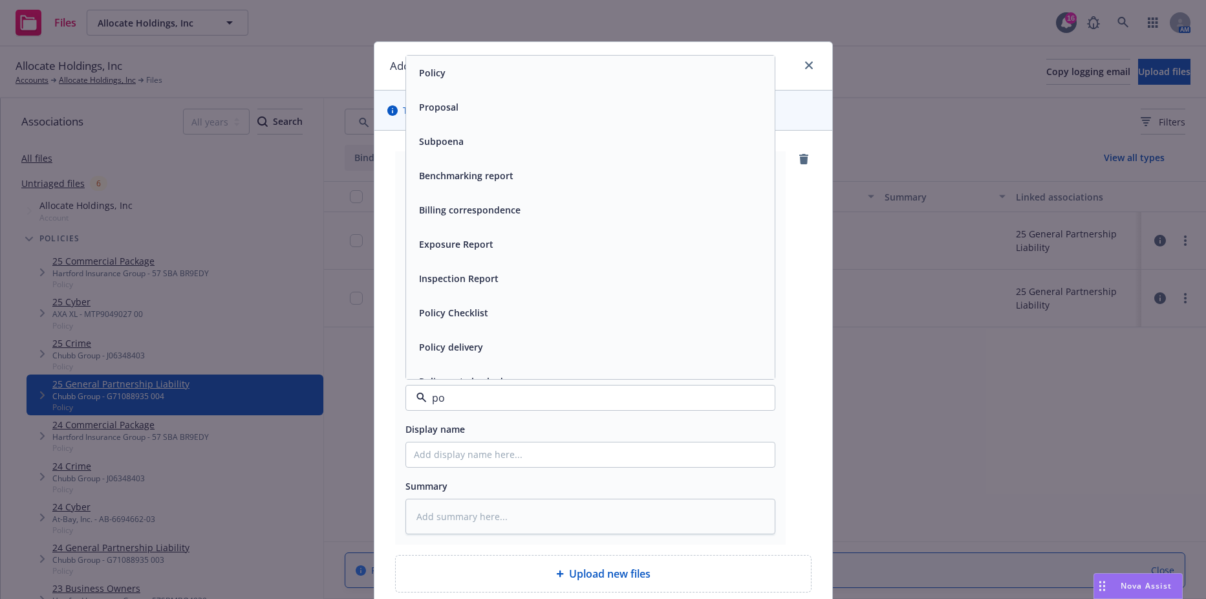
type input "pol"
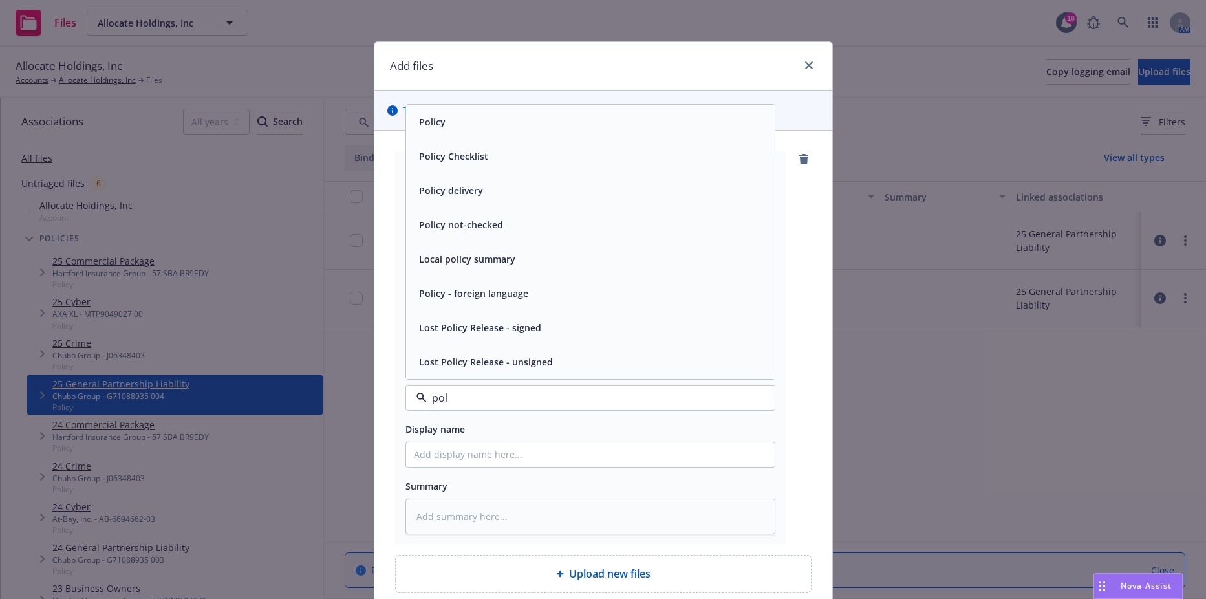
click at [466, 122] on div "Policy" at bounding box center [590, 122] width 353 height 19
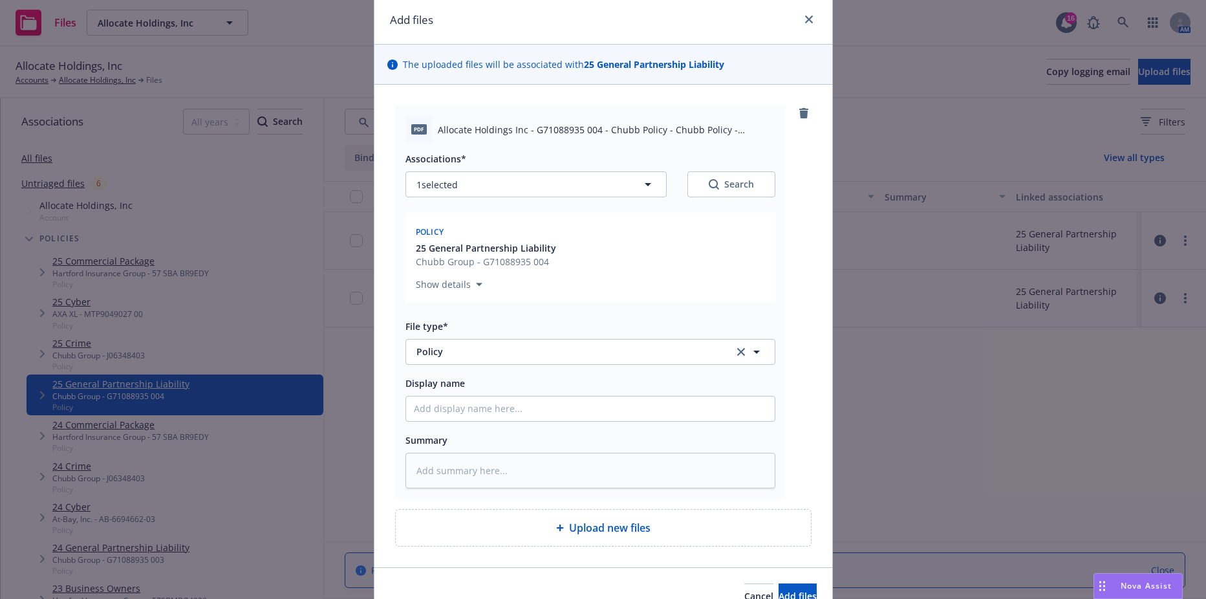
scroll to position [114, 0]
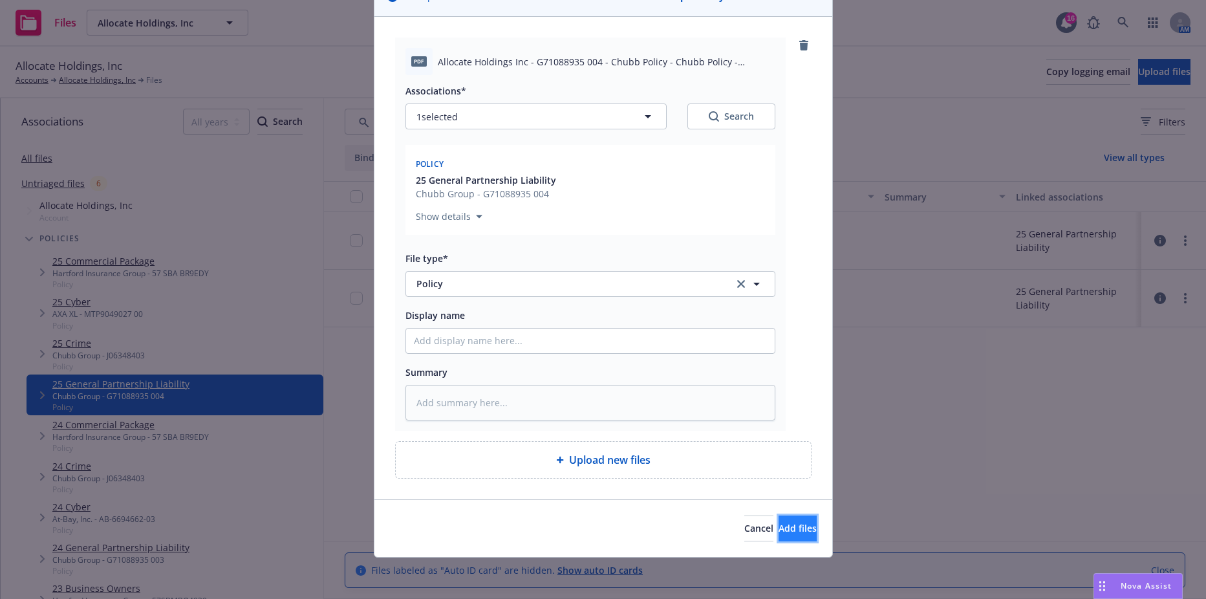
click at [779, 531] on span "Add files" at bounding box center [798, 528] width 38 height 12
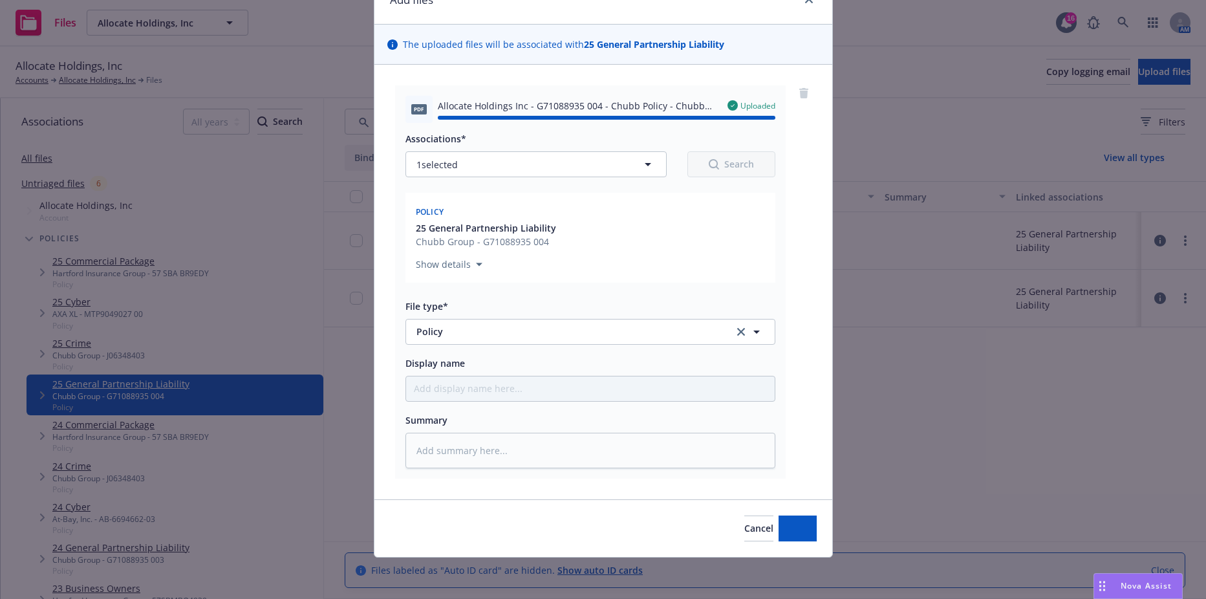
type textarea "x"
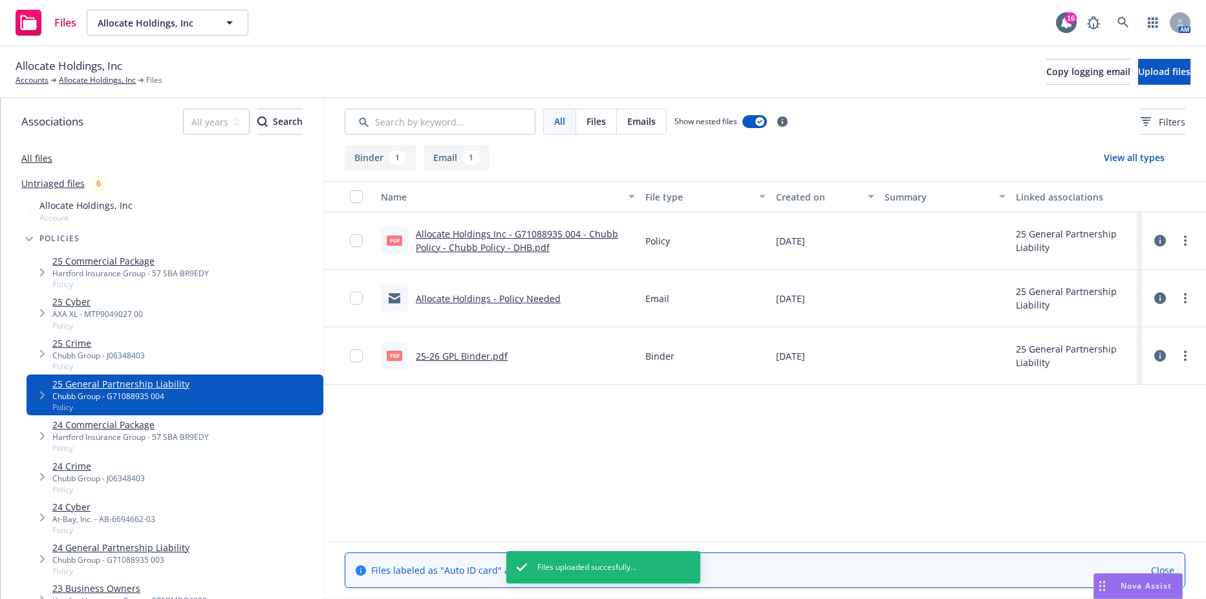
click at [154, 36] on div "Files Allocate Holdings, Inc Allocate Holdings, Inc 16 AM" at bounding box center [603, 23] width 1206 height 47
click at [158, 29] on span "Allocate Holdings, Inc" at bounding box center [154, 23] width 112 height 14
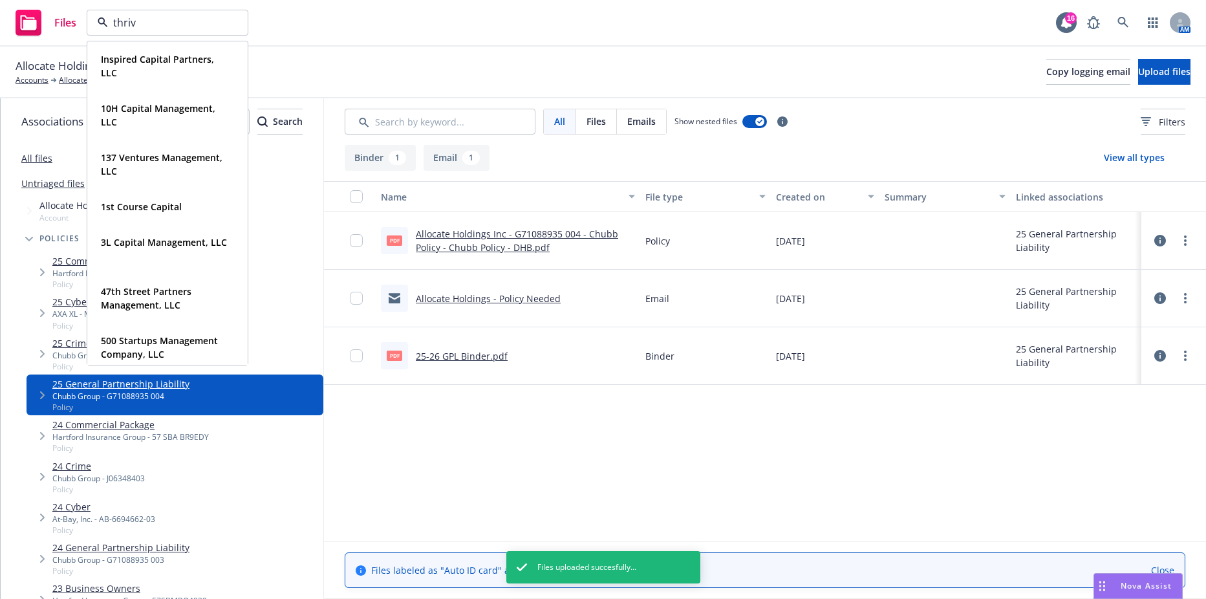
type input "thrive"
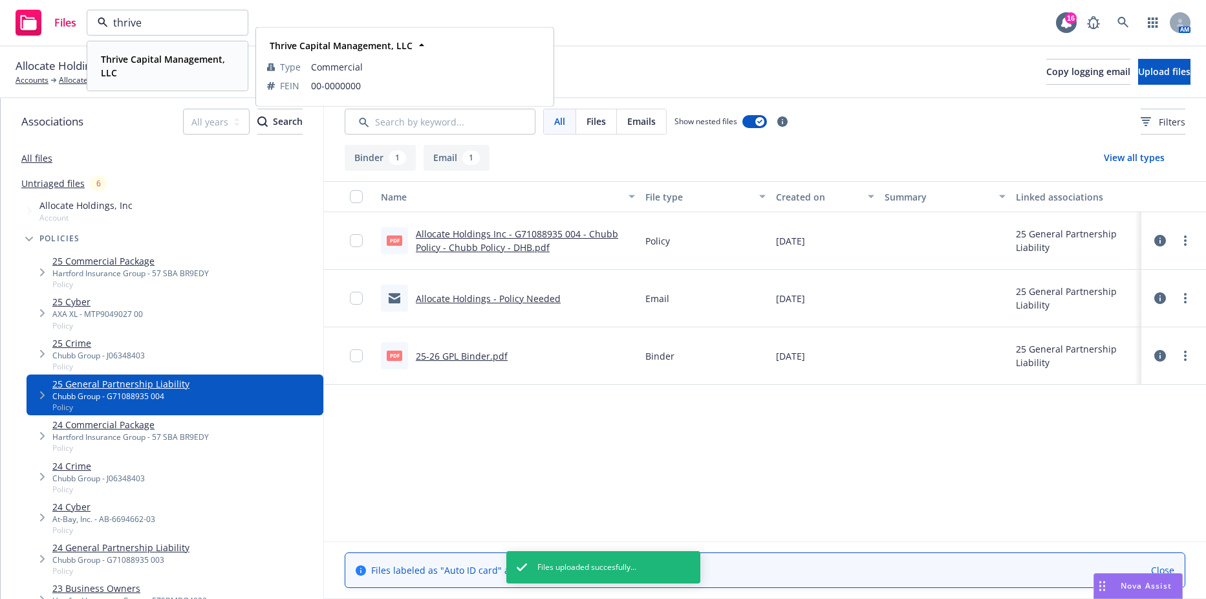
click at [109, 61] on strong "Thrive Capital Management, LLC" at bounding box center [163, 66] width 124 height 26
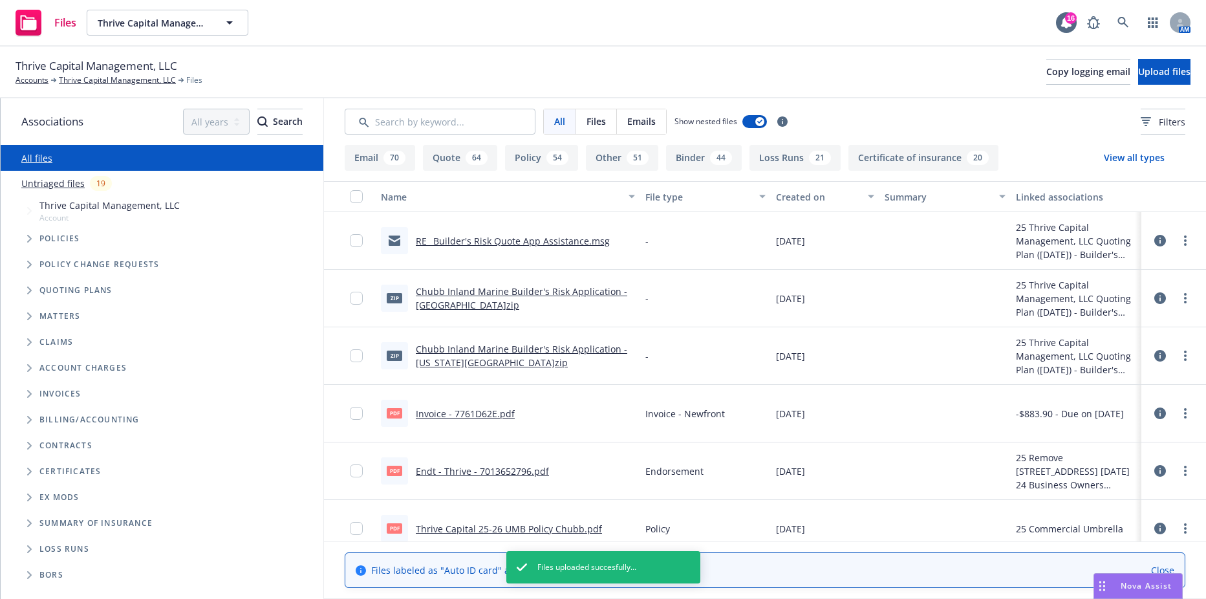
click at [28, 242] on icon "Tree Example" at bounding box center [29, 239] width 5 height 8
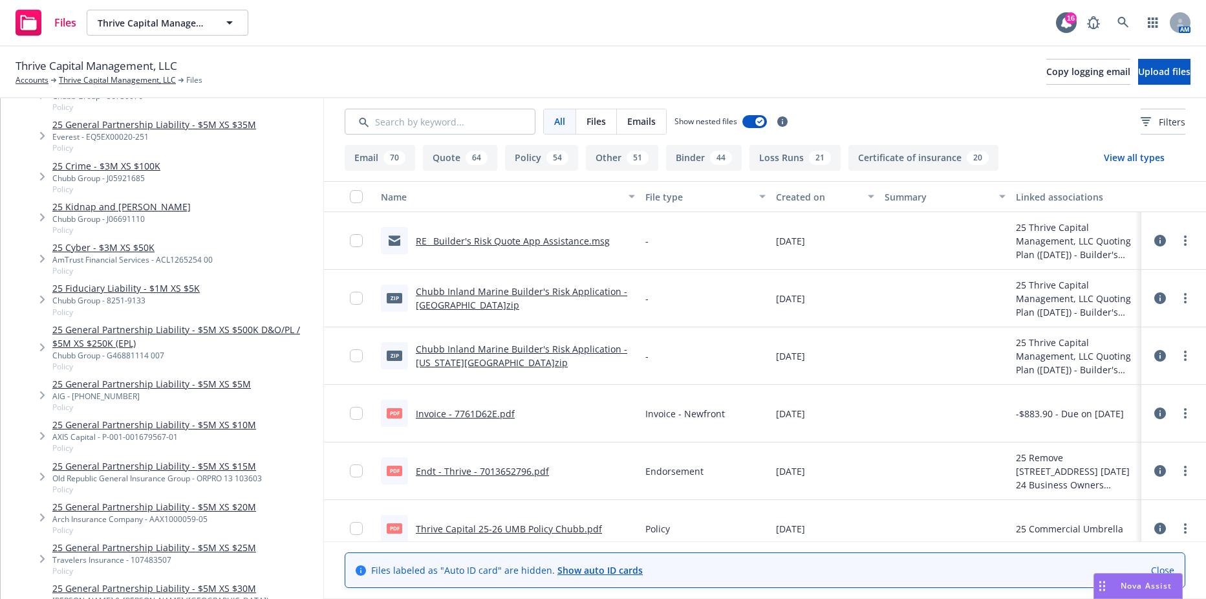
scroll to position [388, 0]
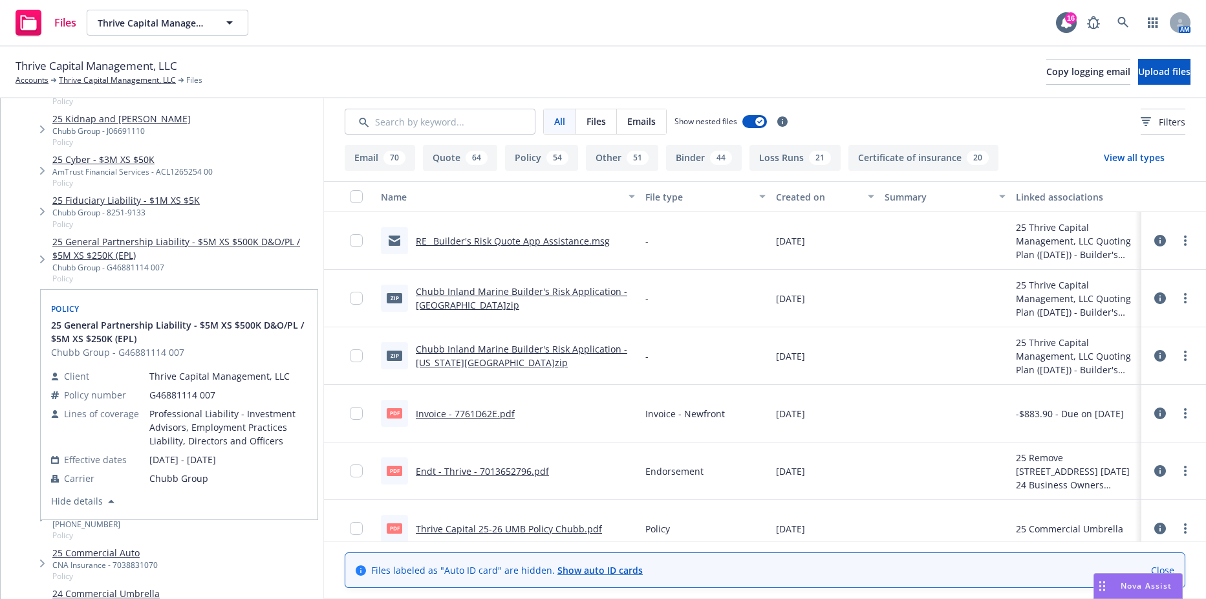
click at [140, 238] on link "25 General Partnership Liability - $5M XS $500K D&O/PL / $5M XS $250K (EPL)" at bounding box center [185, 248] width 266 height 27
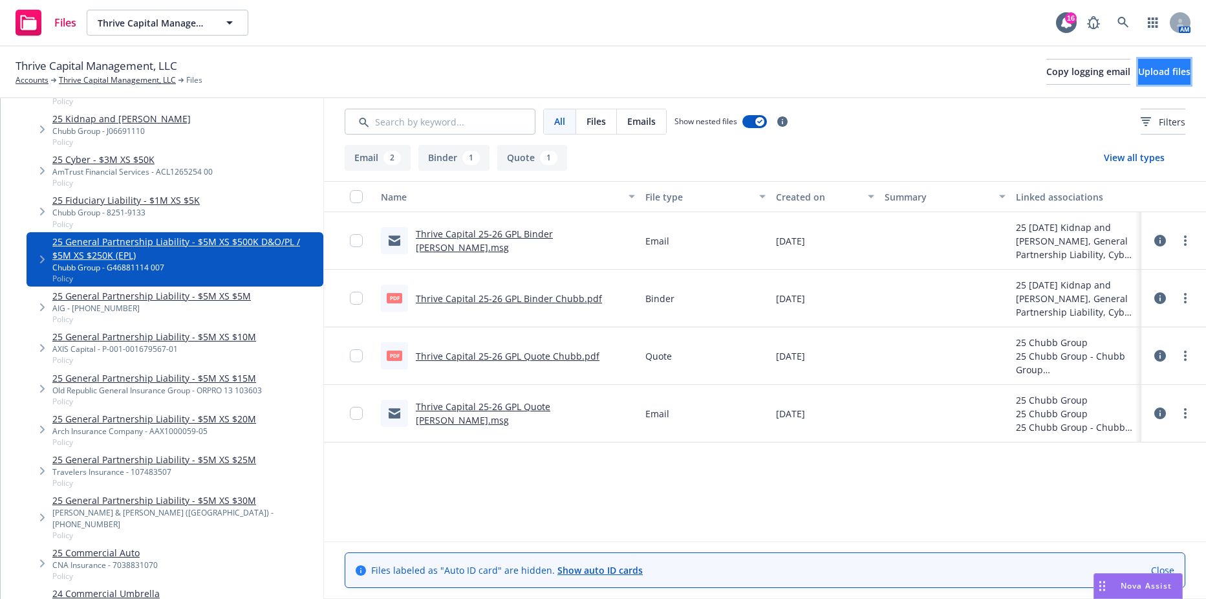
click at [1138, 78] on button "Upload files" at bounding box center [1164, 72] width 52 height 26
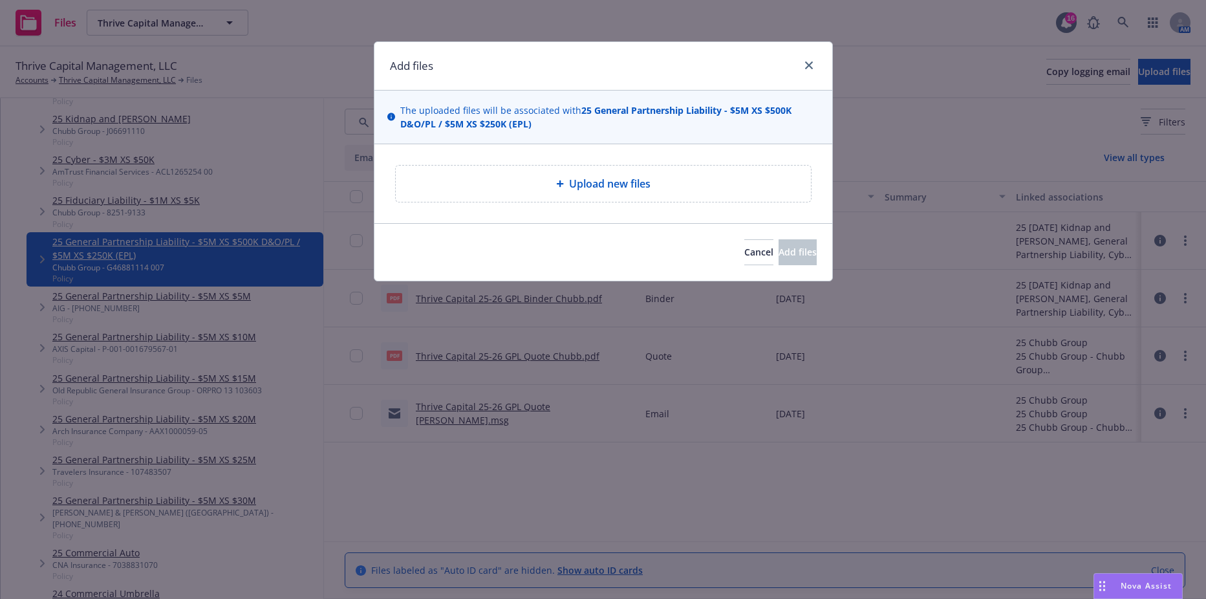
type textarea "x"
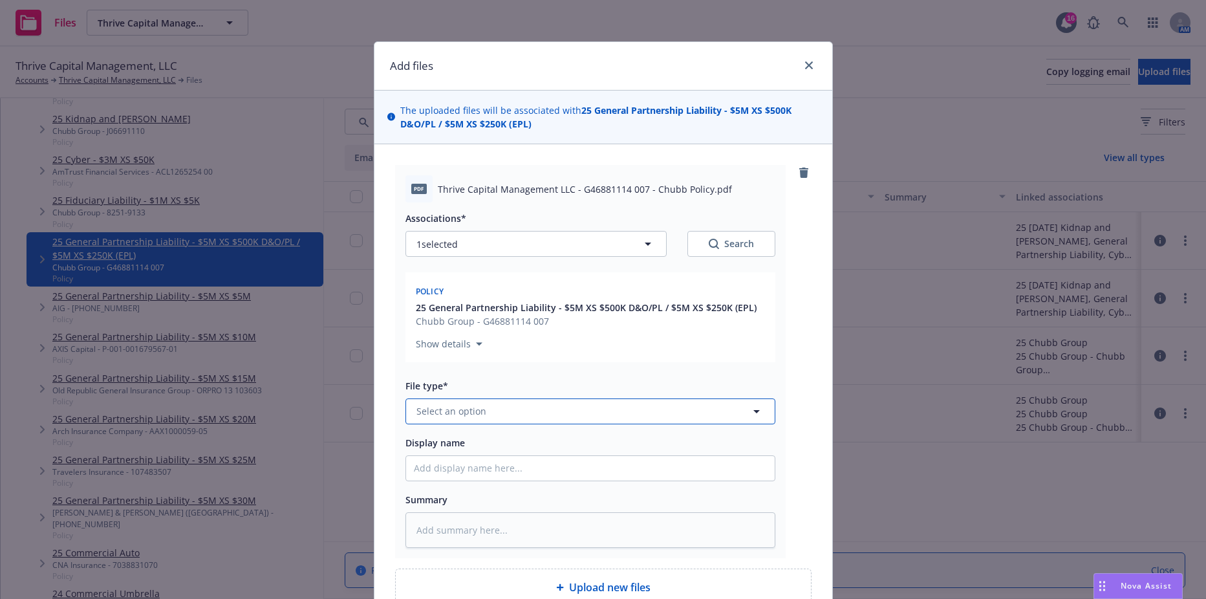
click at [484, 402] on button "Select an option" at bounding box center [591, 411] width 370 height 26
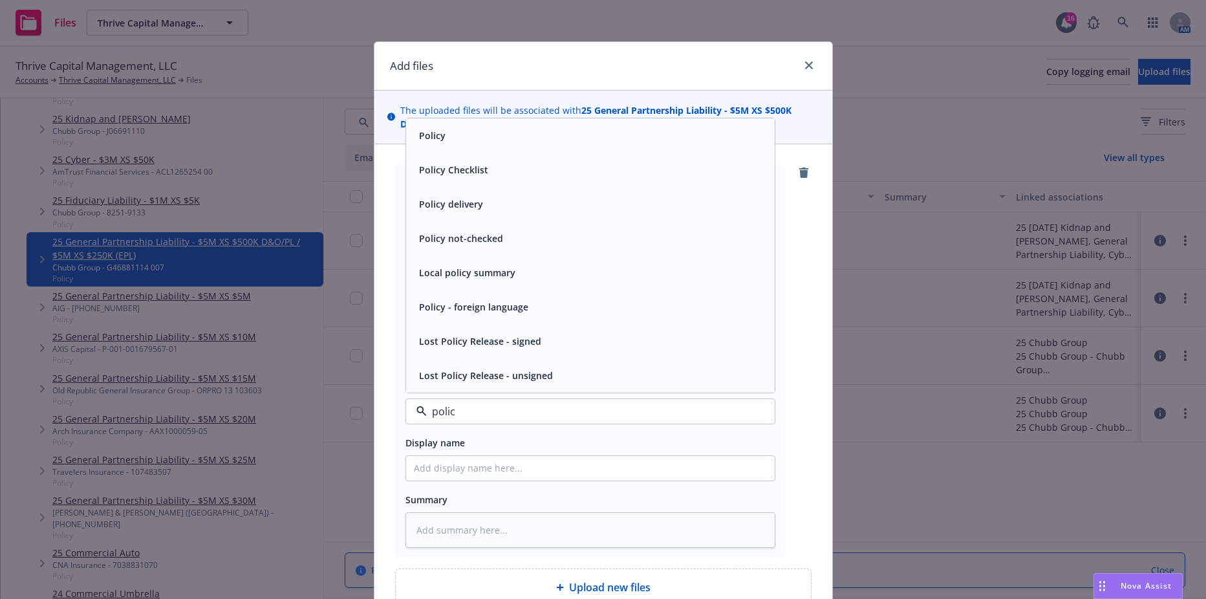
type input "policy"
click at [454, 127] on div "Policy" at bounding box center [590, 135] width 353 height 19
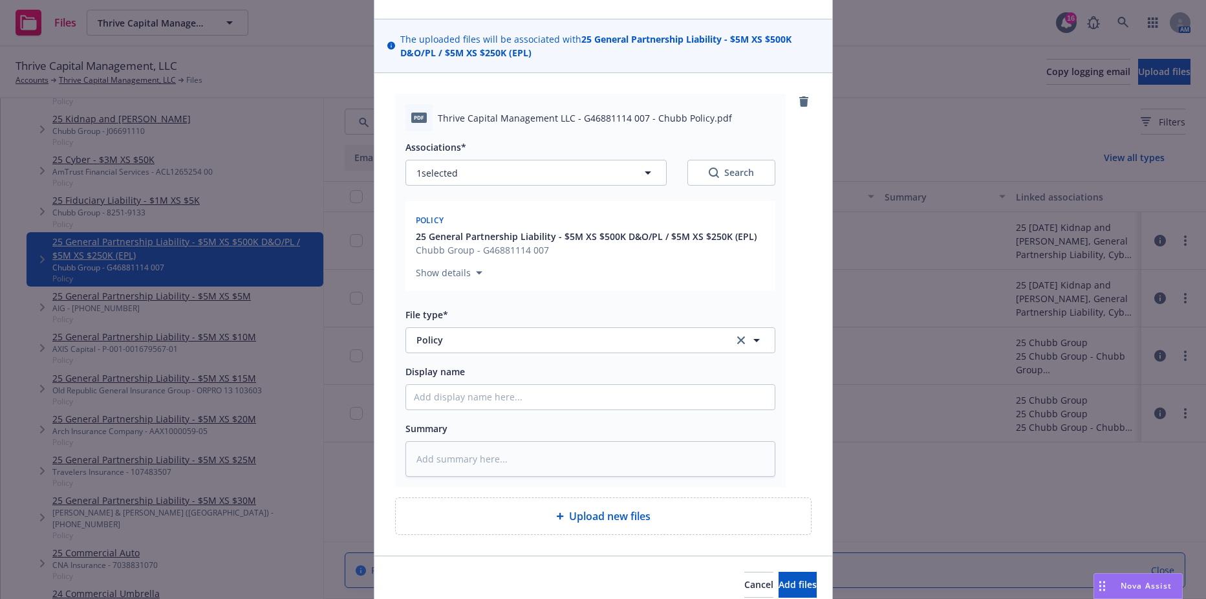
scroll to position [127, 0]
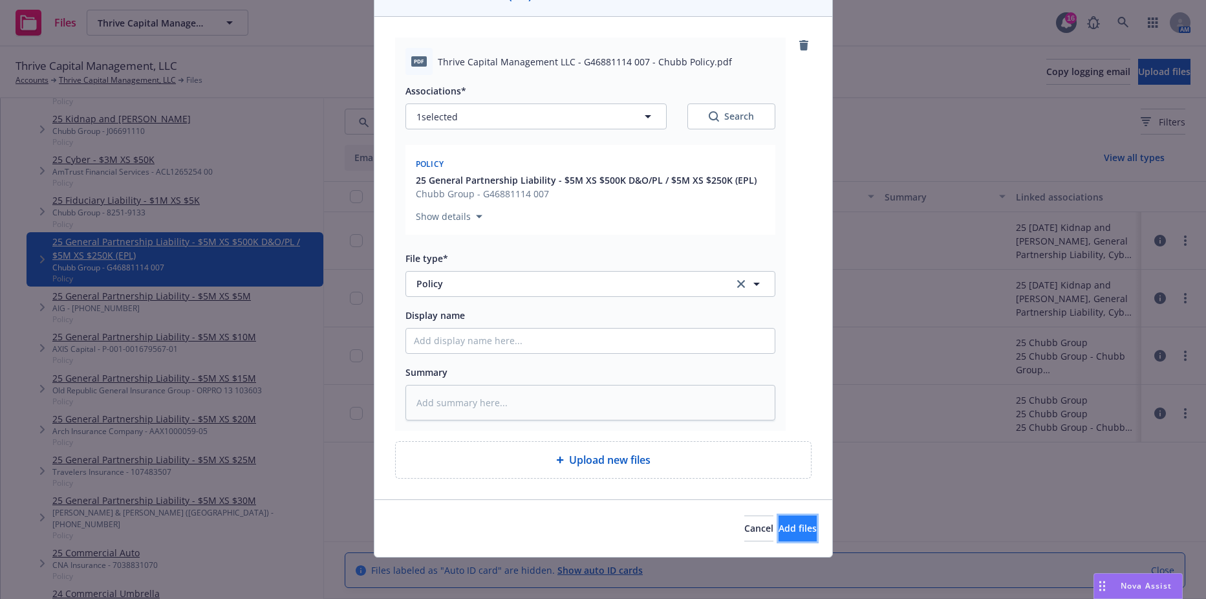
click at [779, 531] on span "Add files" at bounding box center [798, 528] width 38 height 12
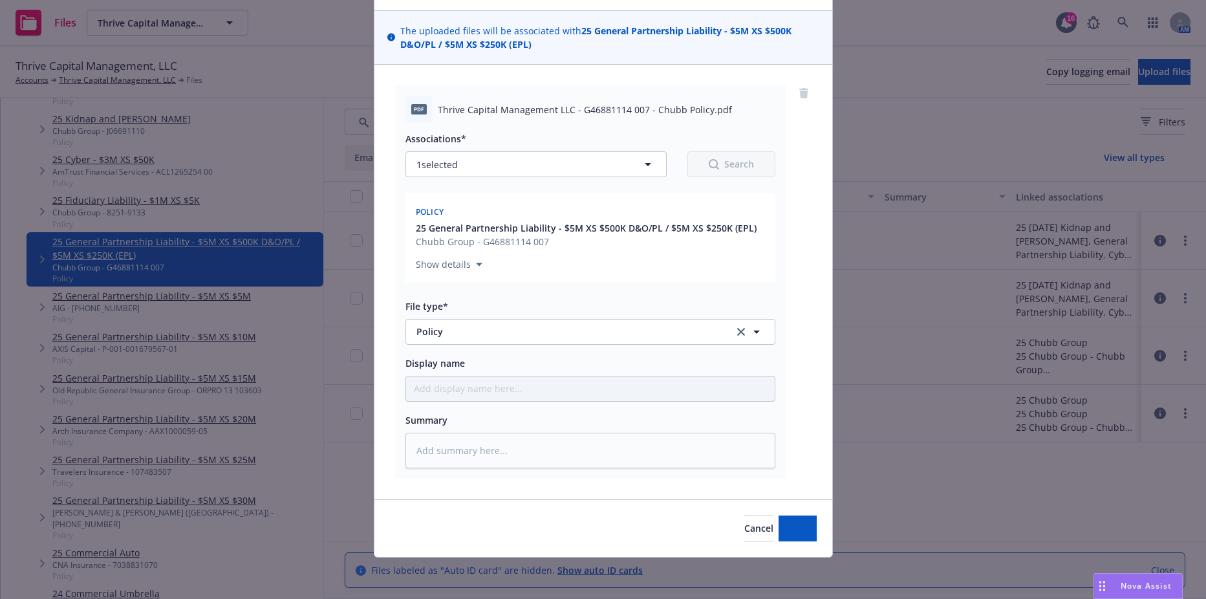
scroll to position [80, 0]
type textarea "x"
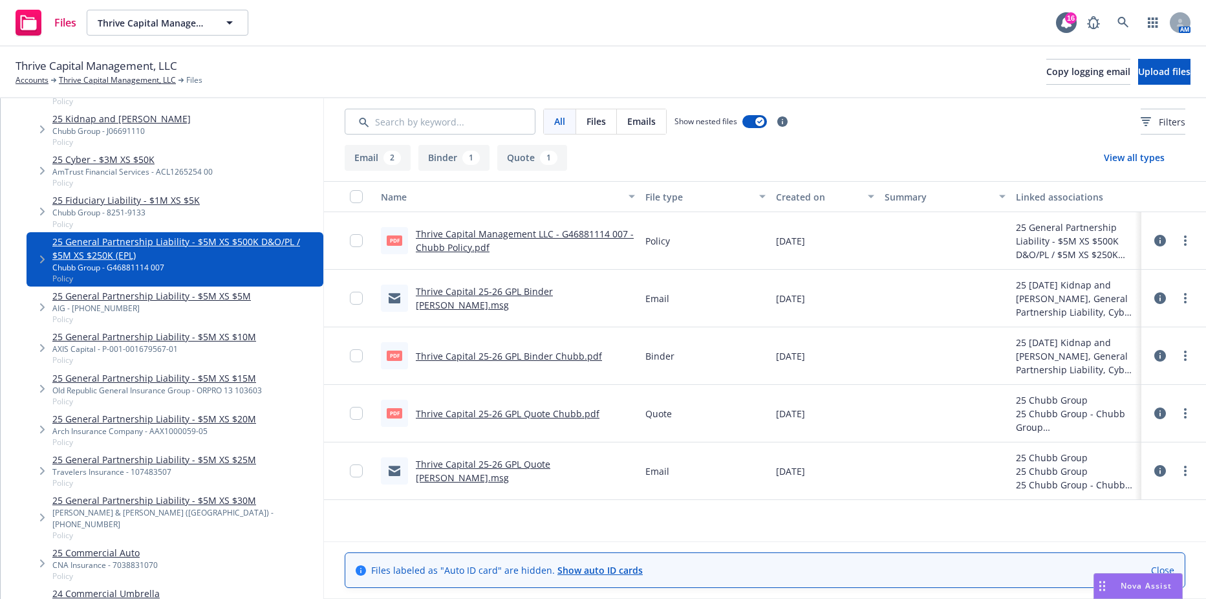
click at [125, 305] on div "AIG - 01-701-53-28" at bounding box center [151, 308] width 199 height 11
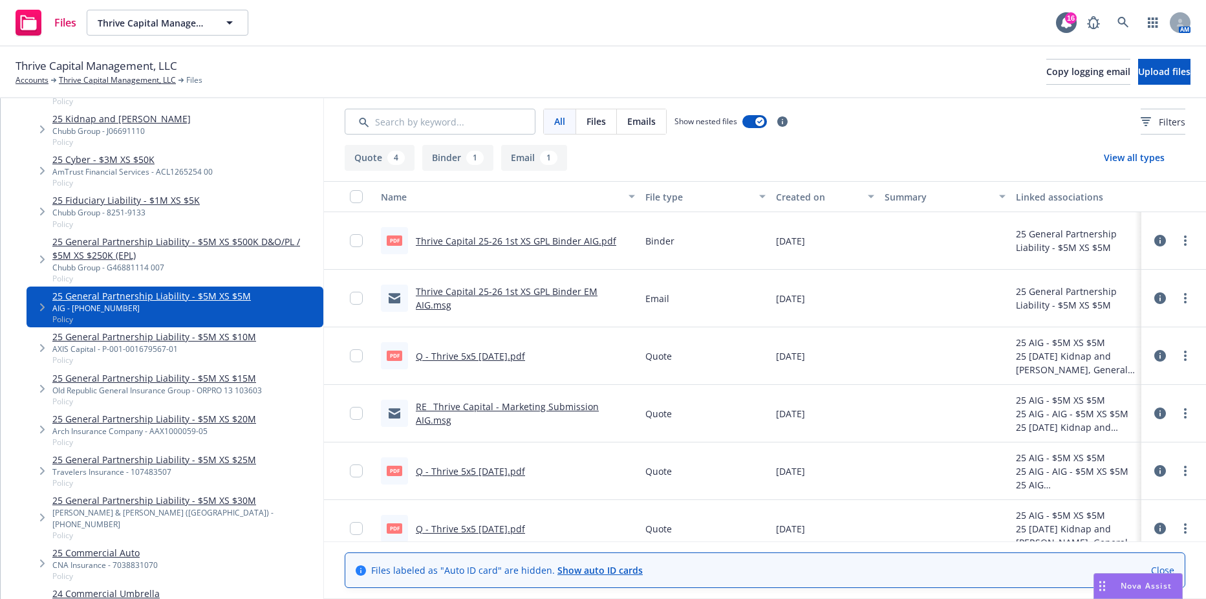
click at [1154, 297] on icon at bounding box center [1160, 298] width 12 height 12
click at [499, 296] on link "Thrive Capital 25-26 1st XS GPL Binder EM AIG.msg" at bounding box center [507, 298] width 182 height 26
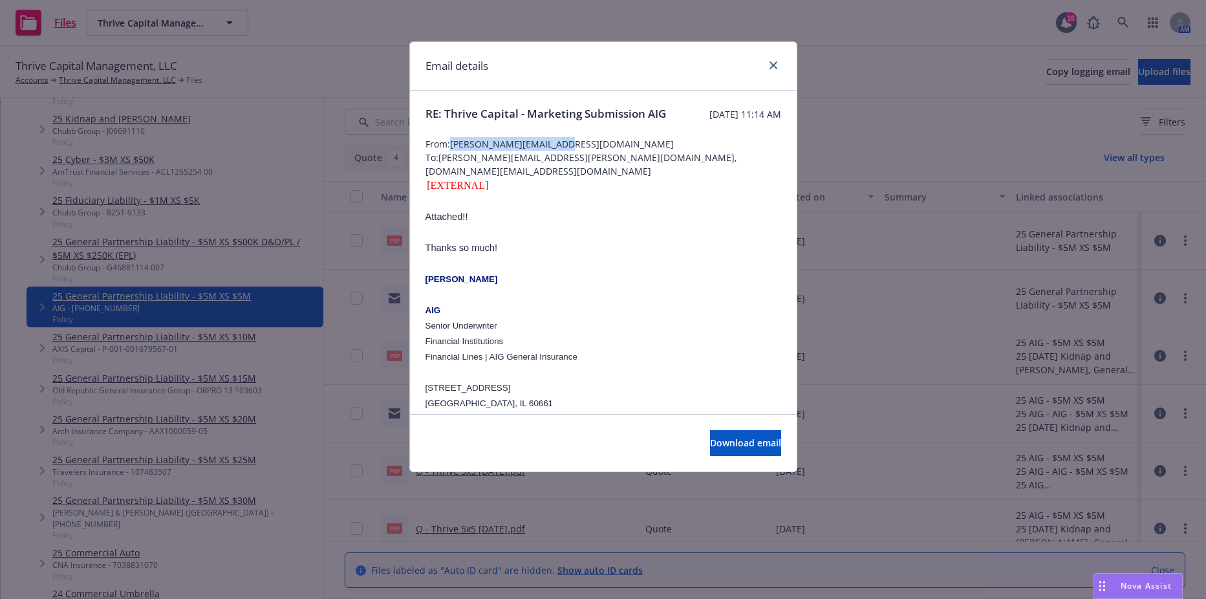
drag, startPoint x: 453, startPoint y: 160, endPoint x: 601, endPoint y: 166, distance: 147.6
click at [601, 151] on span "From: Jonathan.Gargul@aig.com" at bounding box center [604, 144] width 356 height 14
drag, startPoint x: 601, startPoint y: 166, endPoint x: 519, endPoint y: 160, distance: 82.3
copy span "Jonathan.Gargul@aig.com"
click at [220, 294] on div "Email details RE: Thrive Capital - Marketing Submission AIG Tuesday, July 1, 20…" at bounding box center [603, 299] width 1206 height 599
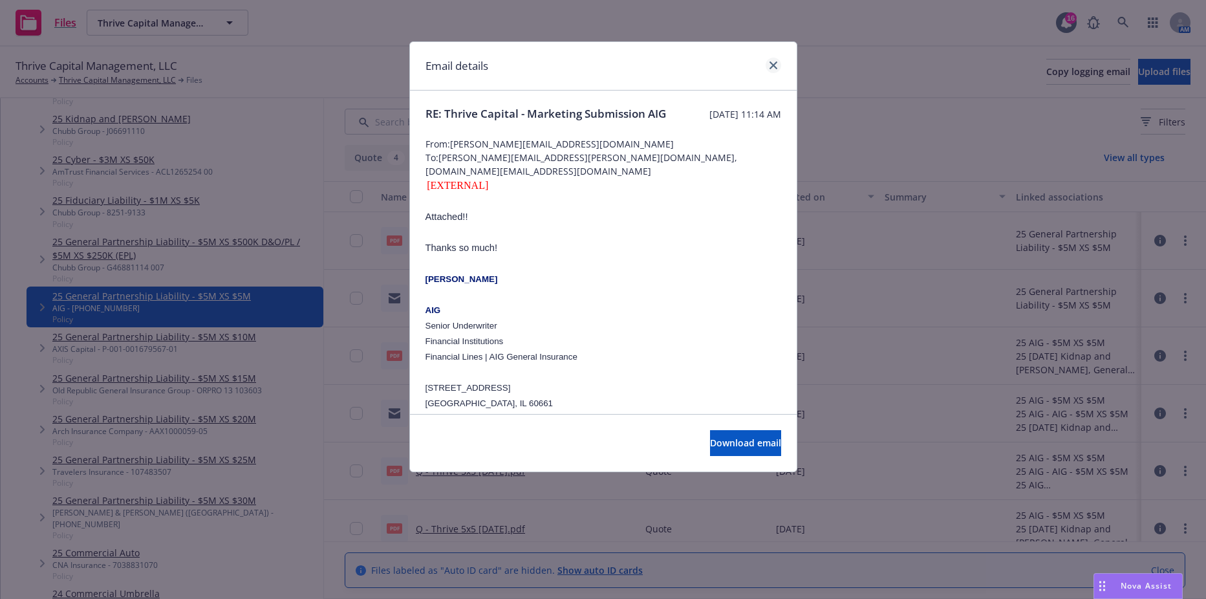
click at [759, 63] on div "Email details" at bounding box center [603, 66] width 387 height 49
click at [782, 61] on div "Email details" at bounding box center [603, 66] width 387 height 49
click at [777, 62] on icon "close" at bounding box center [774, 65] width 8 height 8
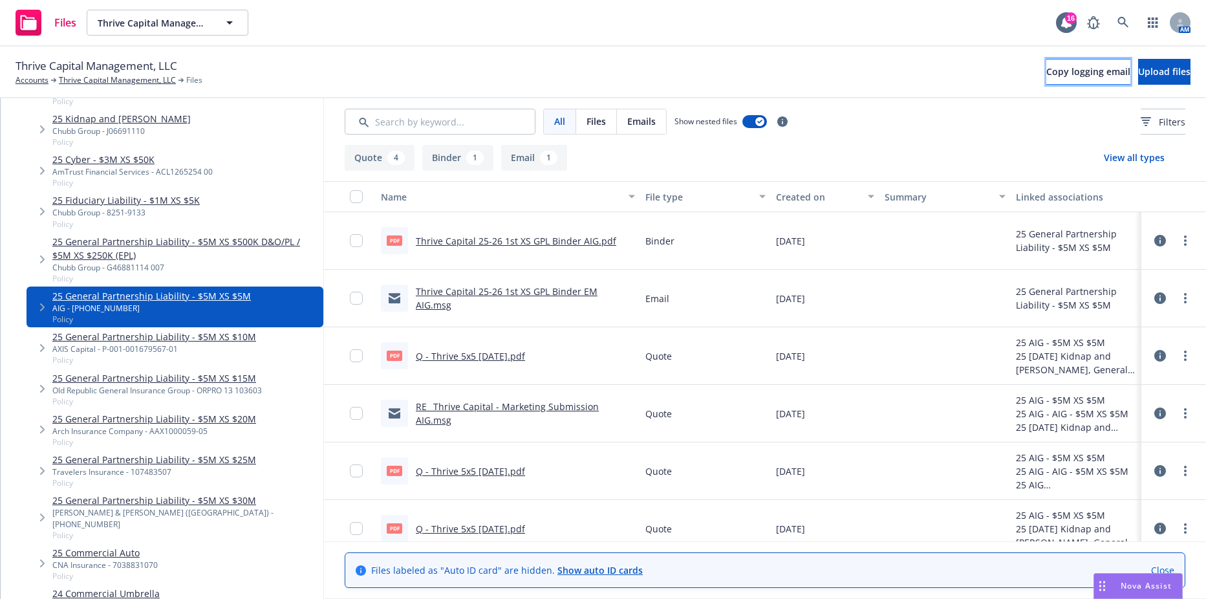
click at [1046, 76] on span "Copy logging email" at bounding box center [1088, 71] width 84 height 12
click at [35, 307] on span "Tree Example" at bounding box center [42, 307] width 21 height 21
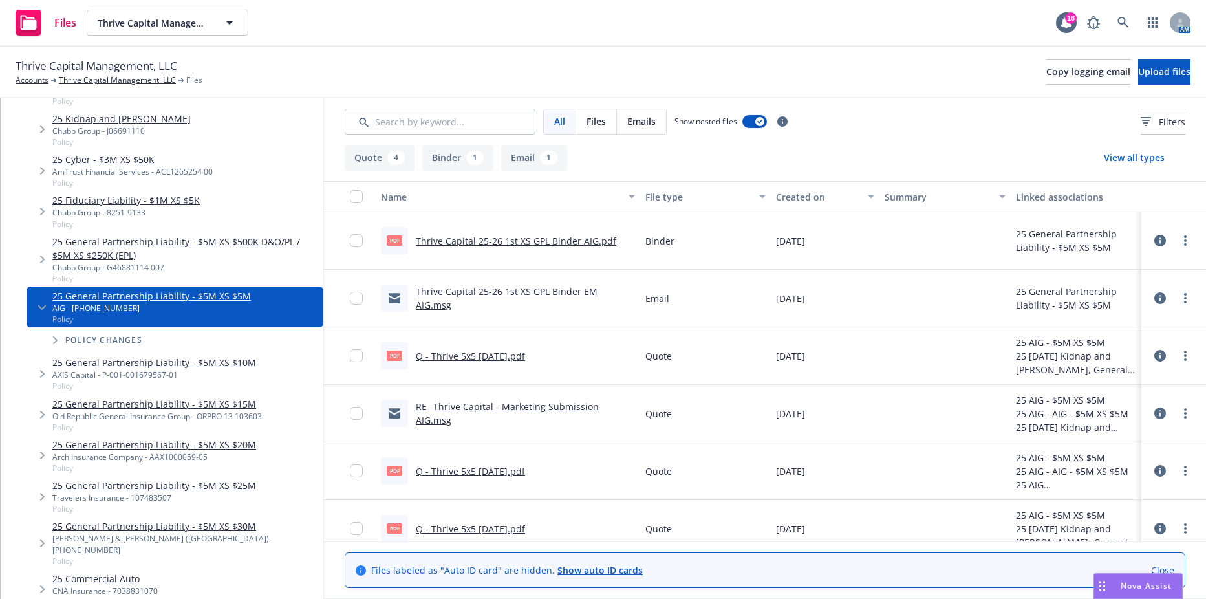
click at [195, 36] on div "Files Thrive Capital Management, LLC Thrive Capital Management, LLC 16 AM" at bounding box center [603, 23] width 1206 height 47
click at [197, 31] on button "Thrive Capital Management, LLC" at bounding box center [168, 23] width 162 height 26
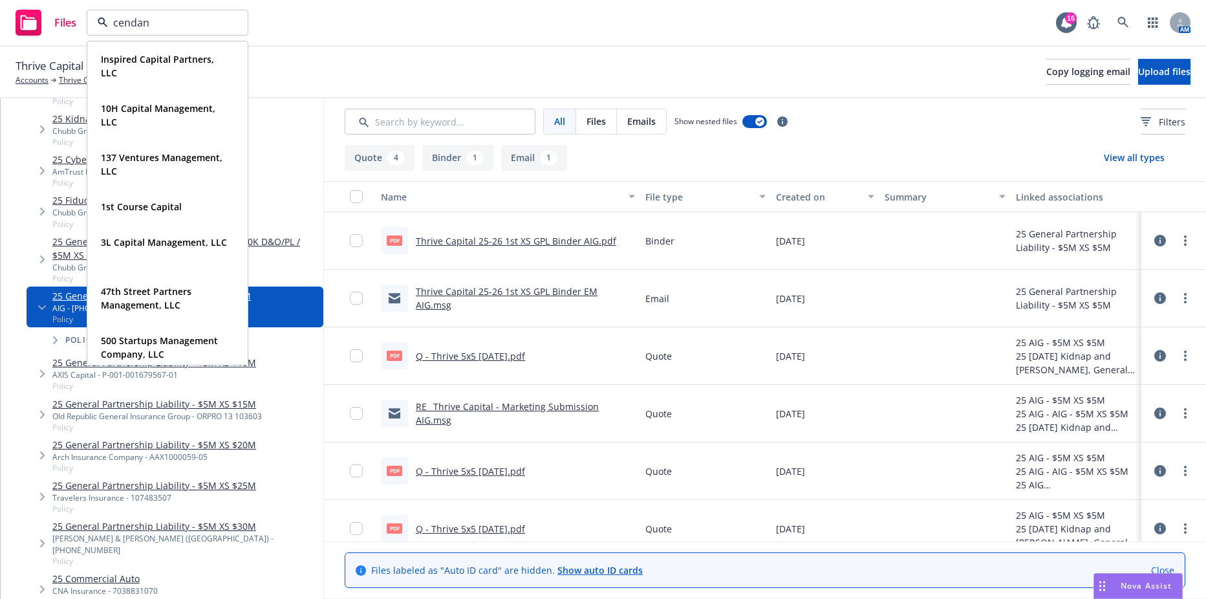
type input "cendana"
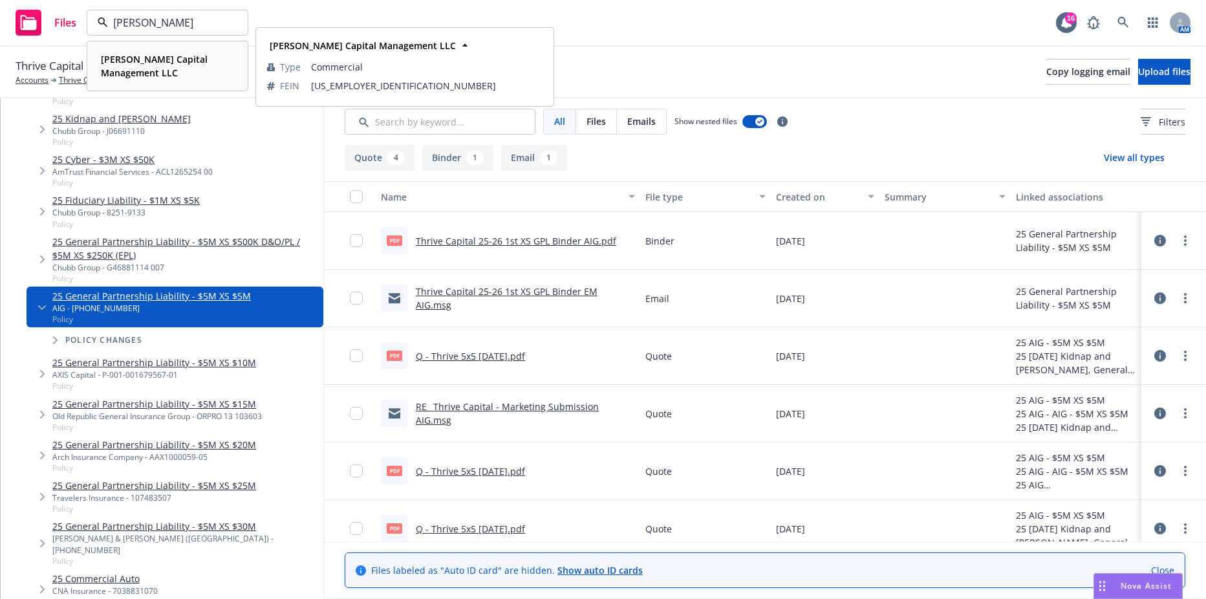
click at [159, 65] on span "Cendana Capital Management LLC" at bounding box center [166, 65] width 131 height 27
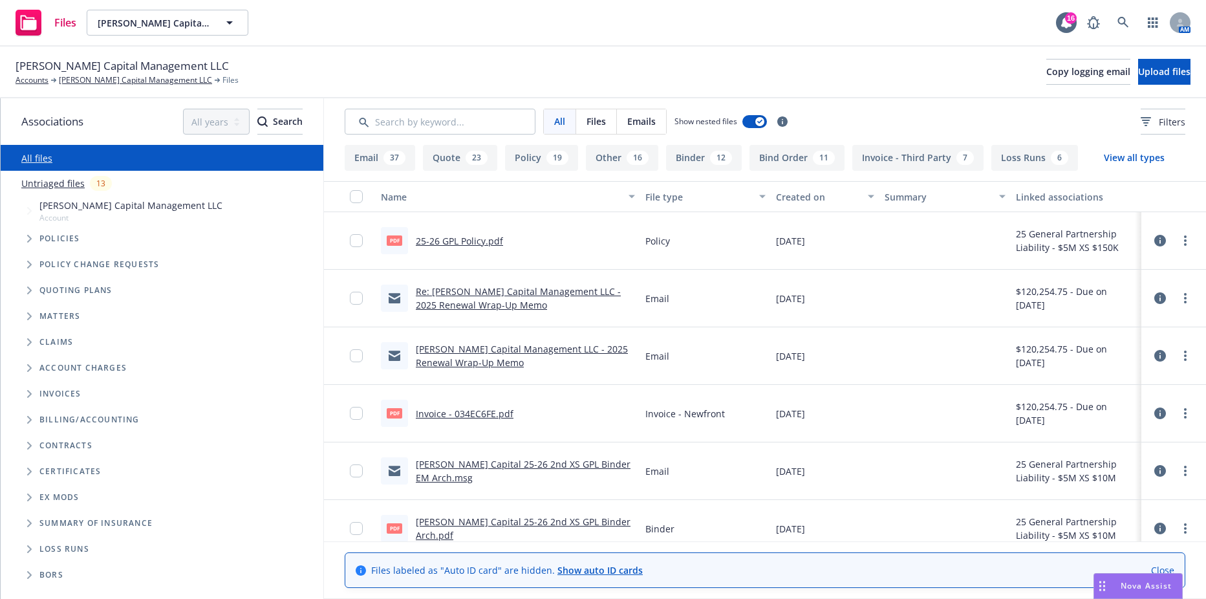
click at [28, 237] on icon "Tree Example" at bounding box center [29, 239] width 5 height 8
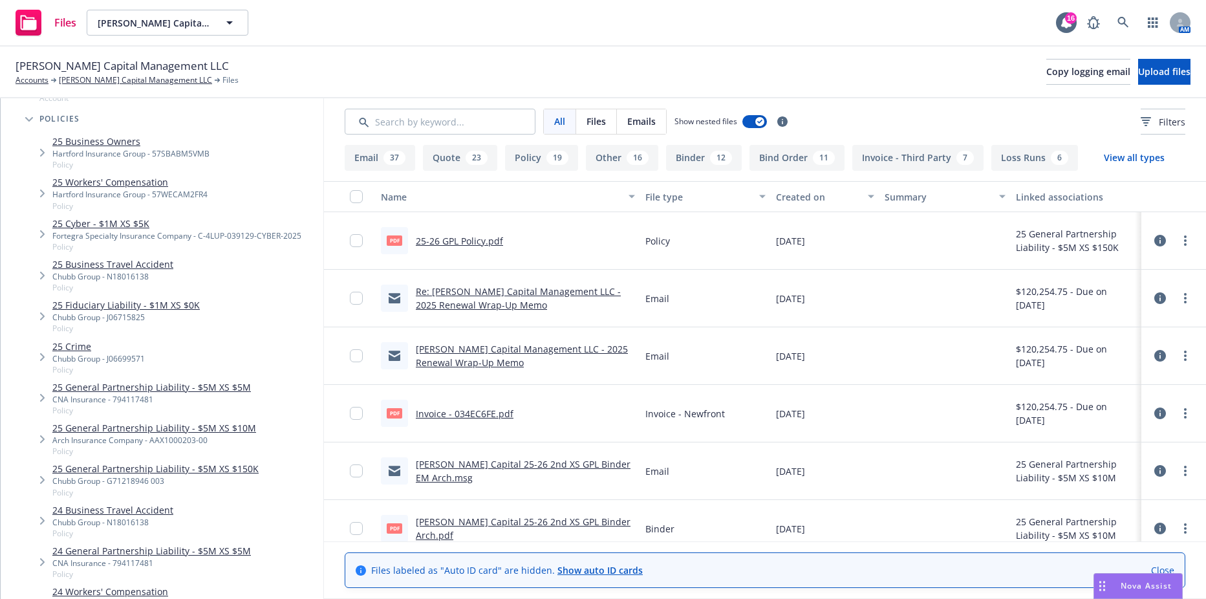
scroll to position [129, 0]
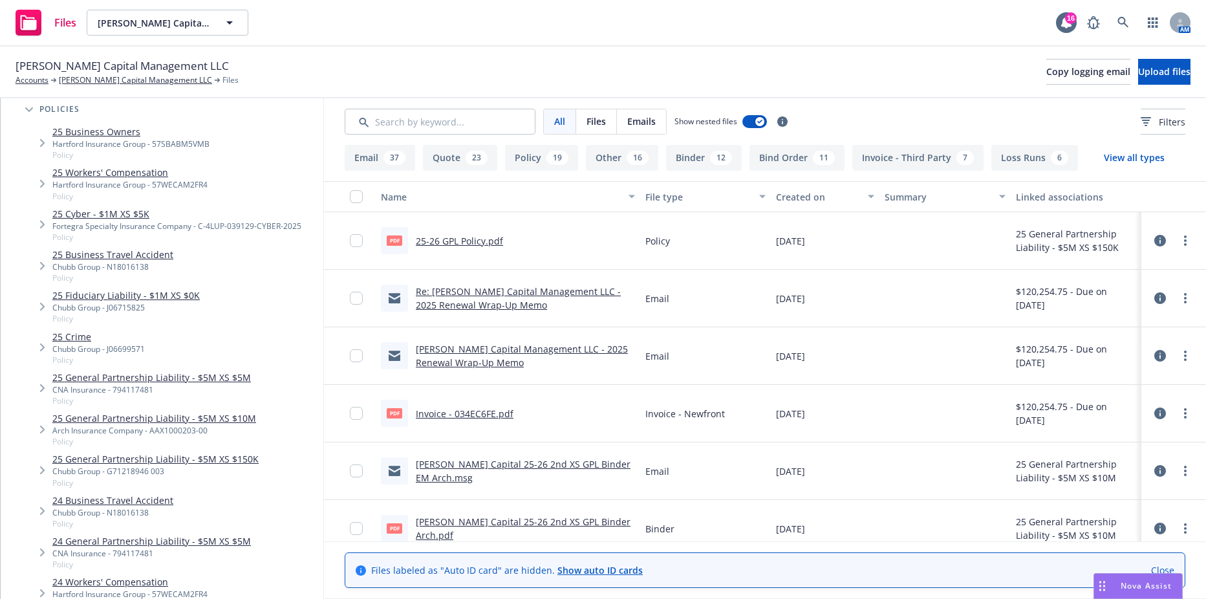
click at [211, 464] on link "25 General Partnership Liability - $5M XS $150K" at bounding box center [155, 459] width 206 height 14
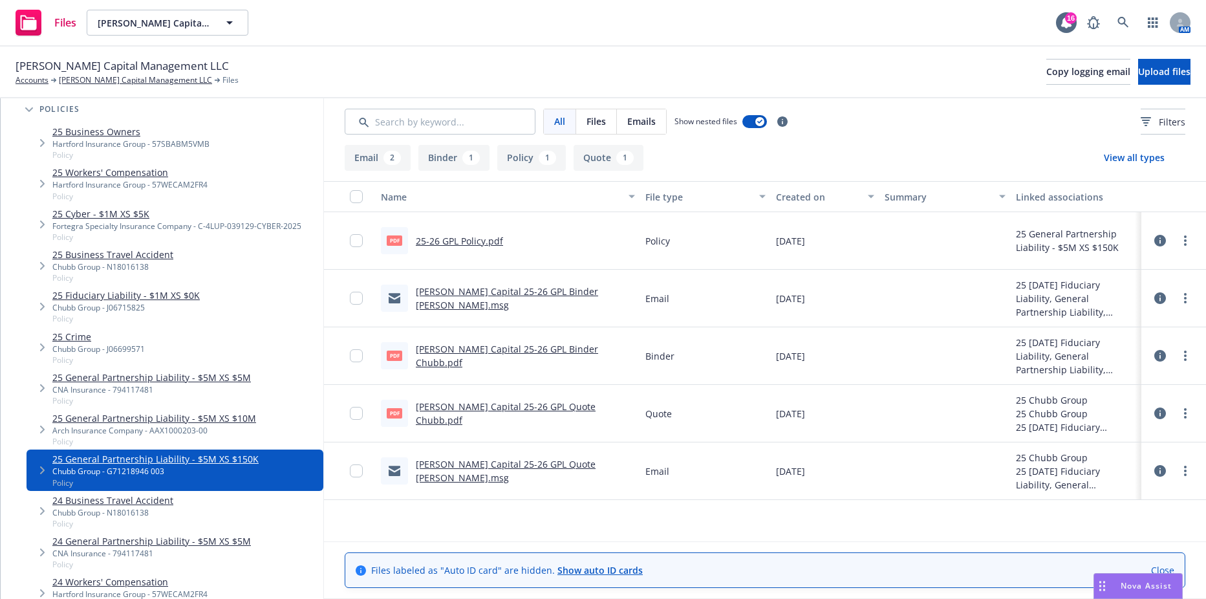
click at [232, 414] on link "25 General Partnership Liability - $5M XS $10M" at bounding box center [154, 418] width 204 height 14
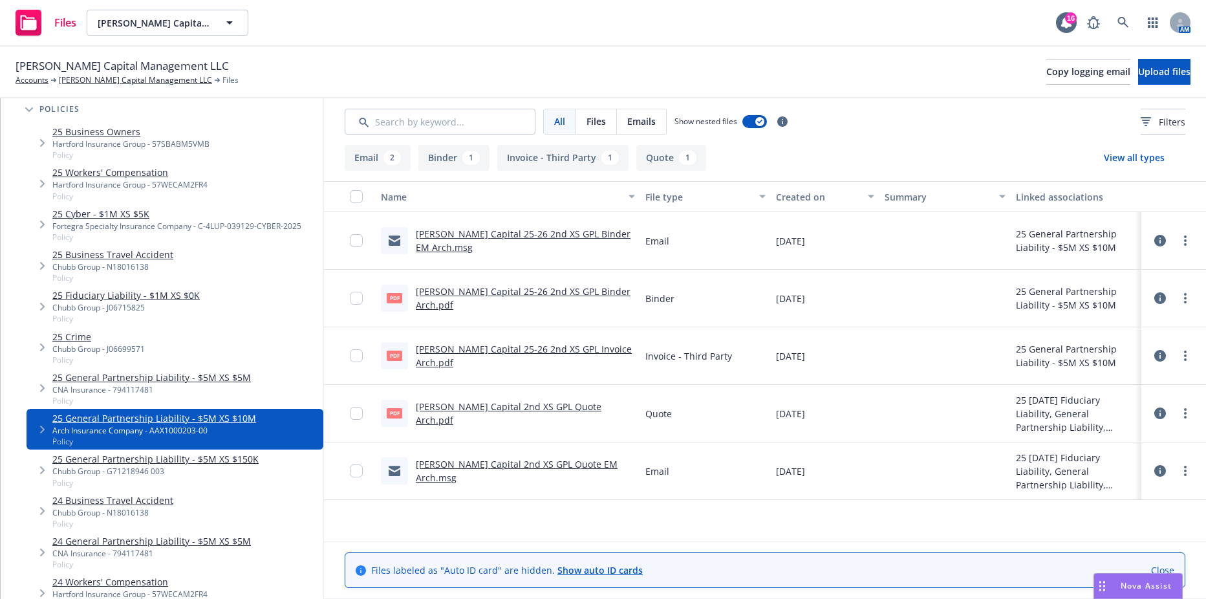
click at [487, 234] on link "Cendana Capital 25-26 2nd XS GPL Binder EM Arch.msg" at bounding box center [523, 241] width 215 height 26
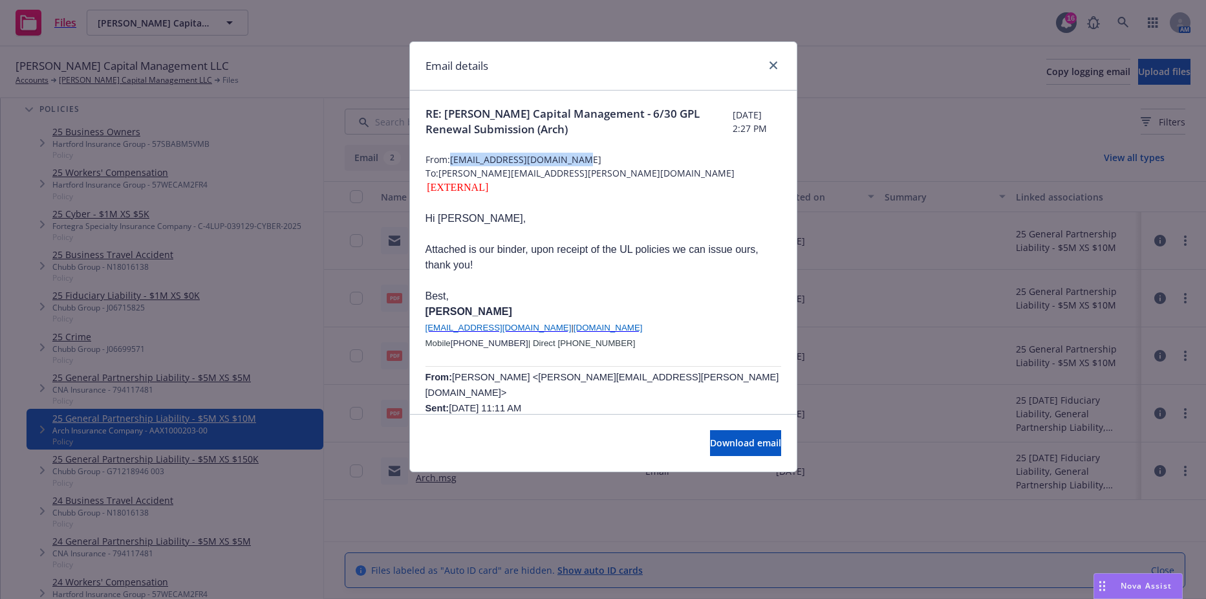
drag, startPoint x: 451, startPoint y: 161, endPoint x: 600, endPoint y: 161, distance: 148.1
click at [600, 161] on span "From: mdonahue@archinsurance.com" at bounding box center [604, 160] width 356 height 14
drag, startPoint x: 600, startPoint y: 161, endPoint x: 539, endPoint y: 162, distance: 60.2
copy span "mdonahue@archinsurance.com"
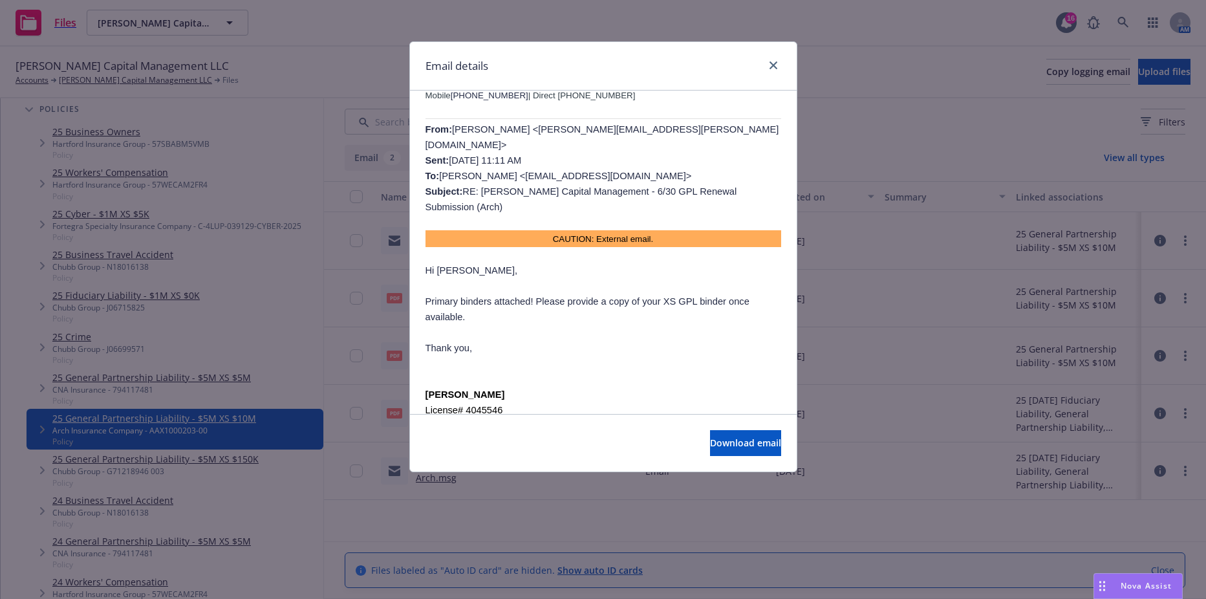
scroll to position [259, 0]
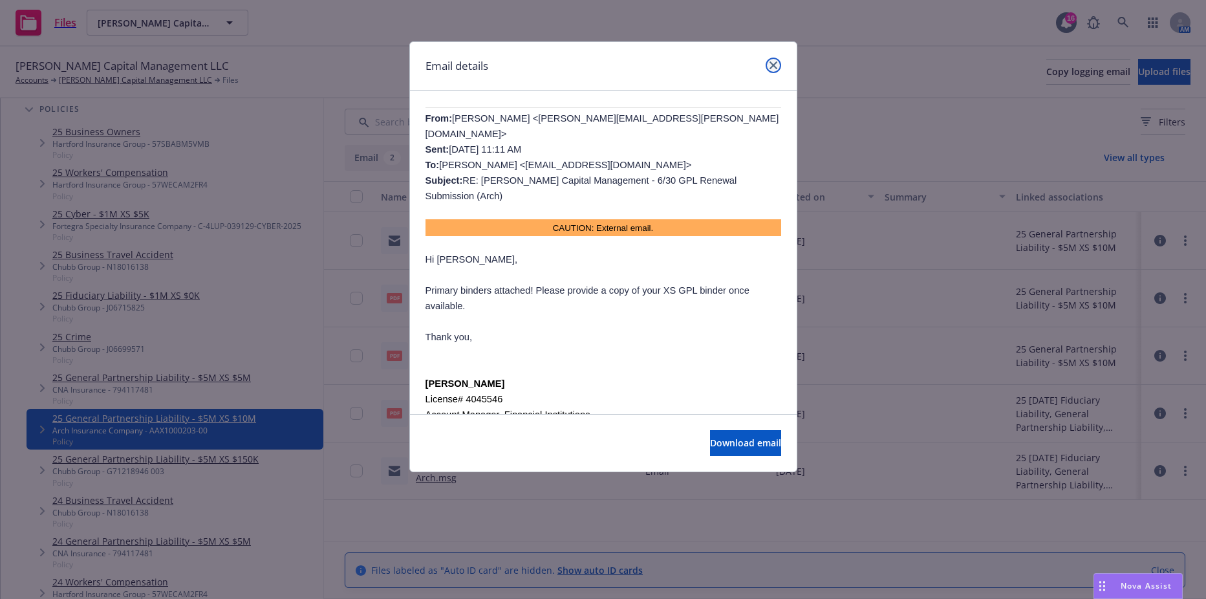
click at [772, 72] on link "close" at bounding box center [774, 66] width 16 height 16
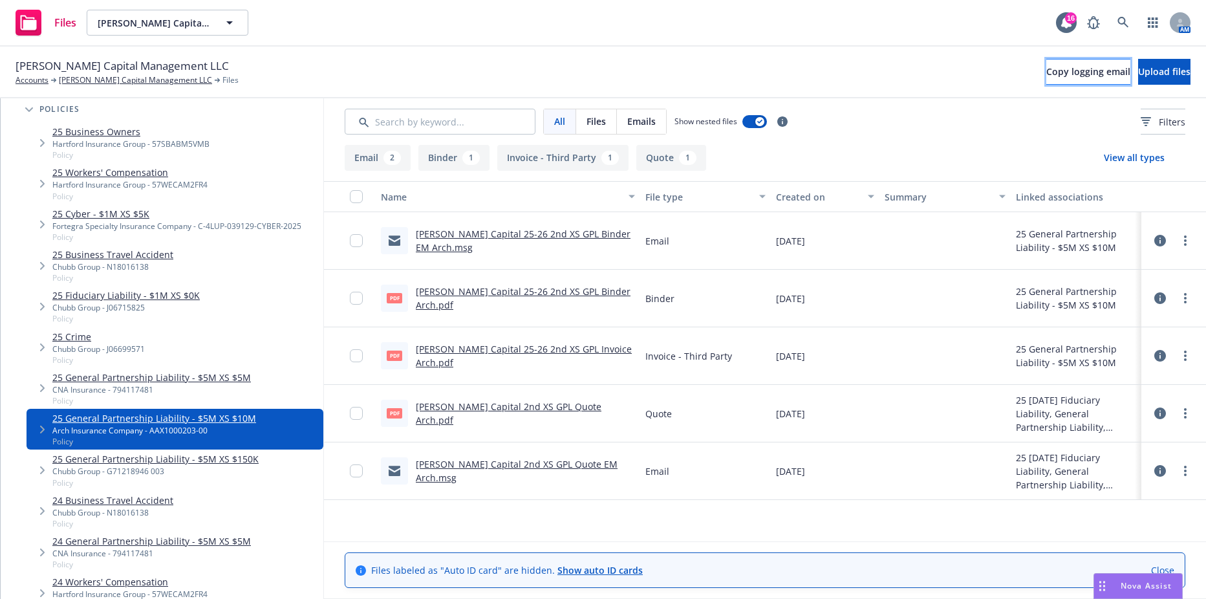
click at [1046, 68] on button "Copy logging email" at bounding box center [1088, 72] width 84 height 26
click at [211, 19] on button "Cendana Capital Management LLC" at bounding box center [168, 23] width 162 height 26
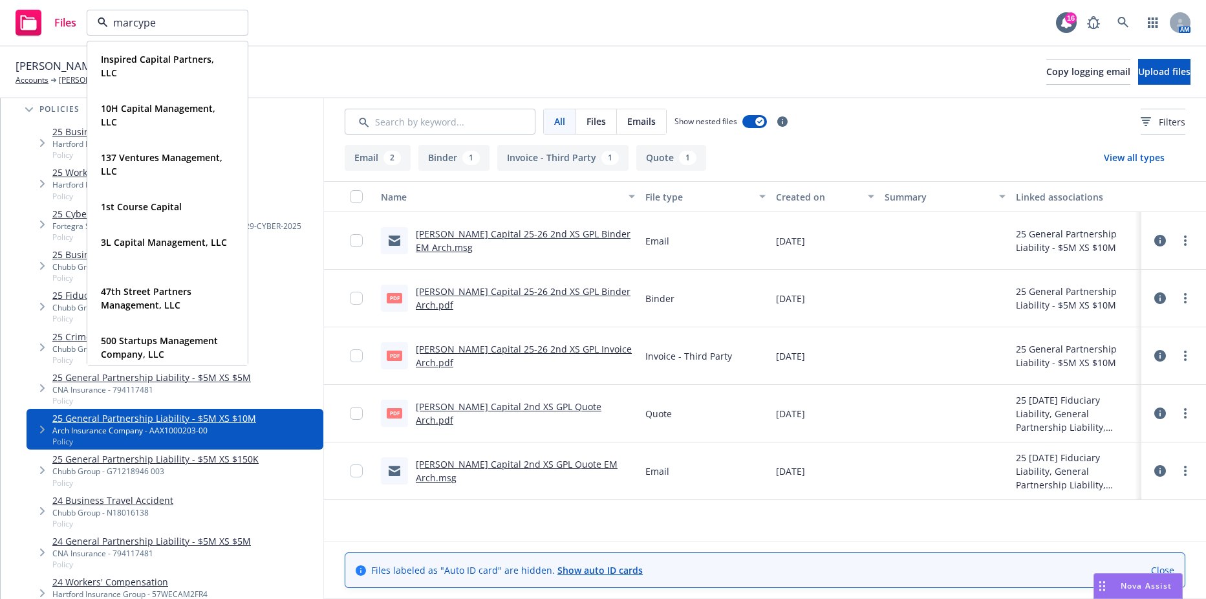
type input "marcypen"
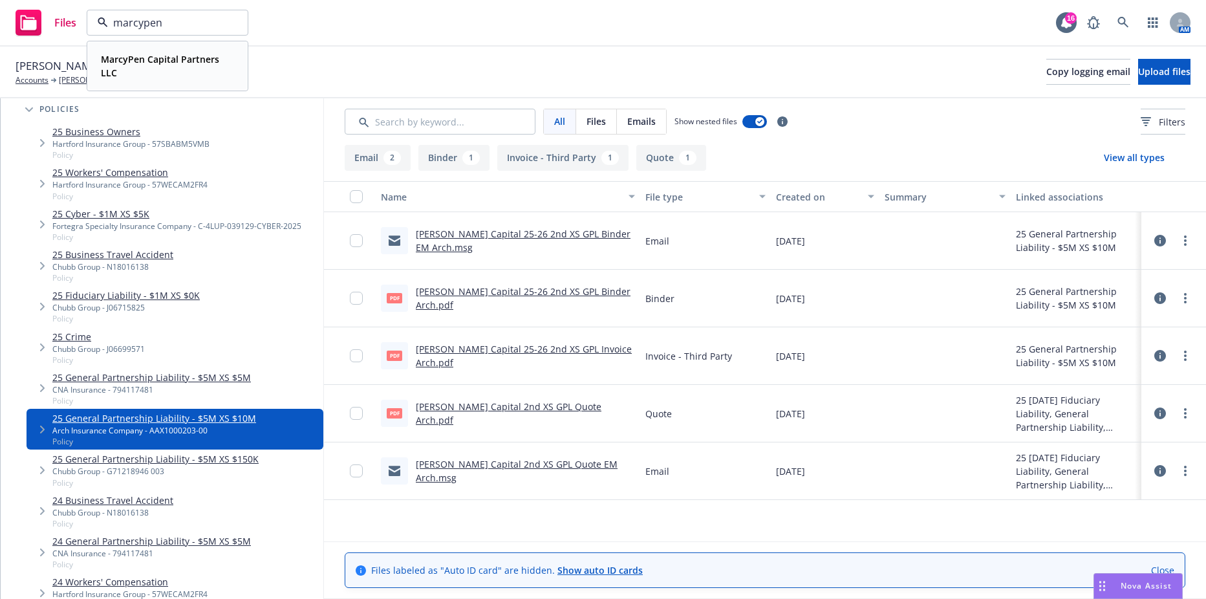
click at [212, 67] on span "MarcyPen Capital Partners LLC" at bounding box center [166, 65] width 131 height 27
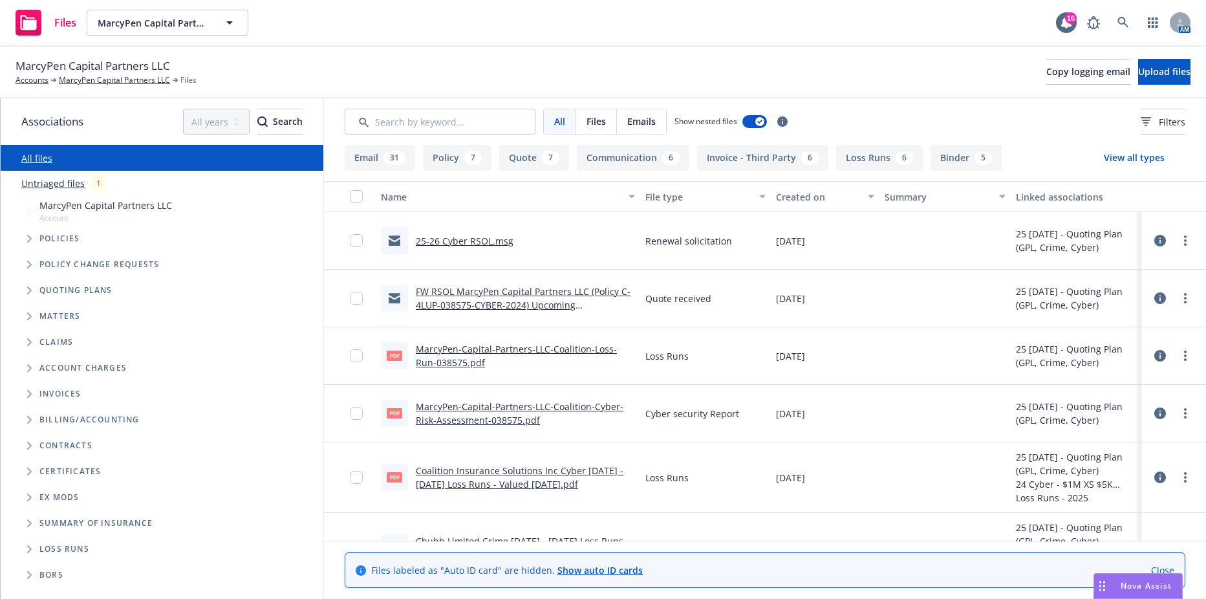
click at [32, 241] on icon "Tree Example" at bounding box center [29, 239] width 5 height 8
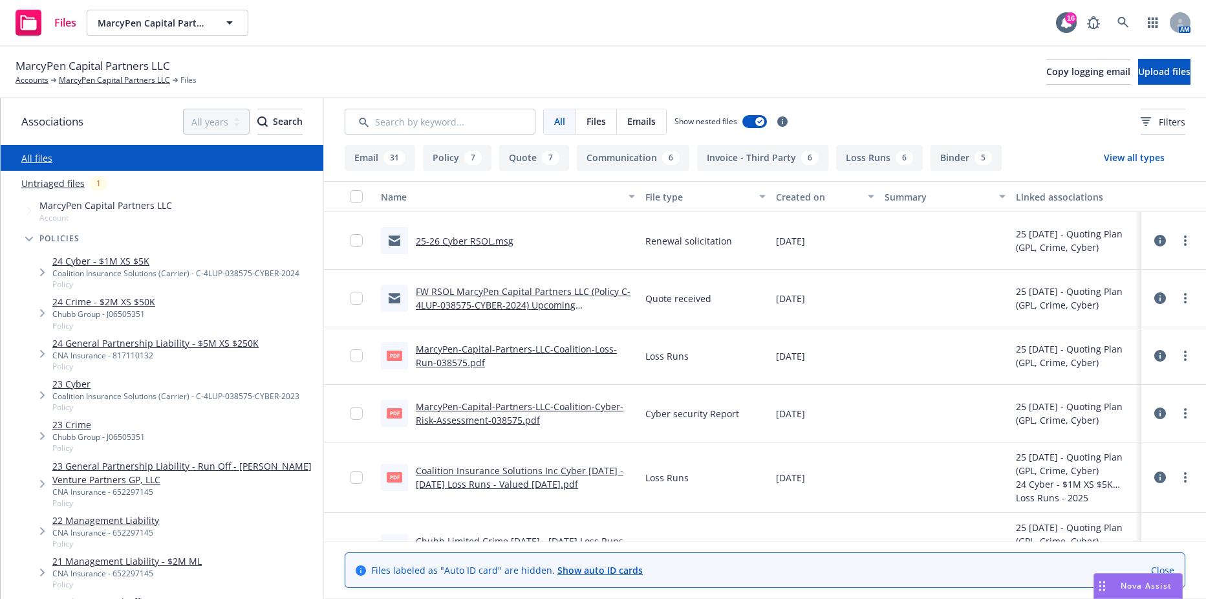
click at [180, 36] on div "Files MarcyPen Capital Partners LLC MarcyPen Capital Partners LLC 16 AM" at bounding box center [603, 23] width 1206 height 47
click at [180, 35] on button "MarcyPen Capital Partners LLC" at bounding box center [168, 23] width 162 height 26
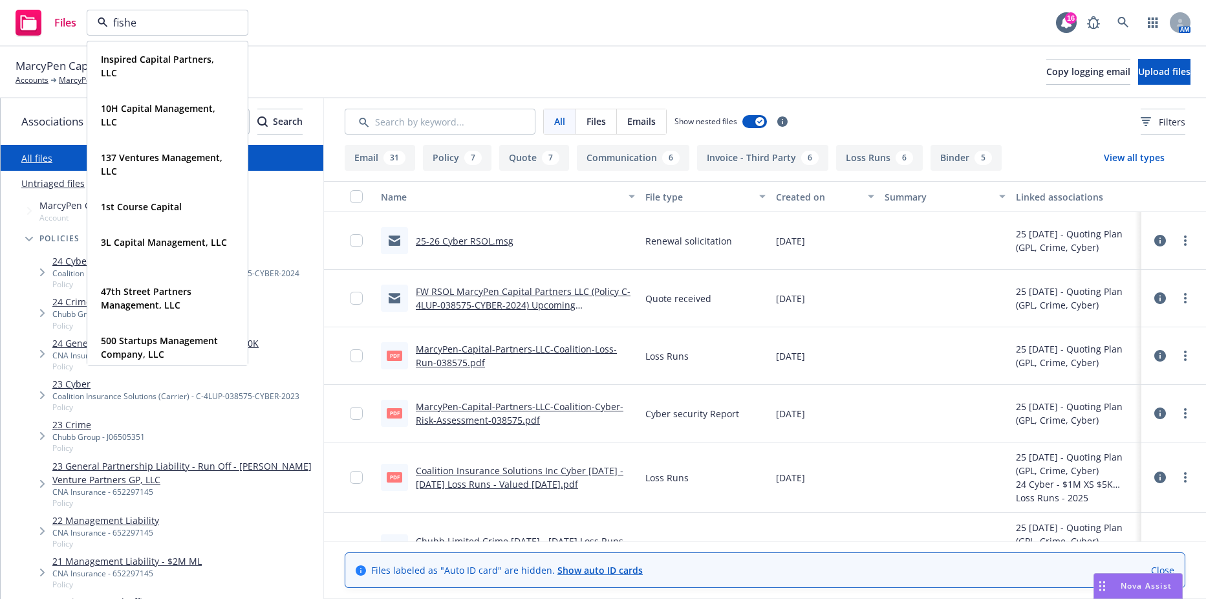
type input "fisher"
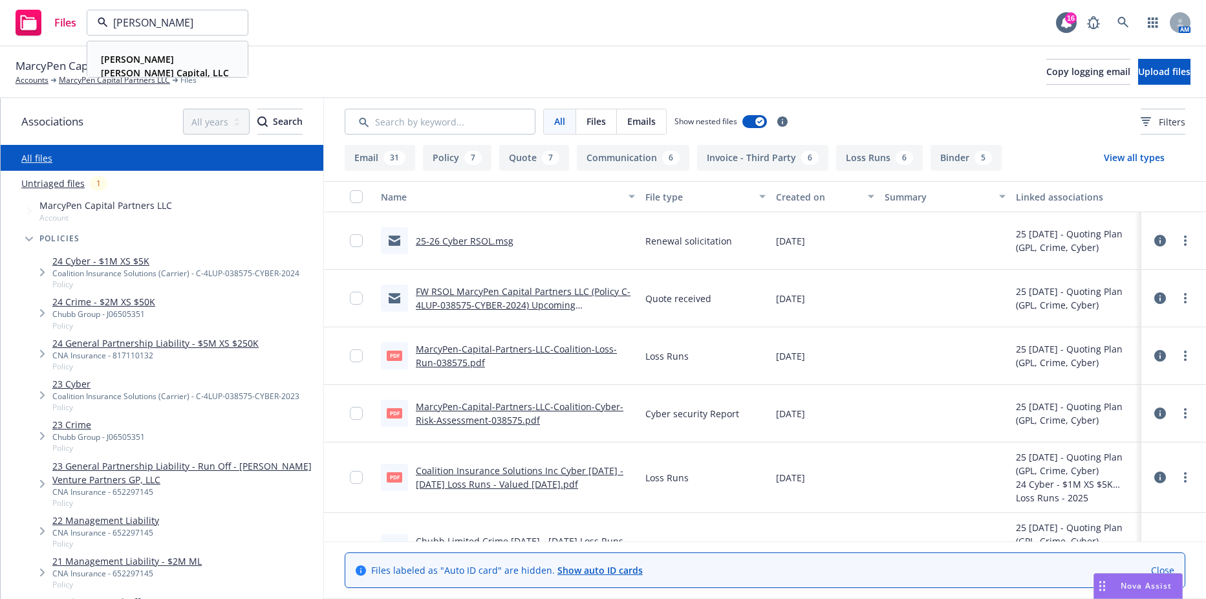
click at [168, 49] on div "Fisher Lynch Capital, LLC Type Commercial FEIN 00-0000000" at bounding box center [167, 66] width 159 height 48
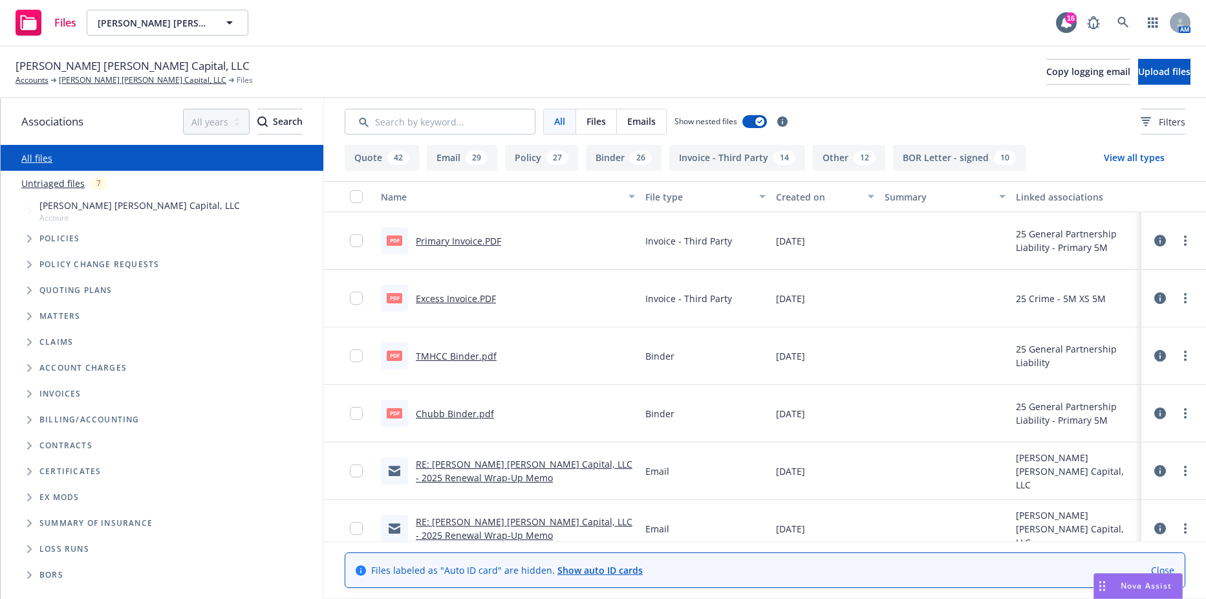
click at [24, 241] on span "Tree Example" at bounding box center [29, 238] width 21 height 21
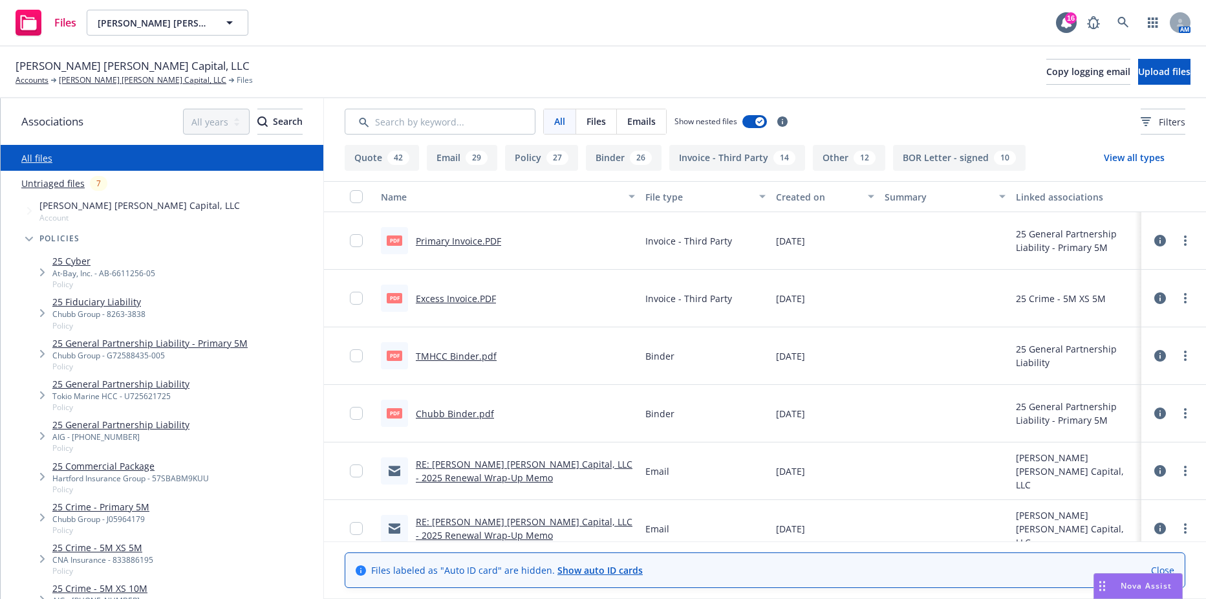
click at [114, 506] on link "25 Crime - Primary 5M" at bounding box center [100, 507] width 97 height 14
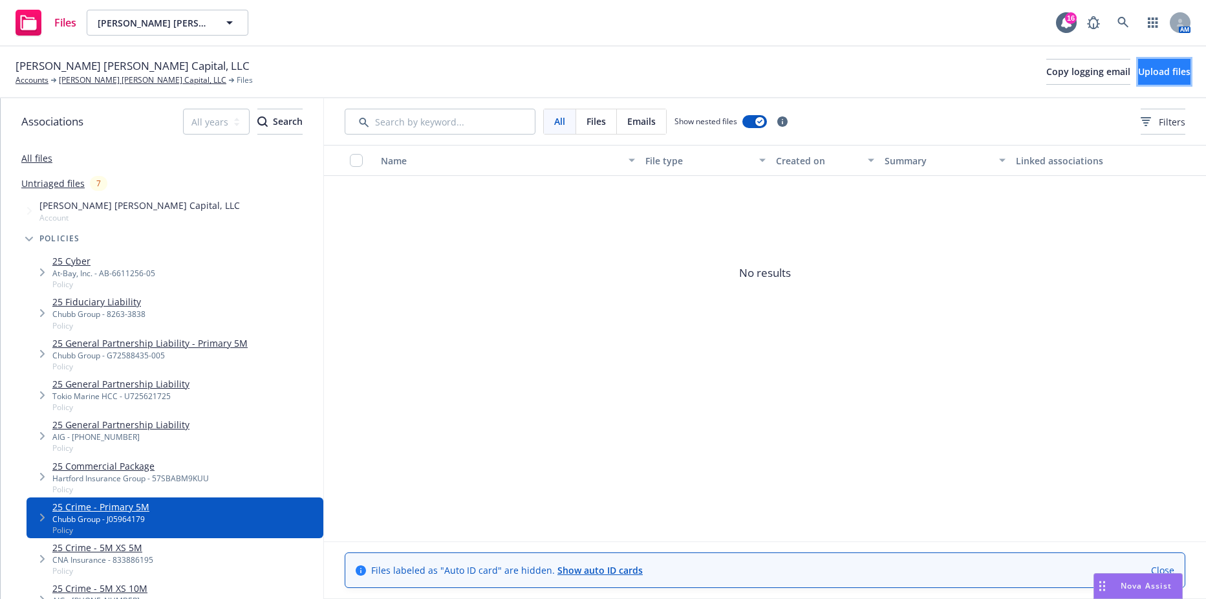
click at [1138, 78] on button "Upload files" at bounding box center [1164, 72] width 52 height 26
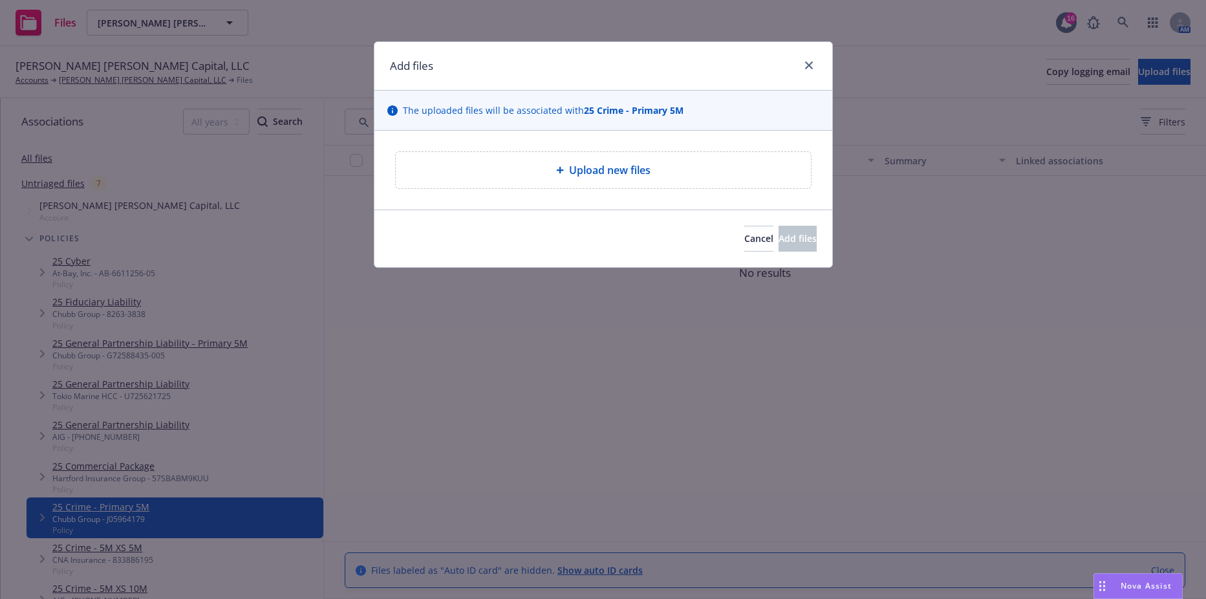
click at [125, 446] on div "Add files The uploaded files will be associated with 25 Crime - Primary 5M Uplo…" at bounding box center [603, 299] width 1206 height 599
click at [744, 239] on span "Cancel" at bounding box center [758, 238] width 29 height 12
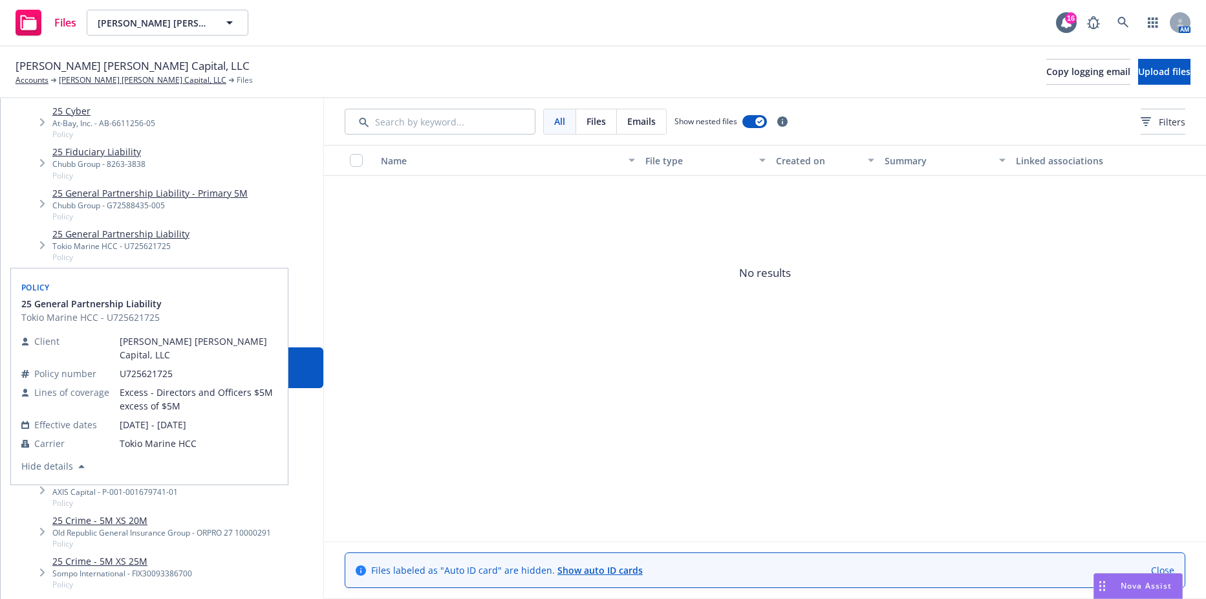
scroll to position [194, 0]
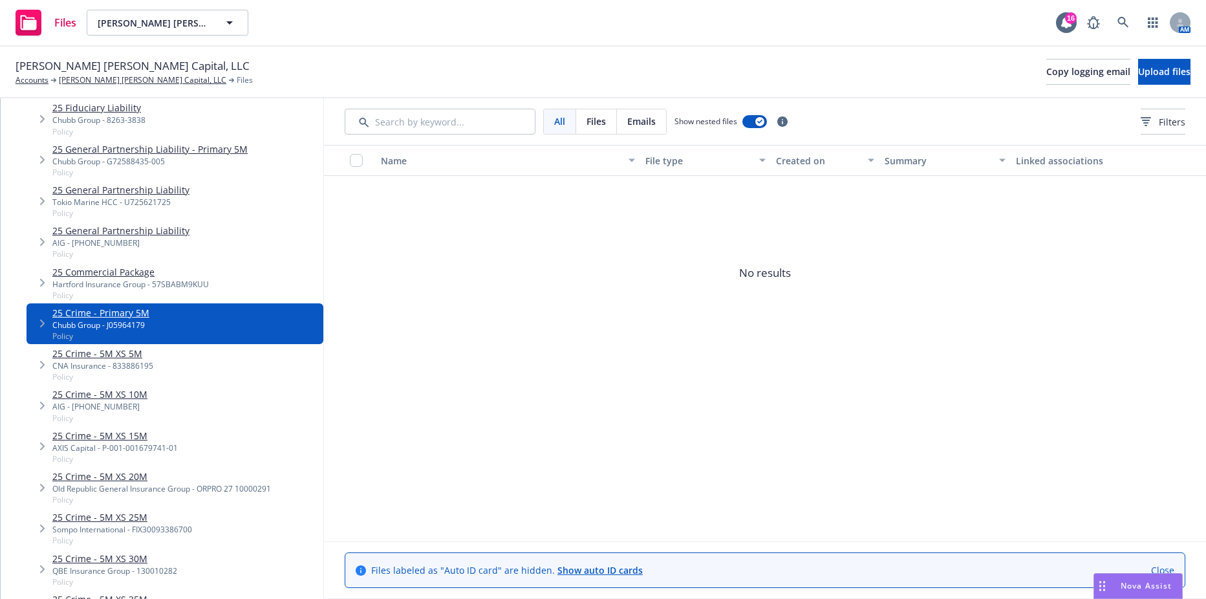
click at [42, 322] on icon "Tree Example" at bounding box center [42, 323] width 5 height 8
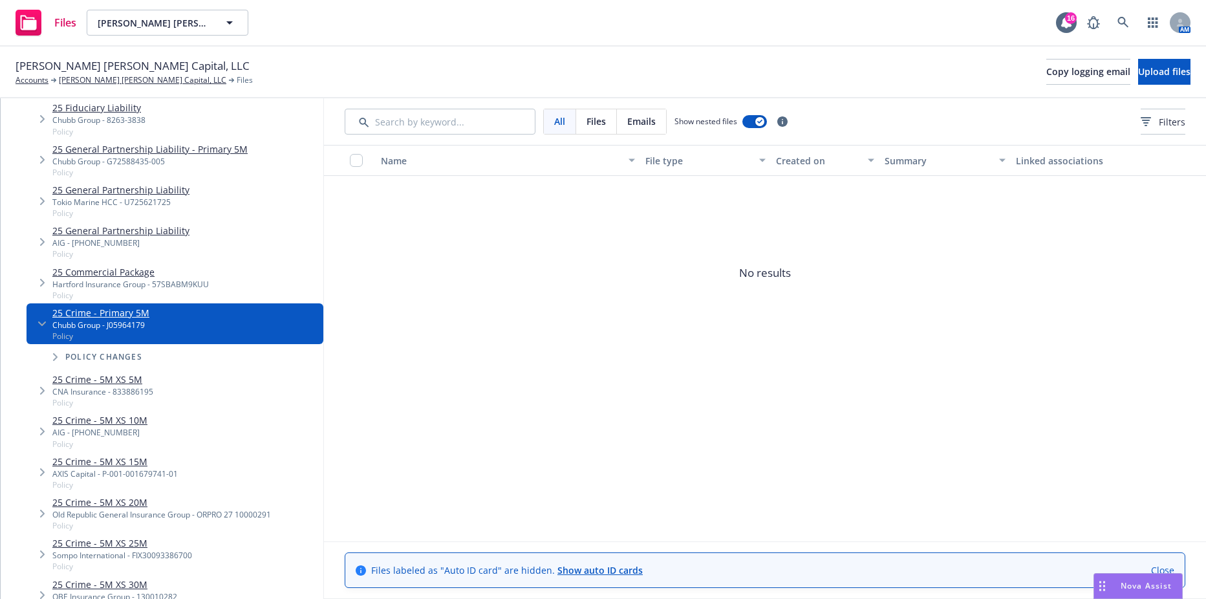
click at [42, 322] on icon "Tree Example" at bounding box center [42, 323] width 8 height 5
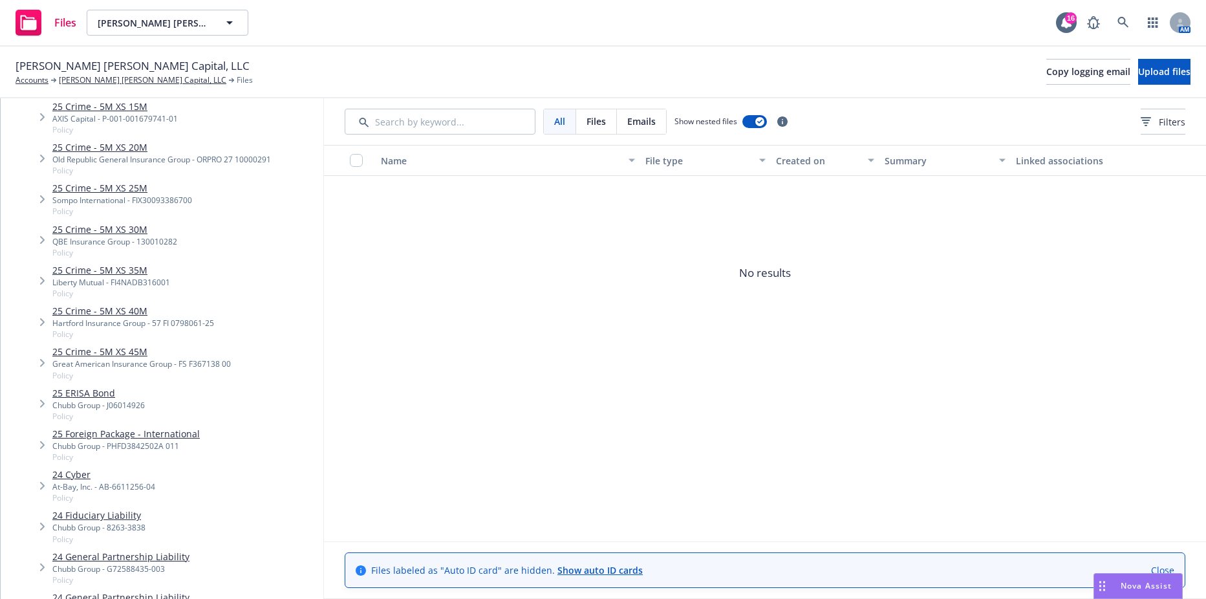
scroll to position [582, 0]
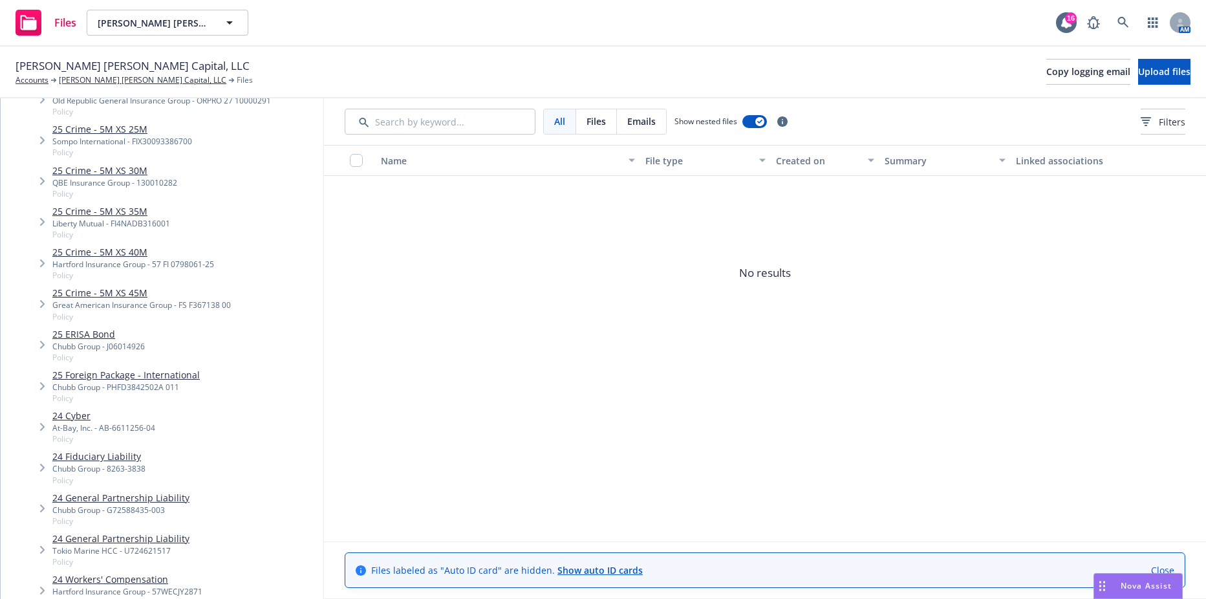
click at [71, 339] on link "25 ERISA Bond" at bounding box center [98, 334] width 92 height 14
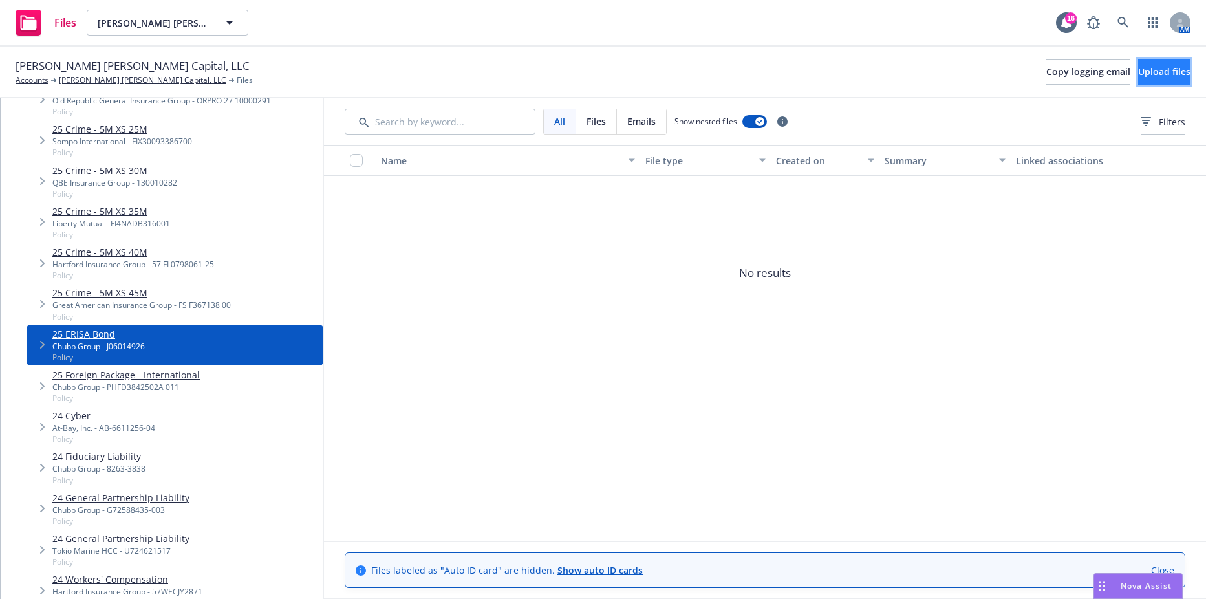
click at [1144, 73] on span "Upload files" at bounding box center [1164, 71] width 52 height 12
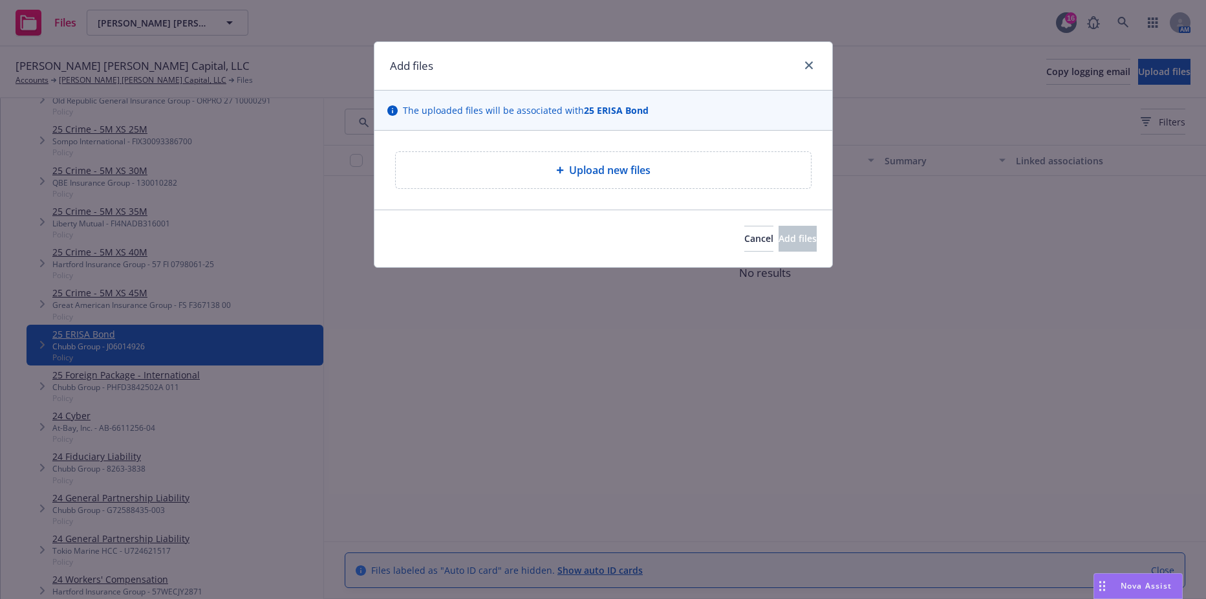
type textarea "x"
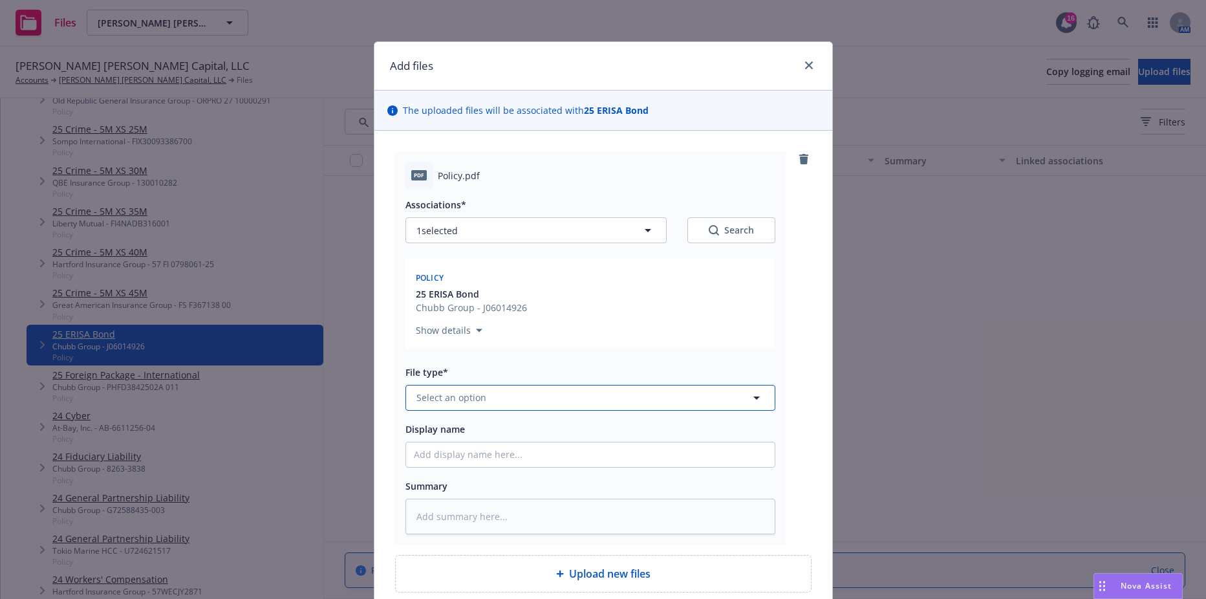
click at [471, 398] on span "Select an option" at bounding box center [452, 398] width 70 height 14
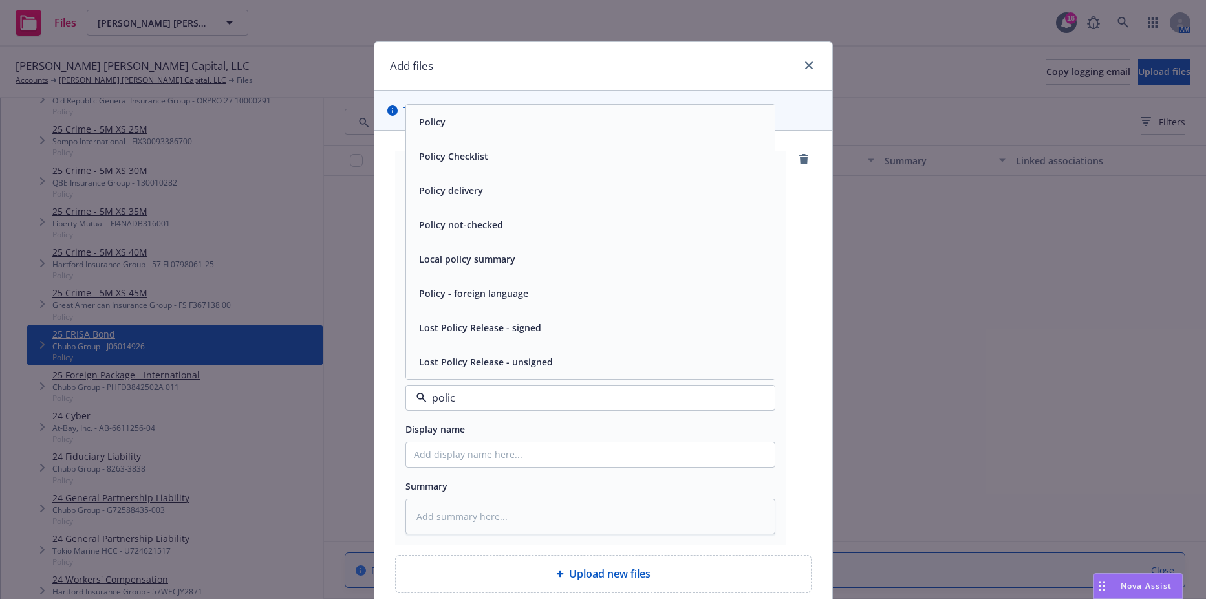
type input "policy"
click at [429, 115] on span "Policy" at bounding box center [432, 122] width 27 height 14
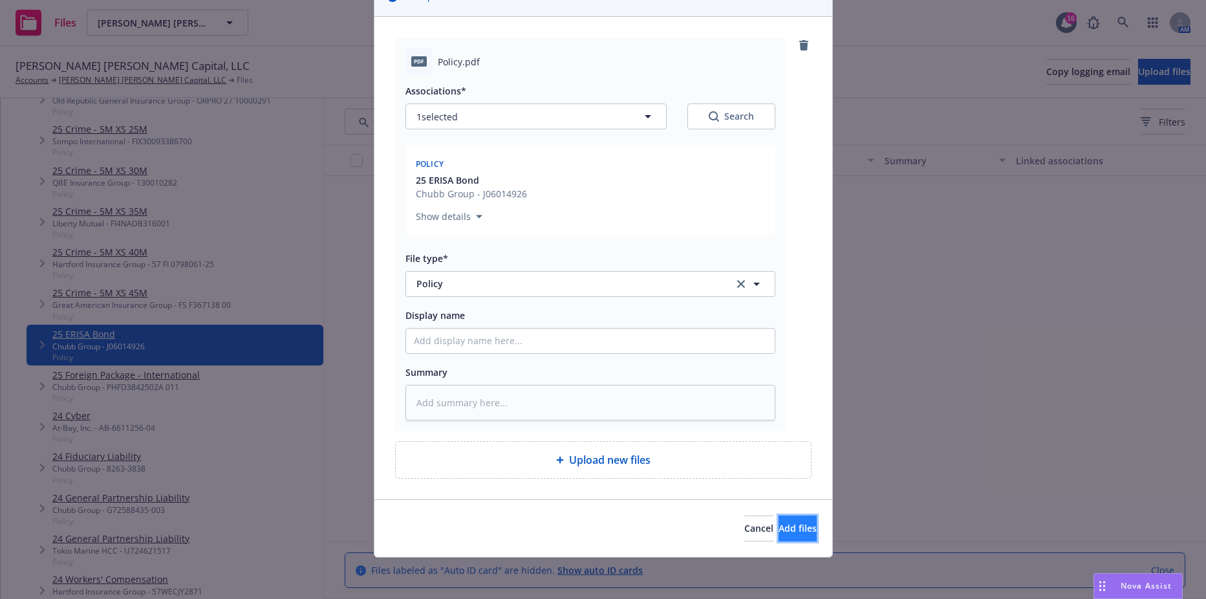
click at [784, 530] on span "Add files" at bounding box center [798, 528] width 38 height 12
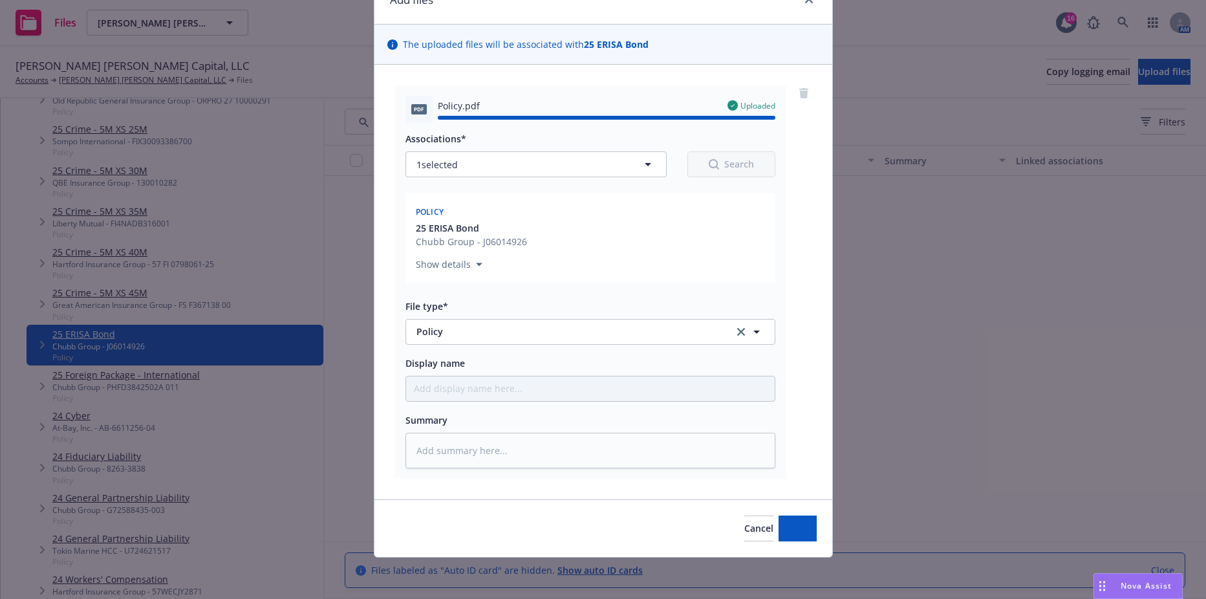
type textarea "x"
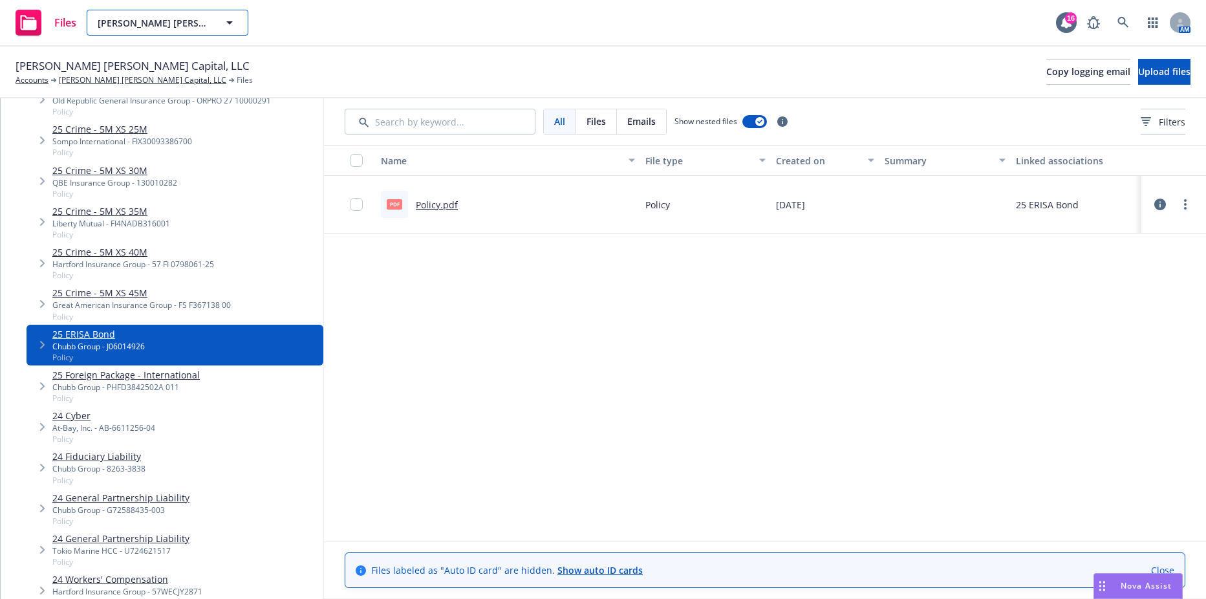
click at [218, 18] on button "Fisher Lynch Capital, LLC" at bounding box center [168, 23] width 162 height 26
type input "vensana"
click at [206, 55] on div "Vensana Capital" at bounding box center [168, 59] width 144 height 19
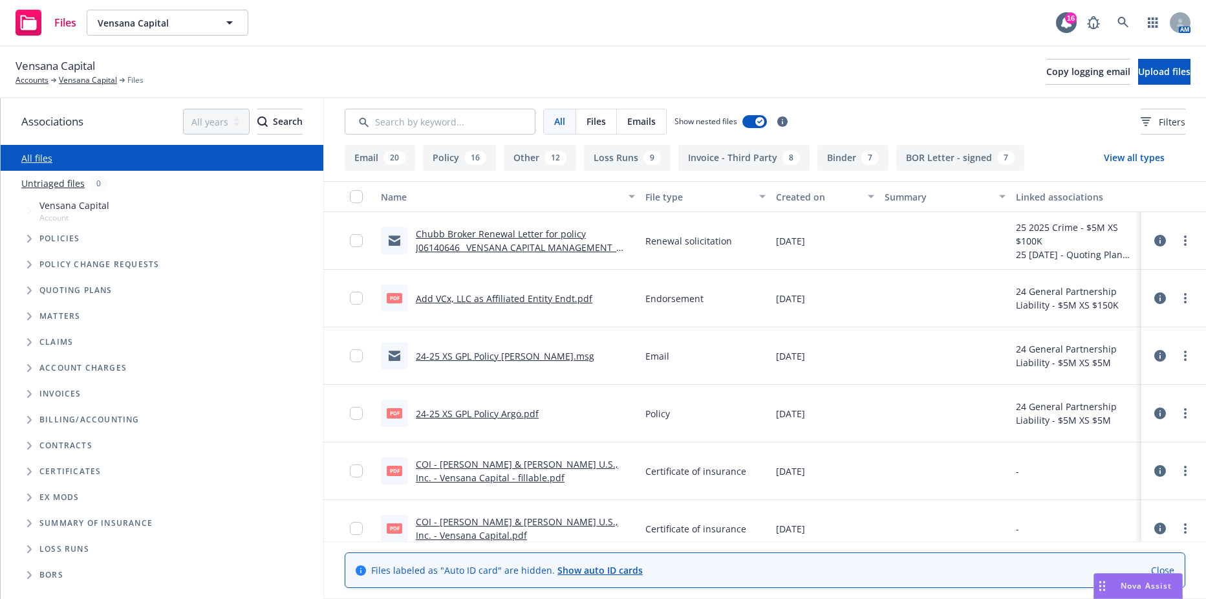
click at [503, 299] on link "Add VCx, LLC as Affiliated Entity Endt.pdf" at bounding box center [504, 298] width 177 height 12
click at [30, 238] on icon "Tree Example" at bounding box center [29, 239] width 5 height 8
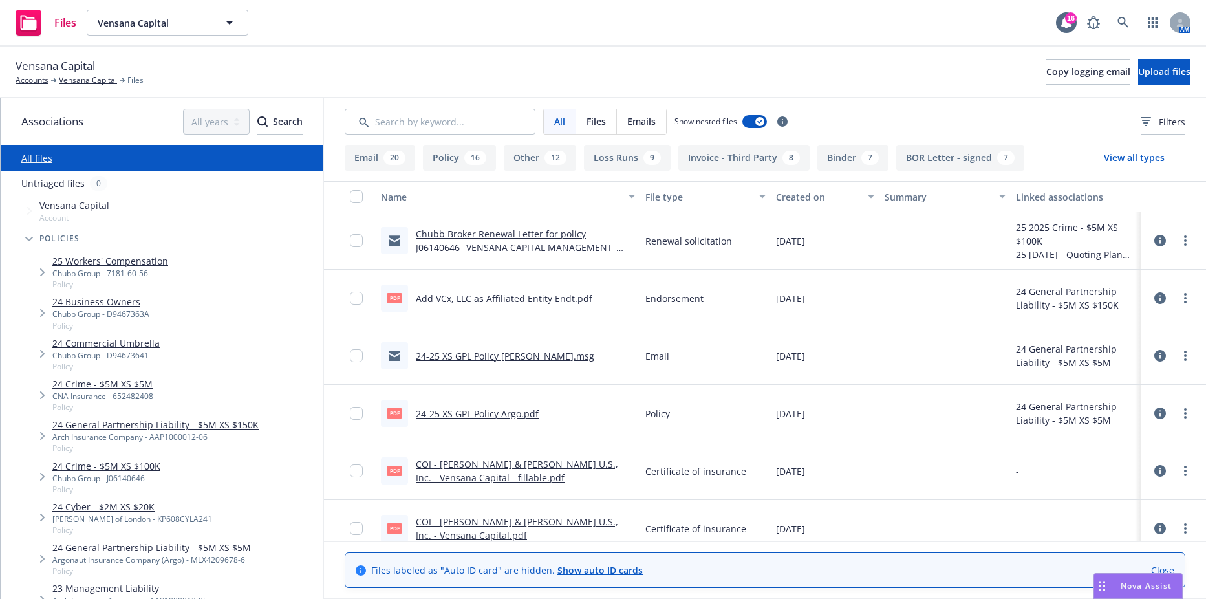
click at [183, 426] on link "24 General Partnership Liability - $5M XS $150K" at bounding box center [155, 425] width 206 height 14
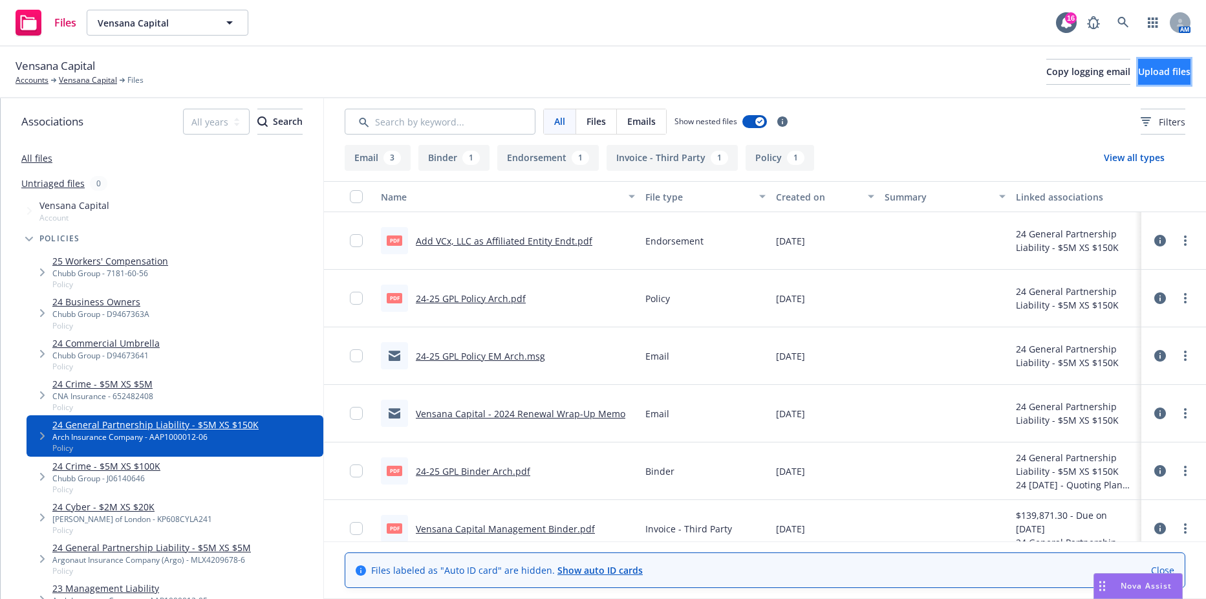
click at [1138, 76] on span "Upload files" at bounding box center [1164, 71] width 52 height 12
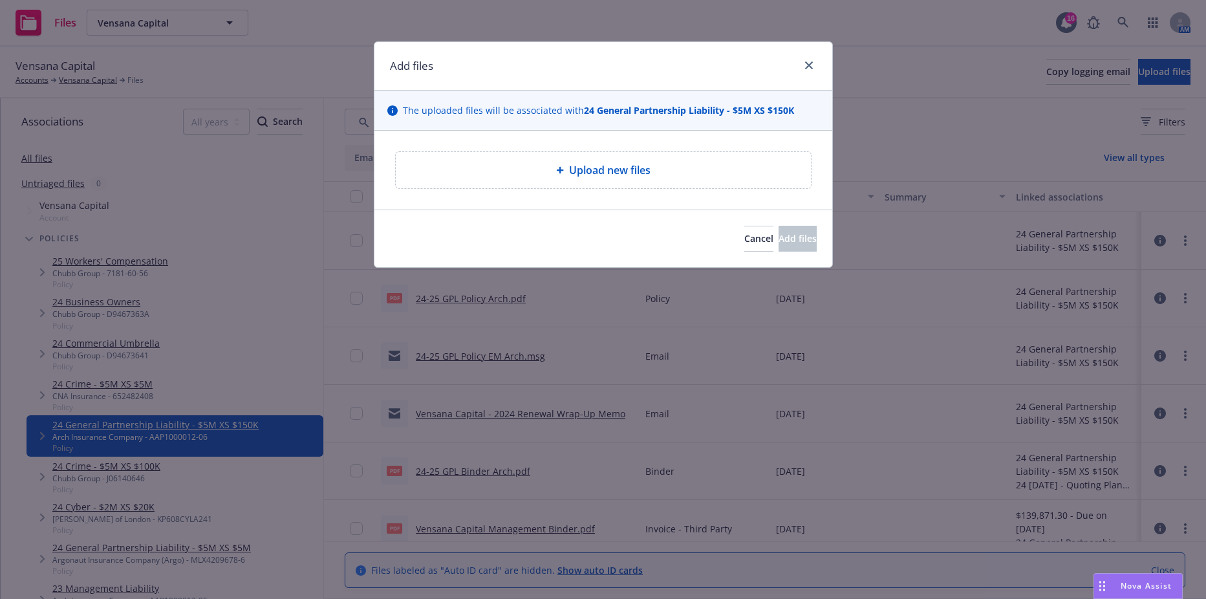
type textarea "x"
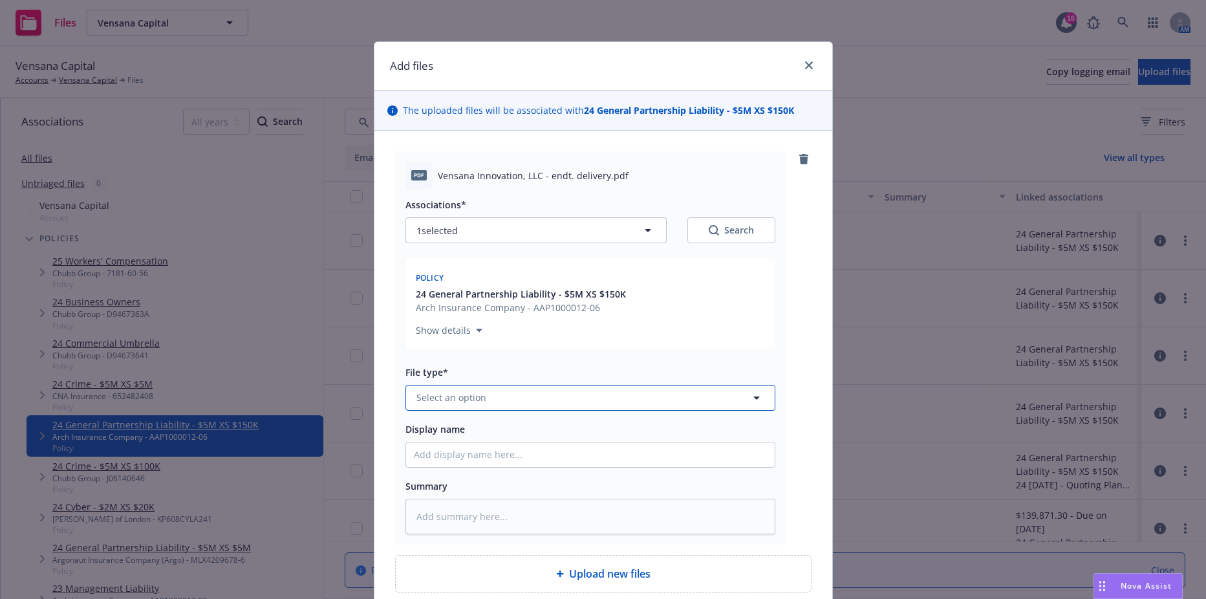
click at [509, 387] on button "Select an option" at bounding box center [591, 398] width 370 height 26
type input "endorse"
click at [442, 321] on span "Endorsement" at bounding box center [449, 328] width 60 height 14
click at [464, 468] on div "Associations* 1 selected Search Policy 24 General Partnership Liability - $5M X…" at bounding box center [591, 361] width 370 height 345
click at [464, 453] on input "Display name" at bounding box center [590, 454] width 369 height 25
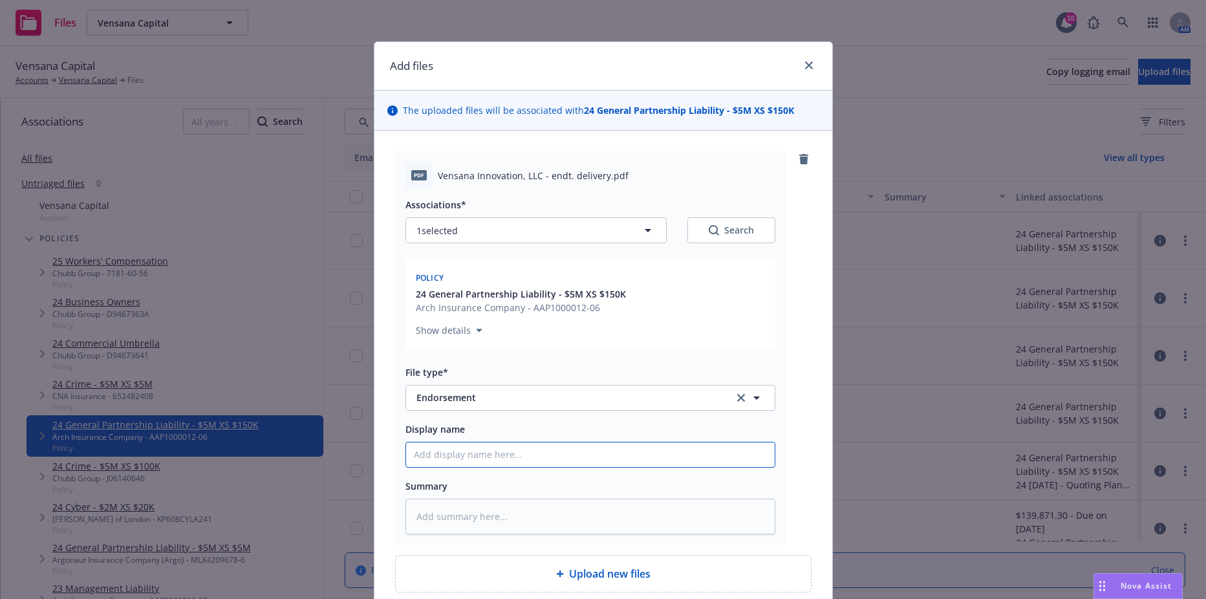
type textarea "x"
type input "V"
type textarea "x"
type input "Ve"
type textarea "x"
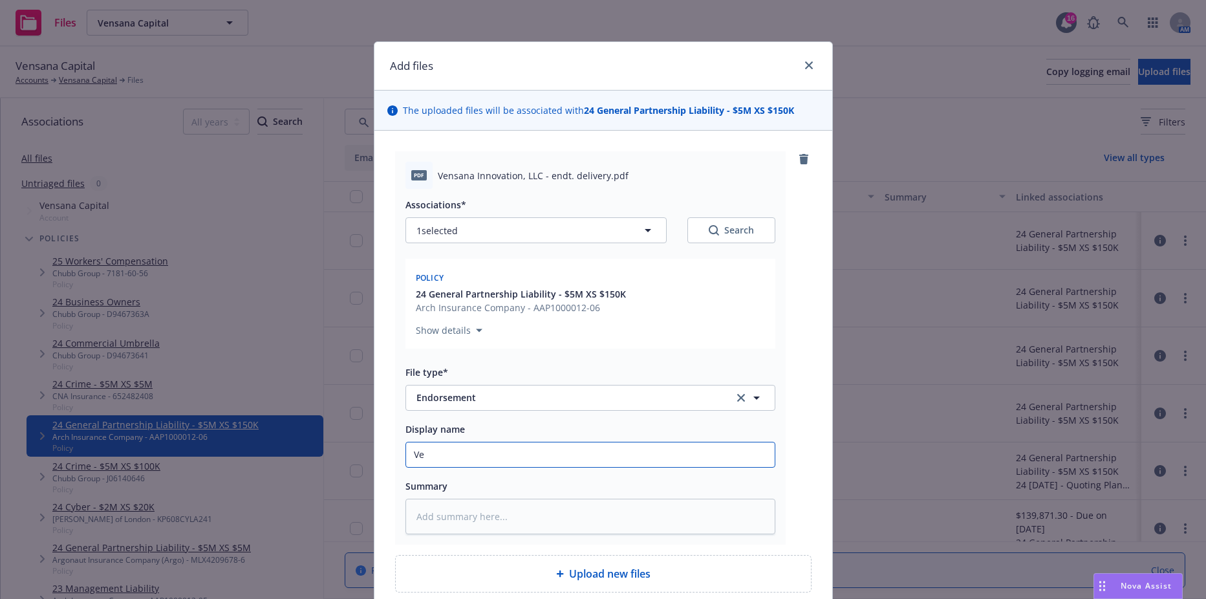
type input "Ven"
type textarea "x"
type input "Vens"
type textarea "x"
type input "Vensa"
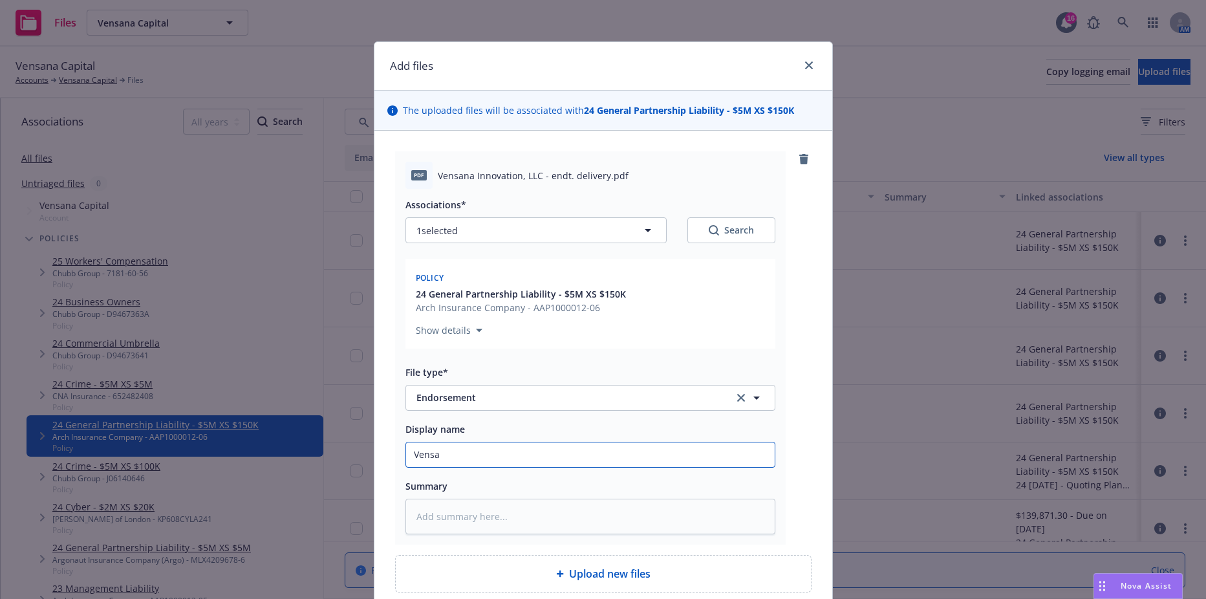
type textarea "x"
type input "Vensan"
type textarea "x"
type input "Vensana"
type textarea "x"
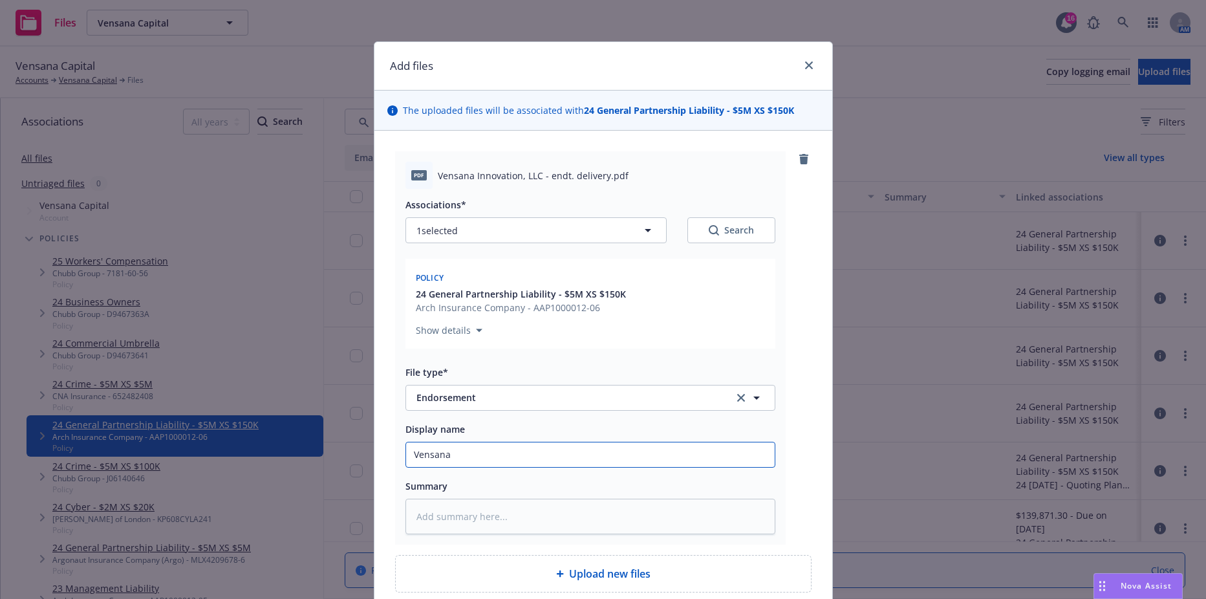
type input "AVensana"
type textarea "x"
type input "AdVensana"
type textarea "x"
type input "AddVensana"
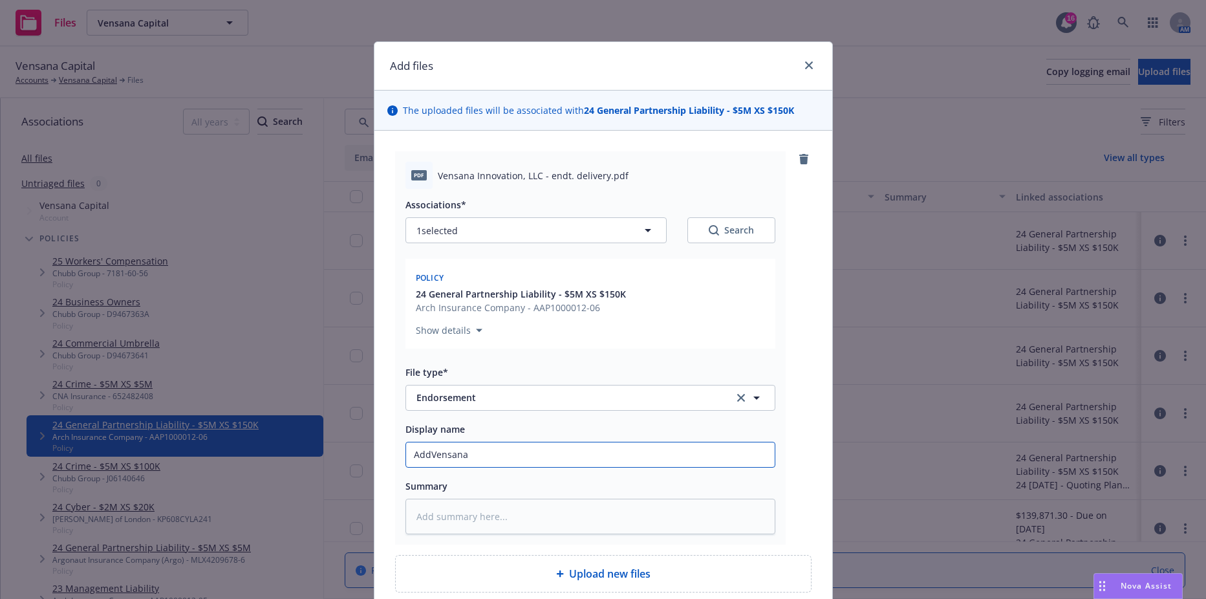
type textarea "x"
type input "Add Vensana"
type textarea "x"
type input "Add Vensana"
type textarea "x"
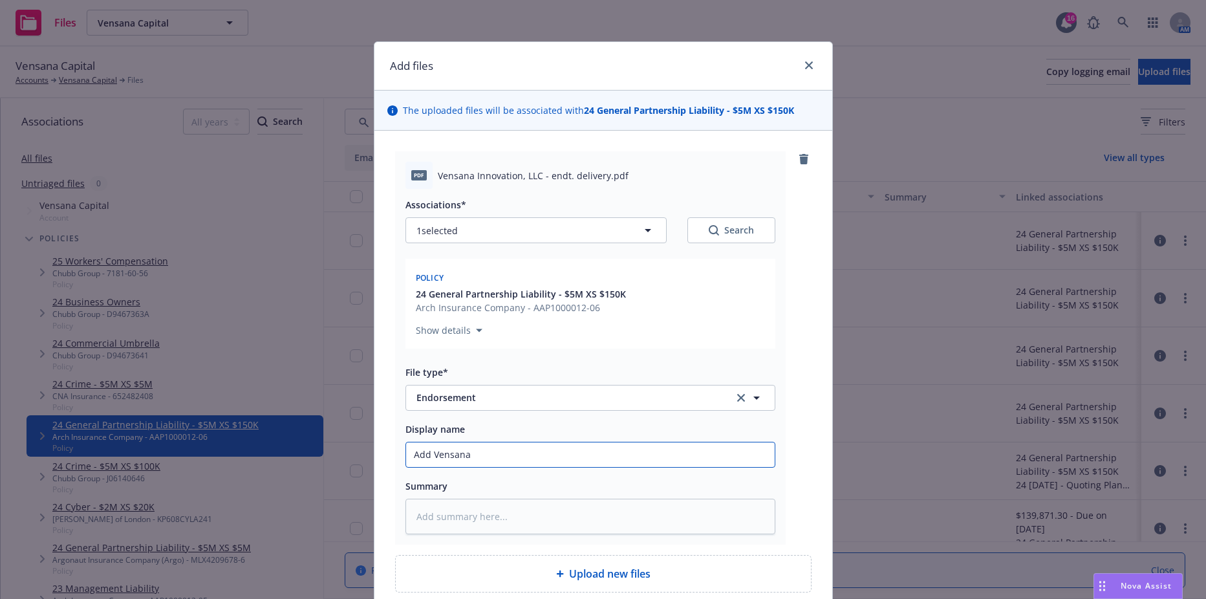
type input "Add Vensana I"
type textarea "x"
type input "Add Vensana In"
type textarea "x"
type input "Add Vensana Inn"
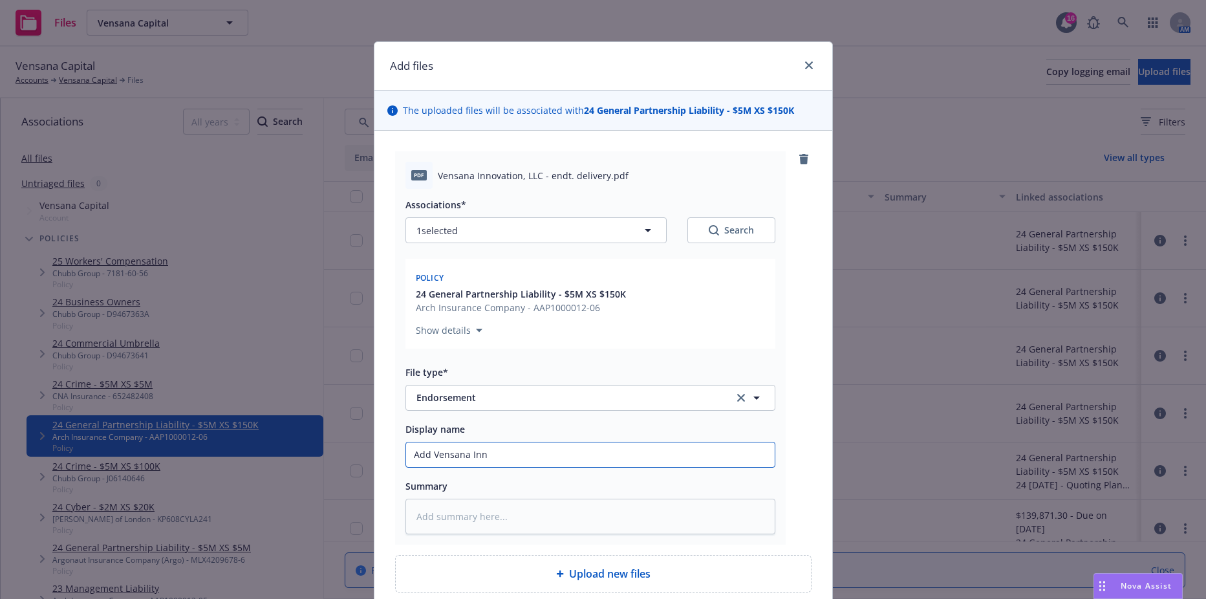
type textarea "x"
type input "Add Vensana Inno"
type textarea "x"
type input "Add Vensana Innov"
type textarea "x"
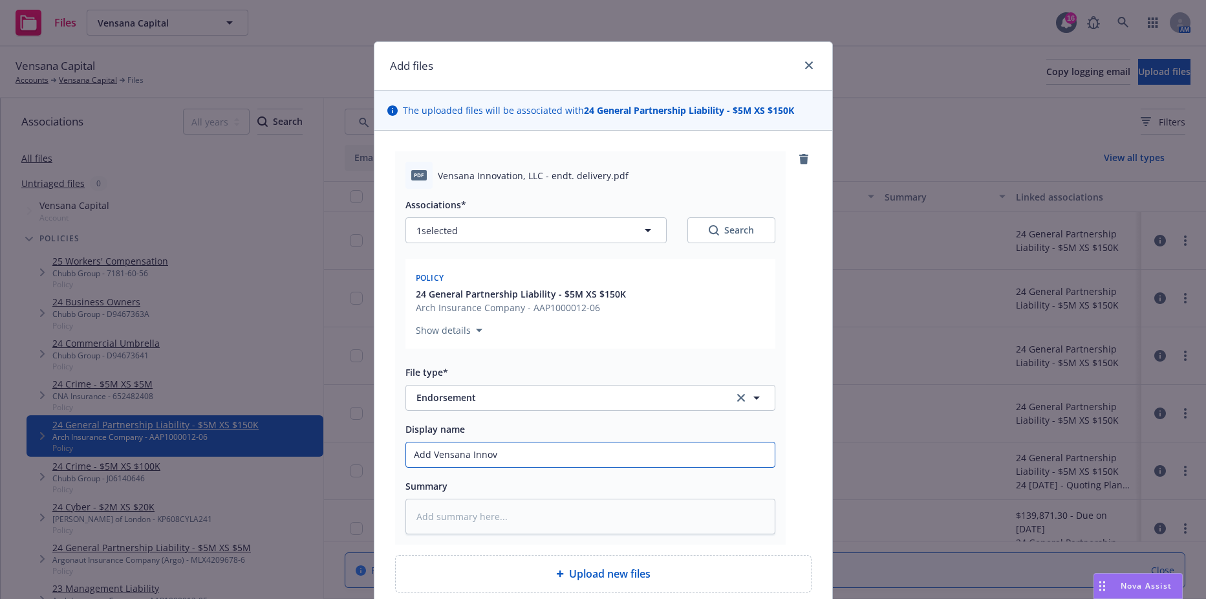
type input "Add Vensana Innova"
type textarea "x"
type input "Add Vensana Innovati"
type textarea "x"
type input "Add Vensana Innovatio"
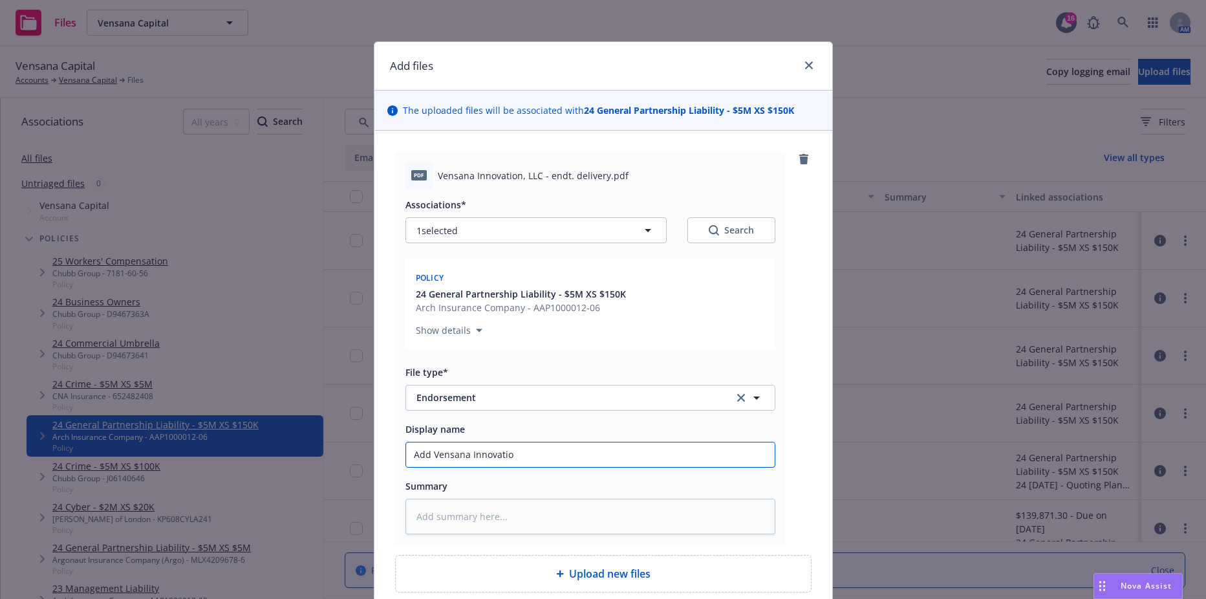
type textarea "x"
type input "Add Vensana Innovation"
type textarea "x"
type input "Add Vensana Innovation,"
type textarea "x"
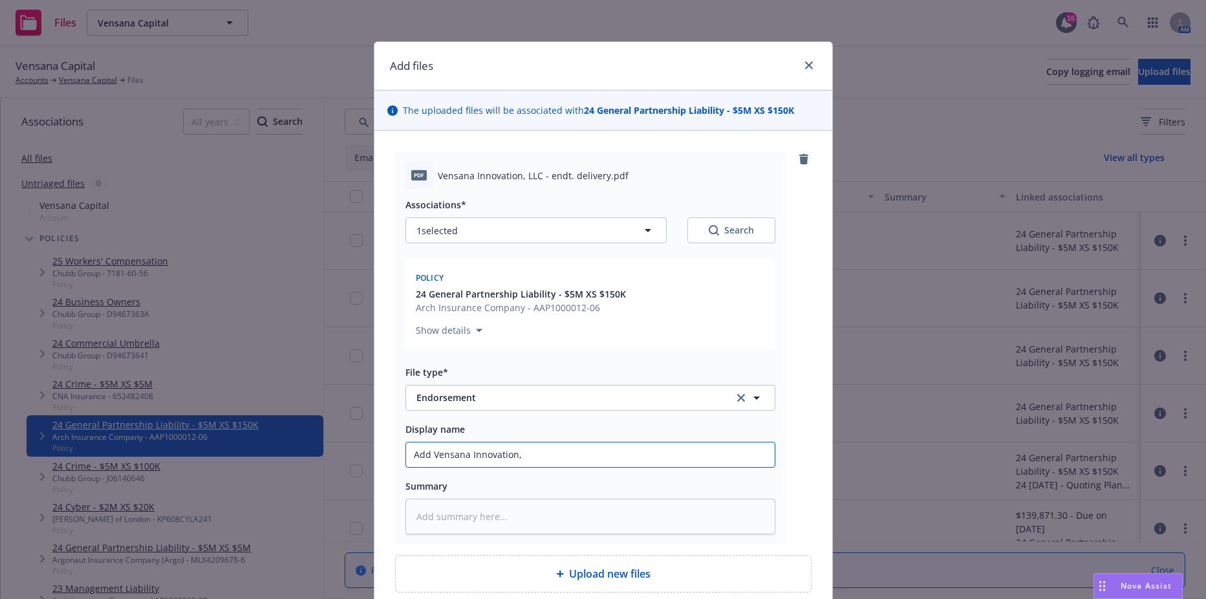
type input "Add Vensana Innovation,"
type textarea "x"
type input "Add Vensana Innovation, L"
type textarea "x"
type input "Add Vensana Innovation, LL"
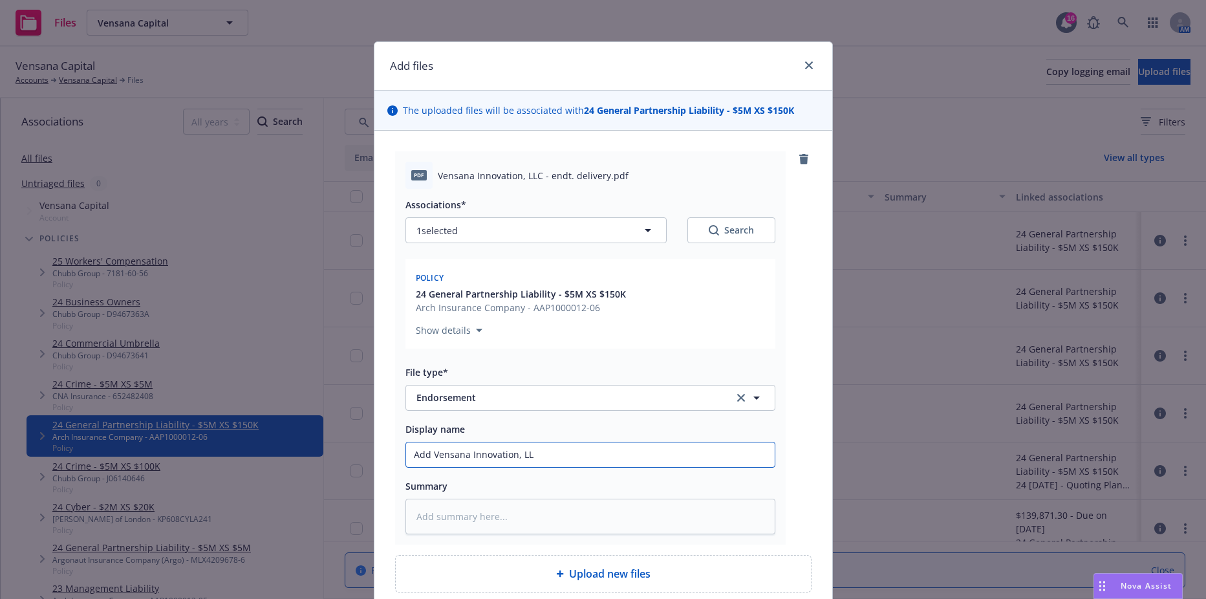
type textarea "x"
type input "Add Vensana Innovation, LLC"
type textarea "x"
type input "Add Vensana Innovation, LLC"
type textarea "x"
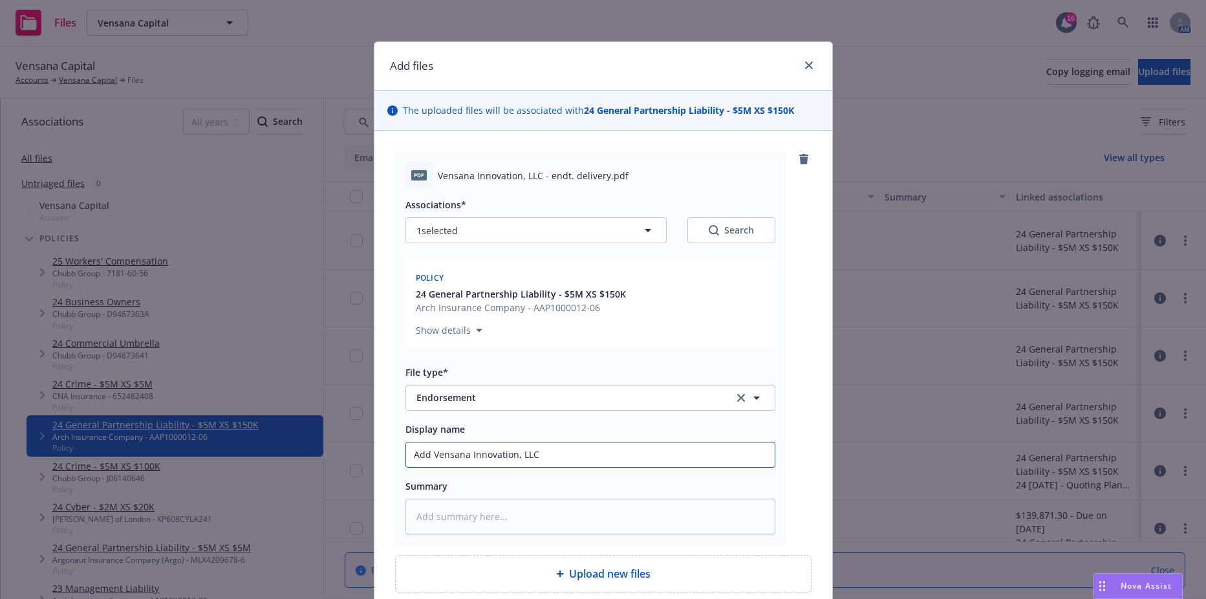
type input "Add Vensana Innovation, LLC E"
type textarea "x"
type input "Add Vensana Innovation, LLC End"
type textarea "x"
type input "Add Vensana Innovation, LLC Endor"
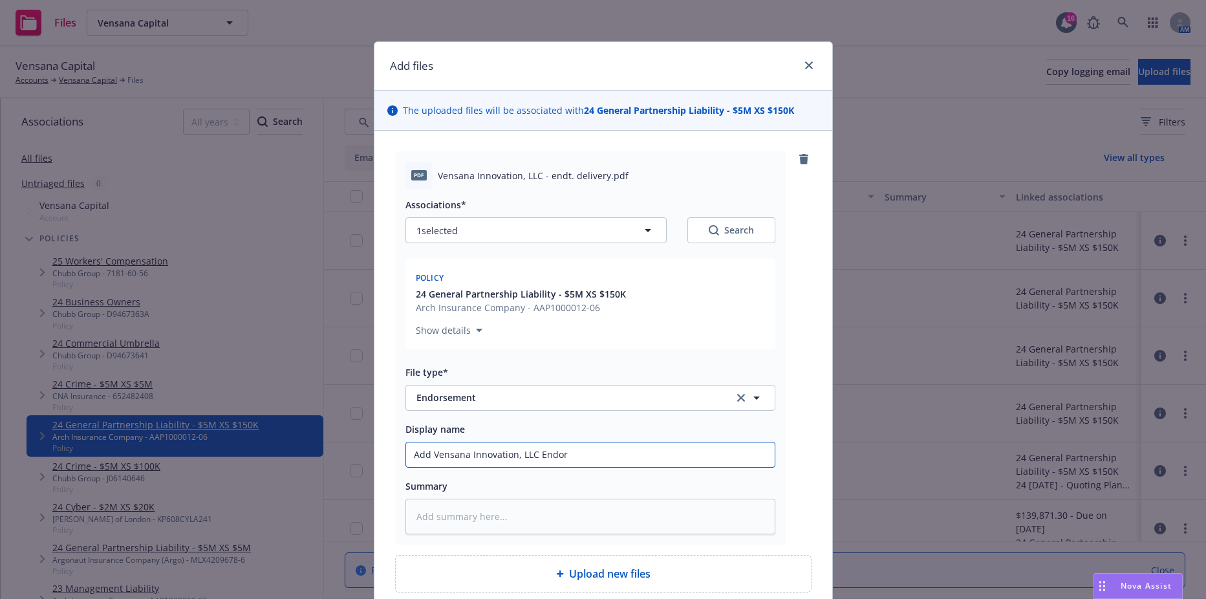
type textarea "x"
type input "Add Vensana Innovation, LLC Endors"
type textarea "x"
type input "Add Vensana Innovation, LLC Endorse"
type textarea "x"
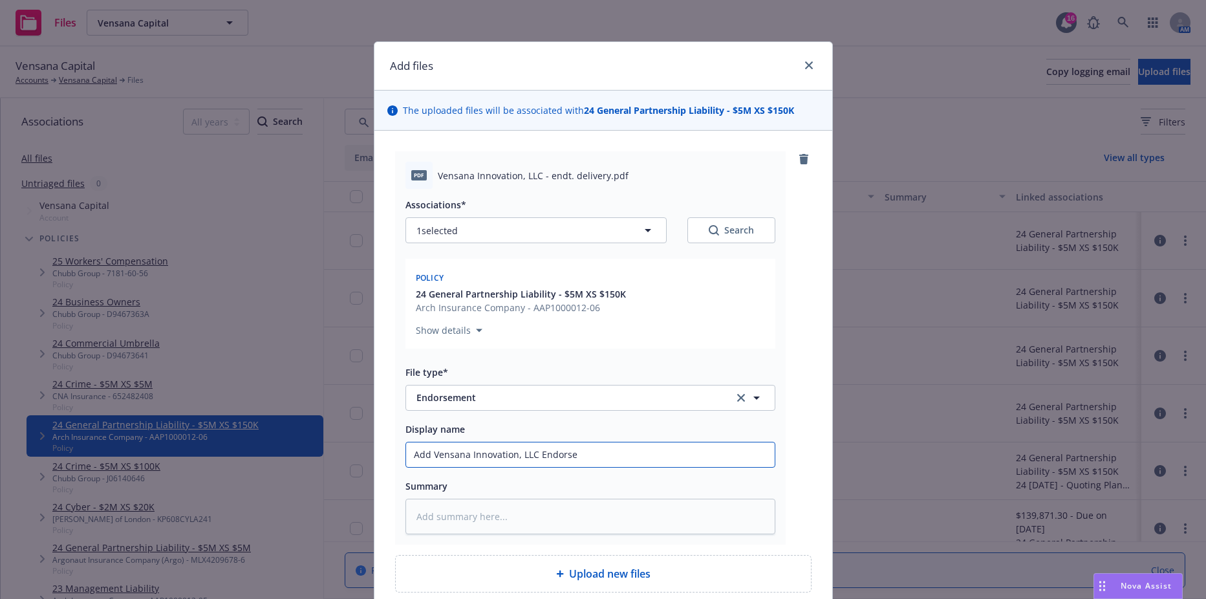
type input "Add Vensana Innovation, LLC Endorsem"
type textarea "x"
type input "Add Vensana Innovation, LLC Endorseme"
type textarea "x"
type input "Add Vensana Innovation, LLC Endorsemen"
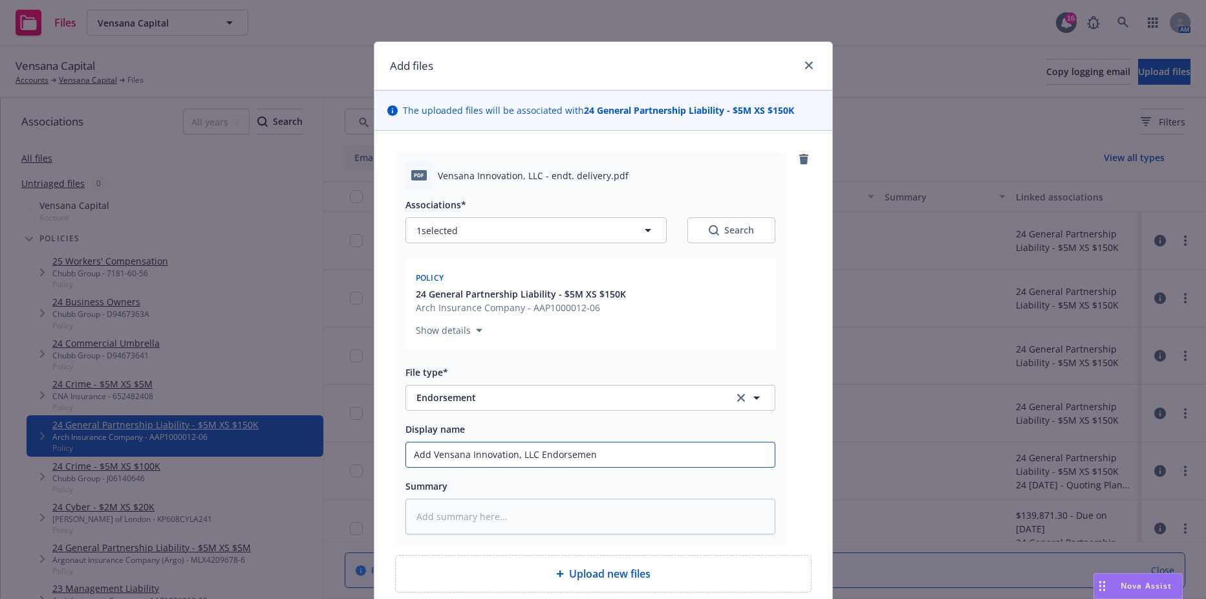
type textarea "x"
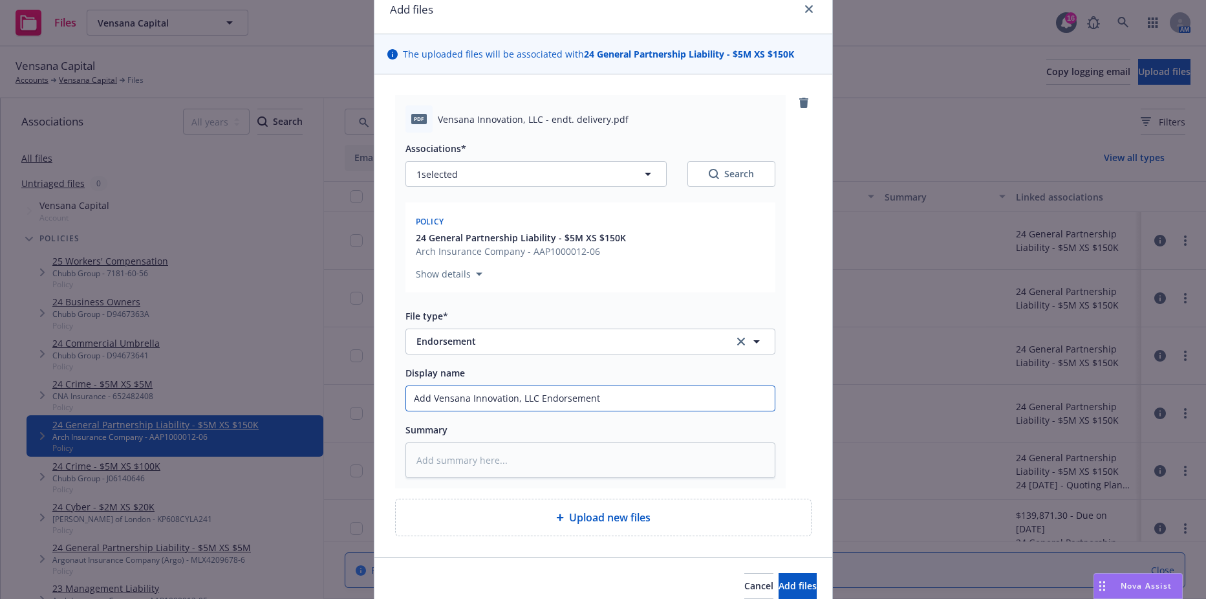
scroll to position [114, 0]
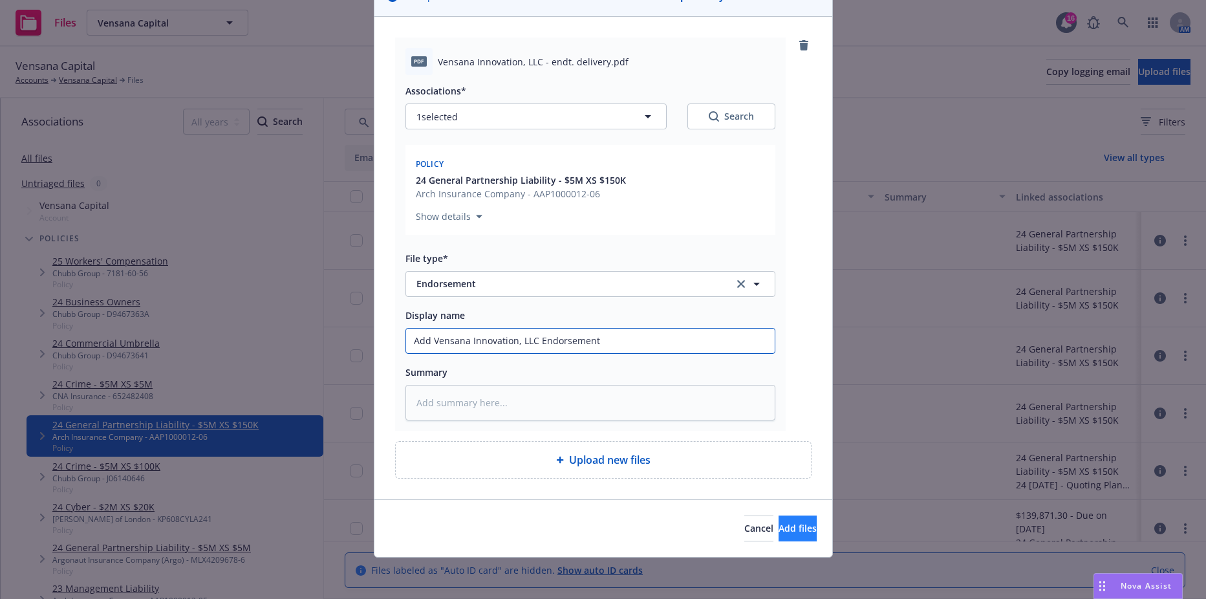
type input "Add Vensana Innovation, LLC Endorsement"
click at [779, 524] on button "Add files" at bounding box center [798, 528] width 38 height 26
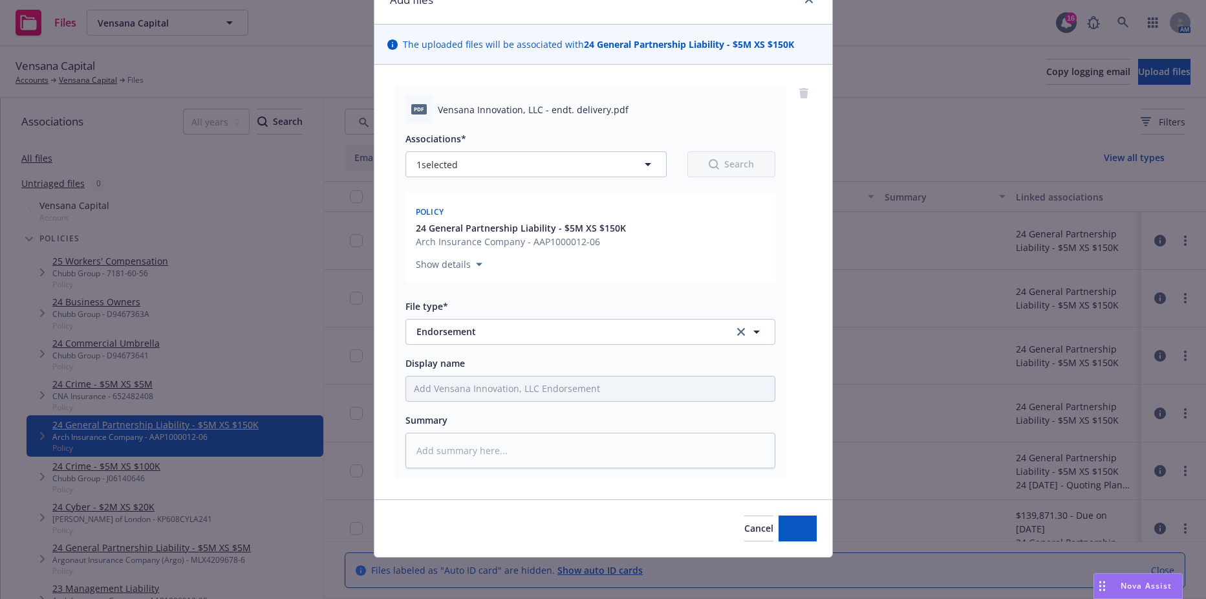
scroll to position [66, 0]
type textarea "x"
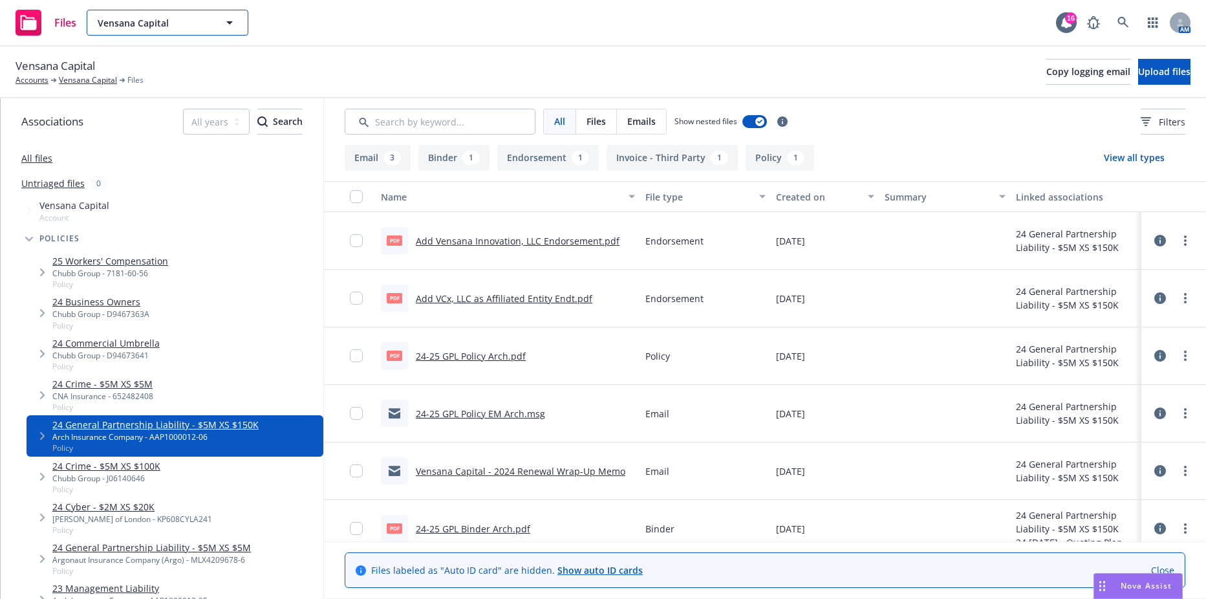
click at [135, 21] on span "Vensana Capital" at bounding box center [154, 23] width 112 height 14
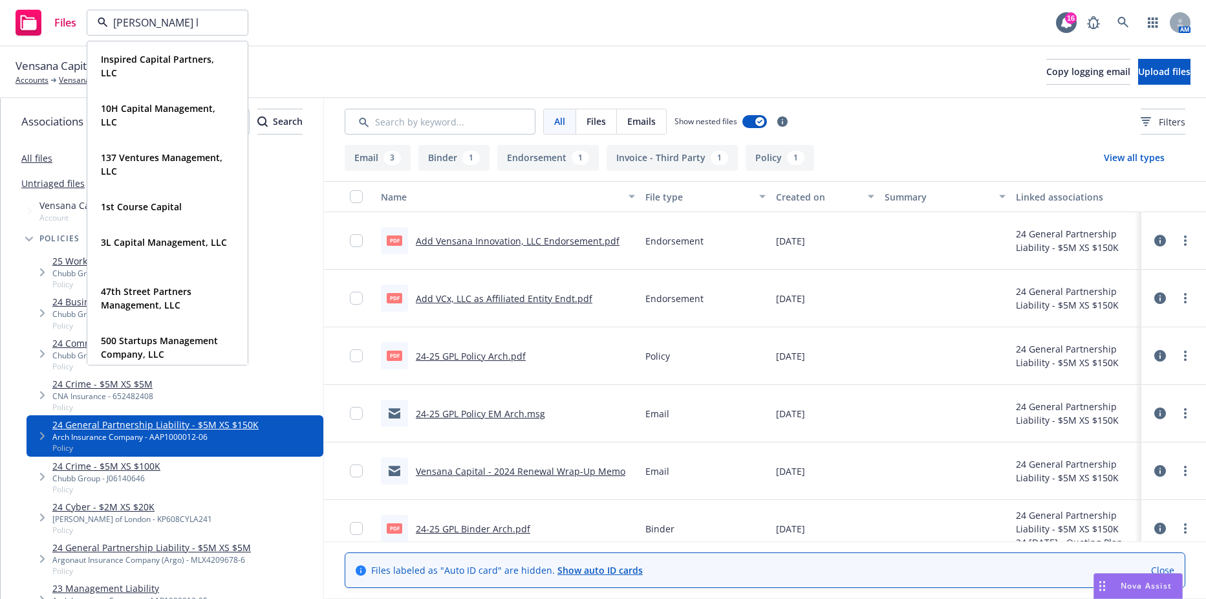
type input "fisher ly"
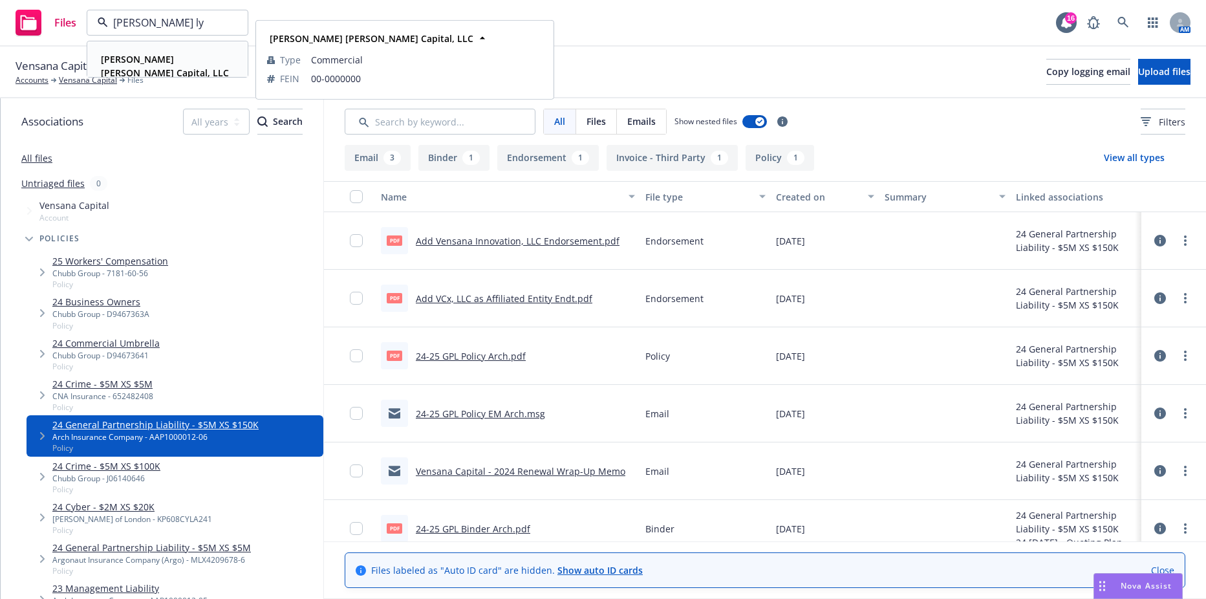
click at [125, 69] on div "Fisher Lynch Capital, LLC Type Commercial FEIN 00-0000000" at bounding box center [167, 66] width 159 height 48
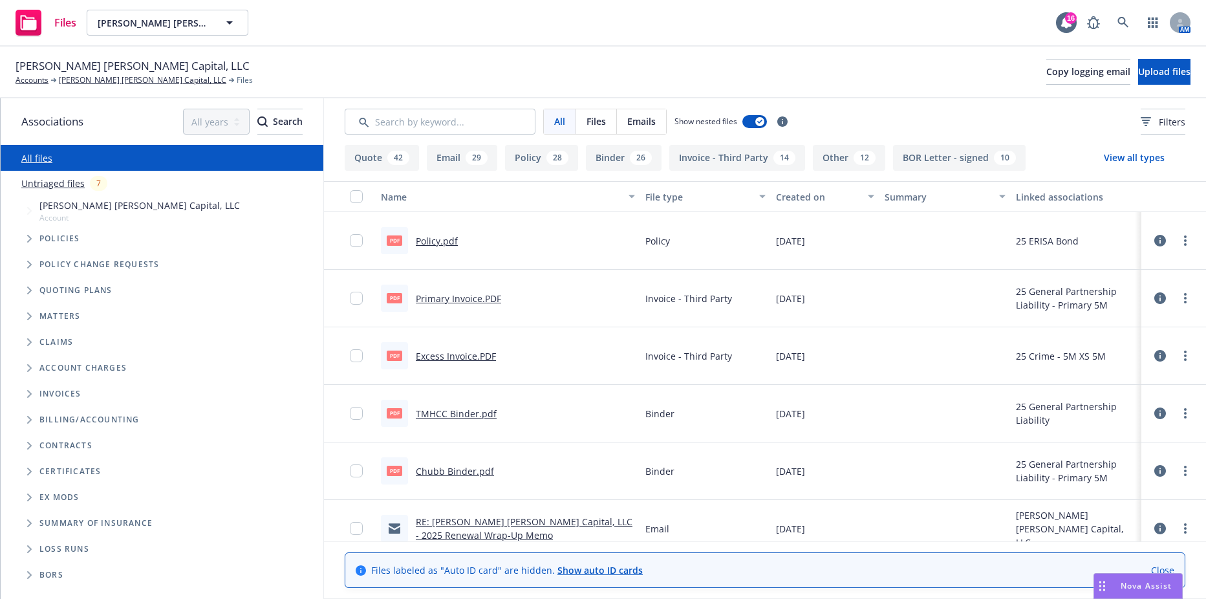
click at [25, 233] on span "Tree Example" at bounding box center [29, 238] width 21 height 21
